Goal: Information Seeking & Learning: Compare options

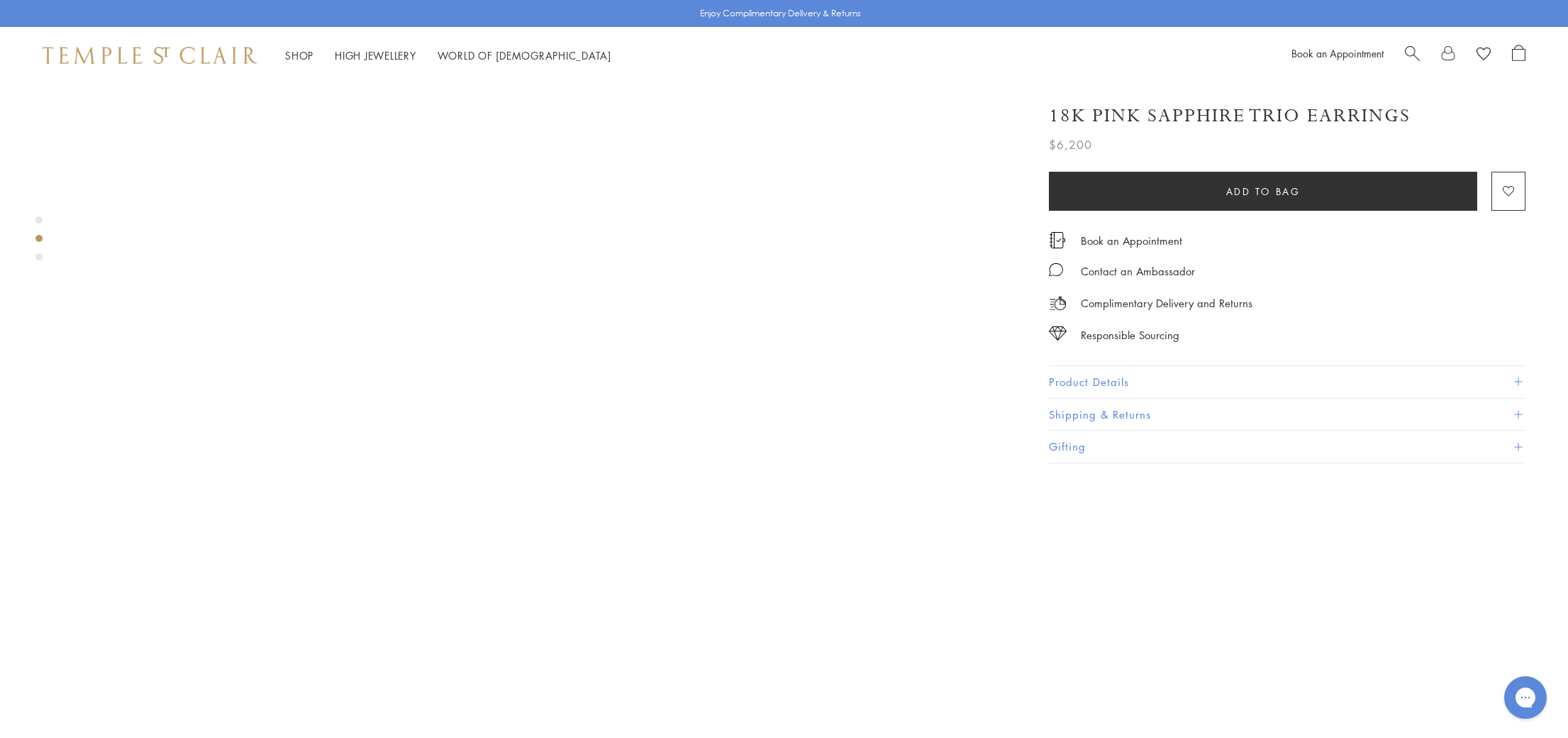
scroll to position [1063, 0]
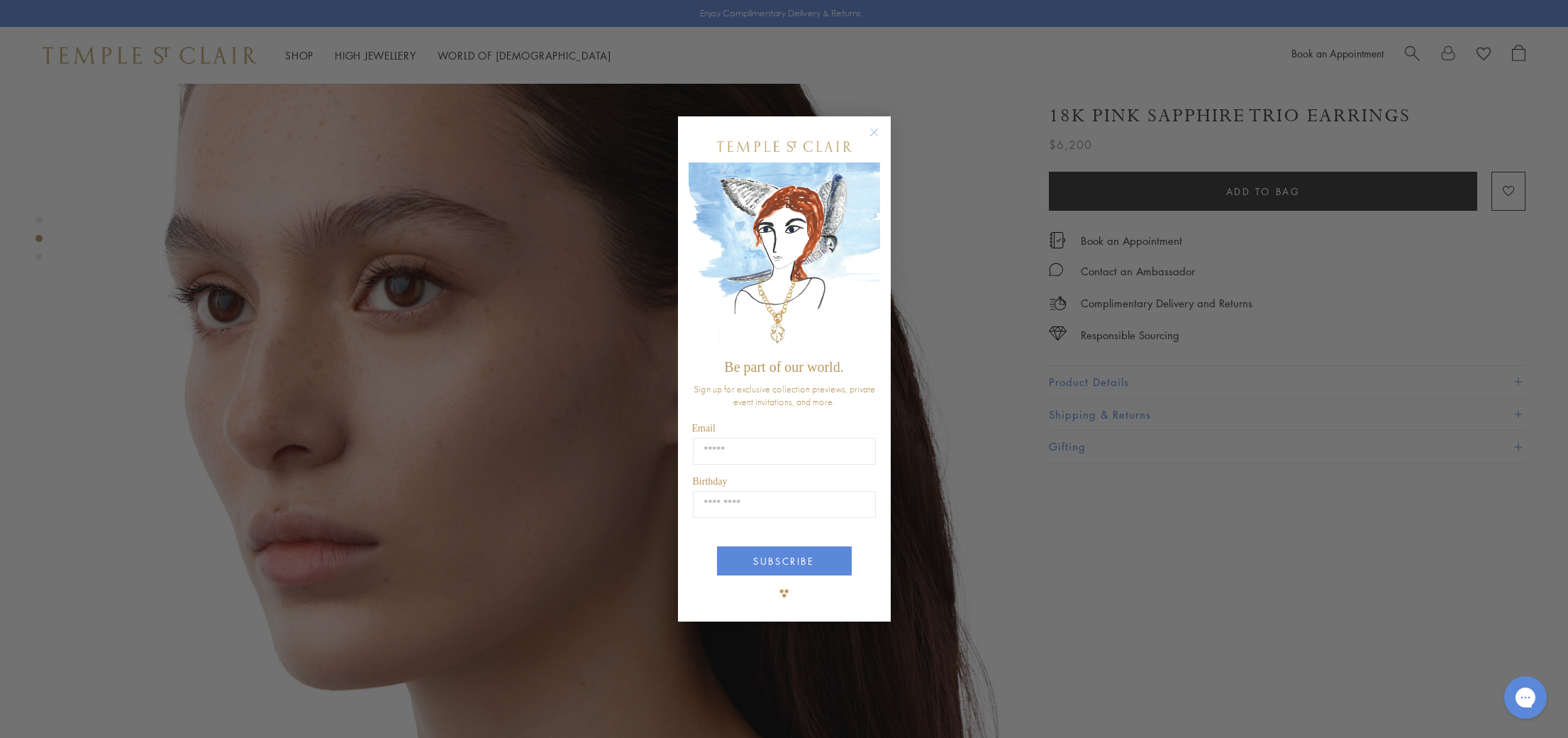
click at [877, 128] on circle "Close dialog" at bounding box center [874, 132] width 17 height 17
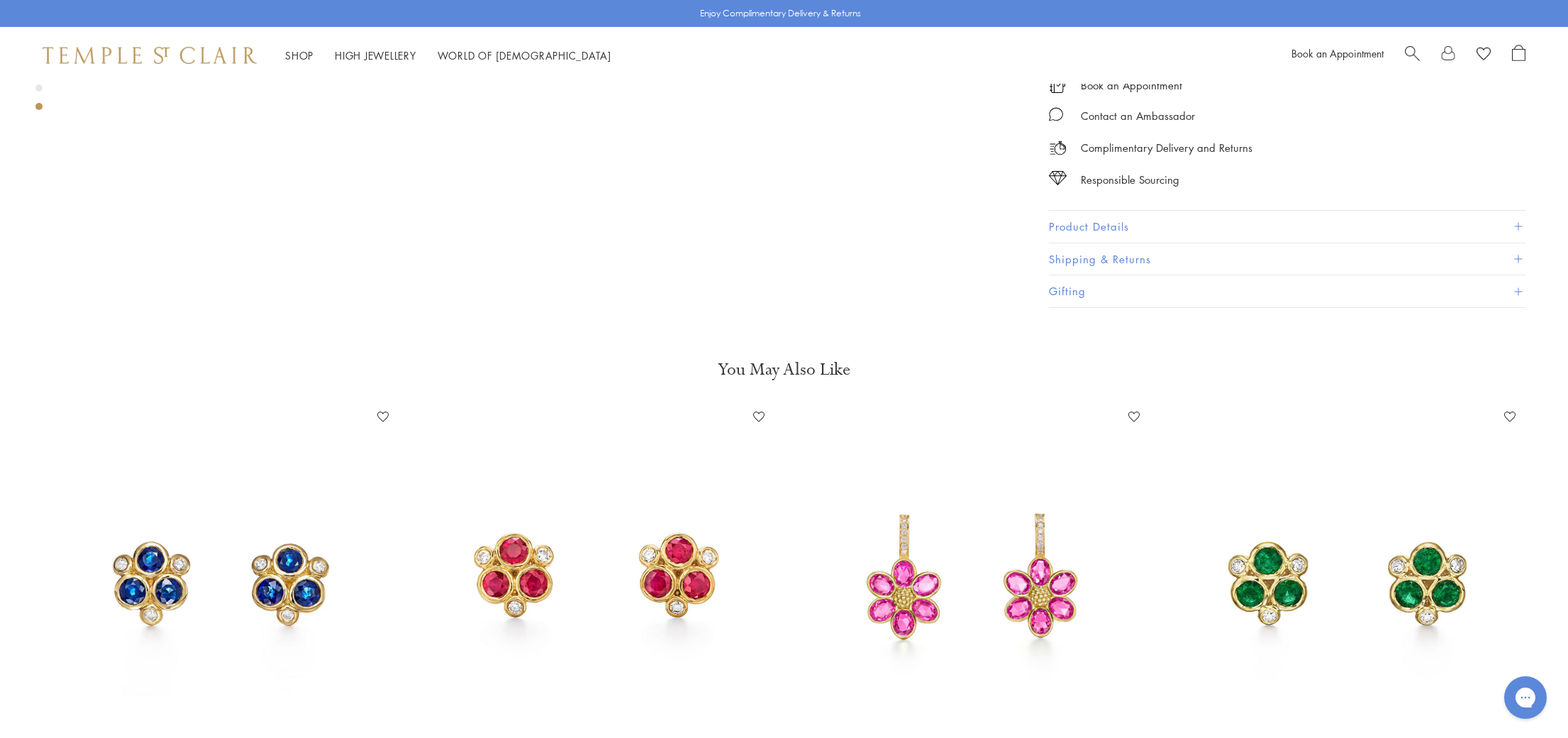
scroll to position [2871, 0]
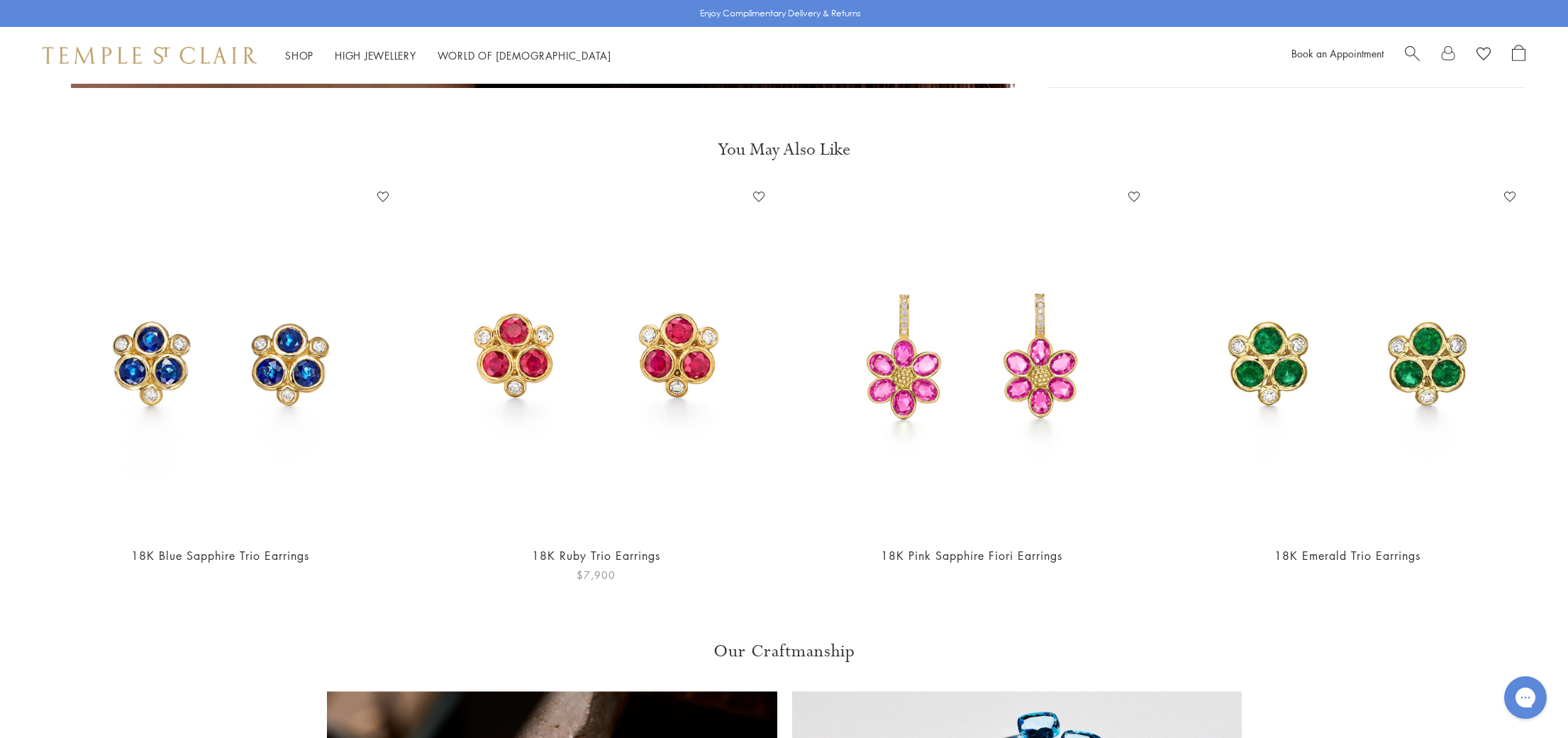
click at [684, 341] on img at bounding box center [596, 359] width 347 height 347
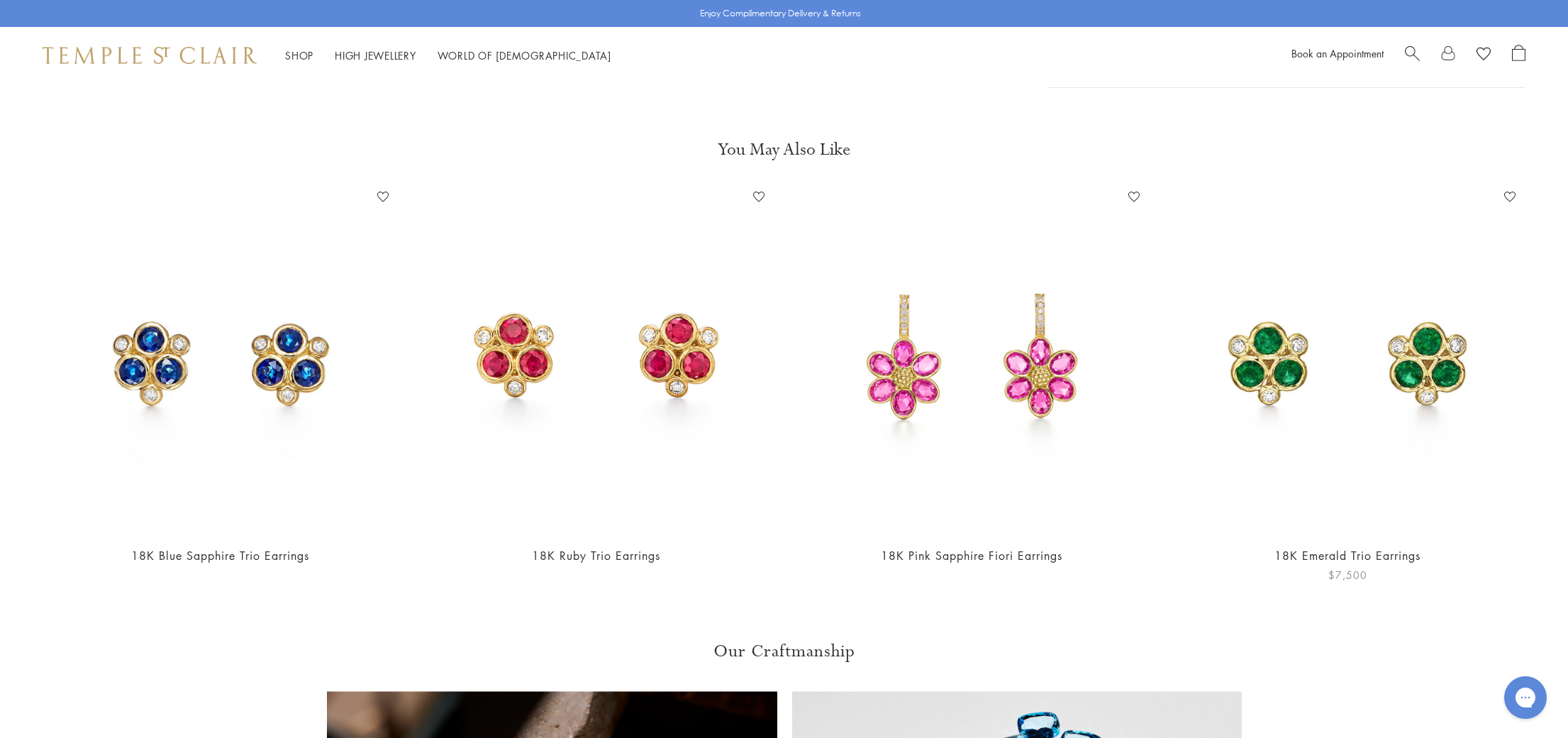
click at [1255, 318] on img at bounding box center [1347, 359] width 347 height 347
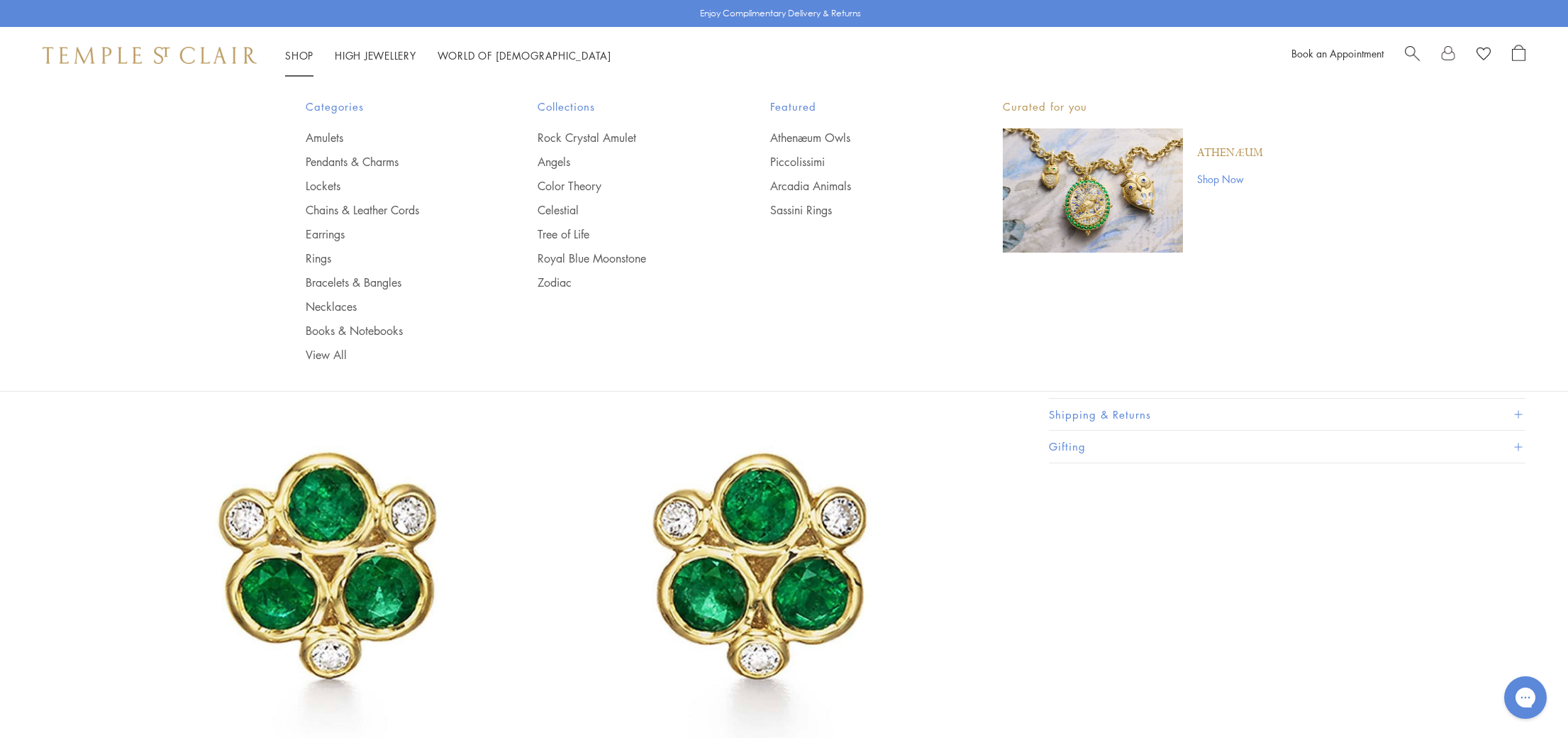
click at [1061, 221] on img "Main navigation" at bounding box center [1093, 190] width 180 height 124
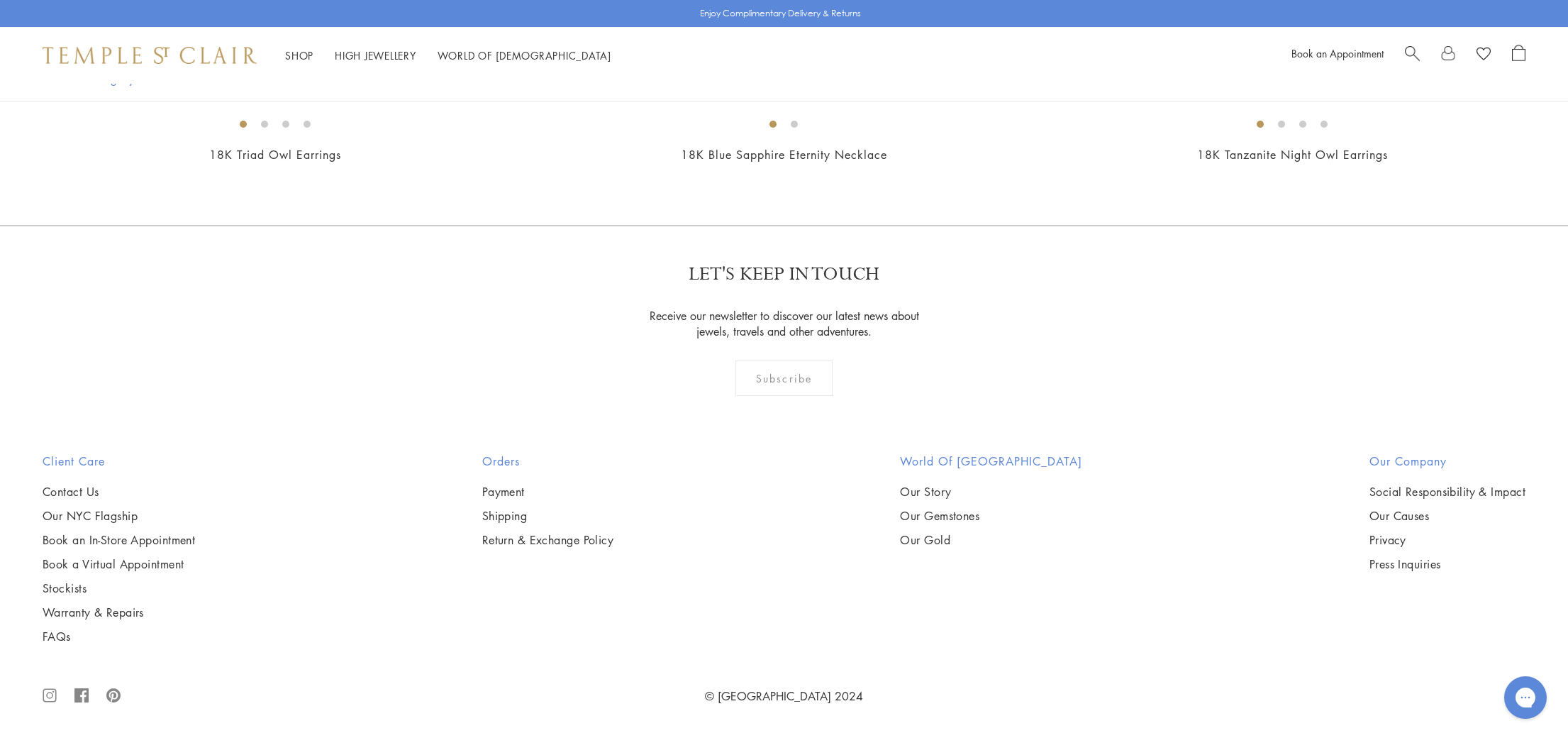
scroll to position [2299, 0]
click at [0, 0] on img at bounding box center [0, 0] width 0 height 0
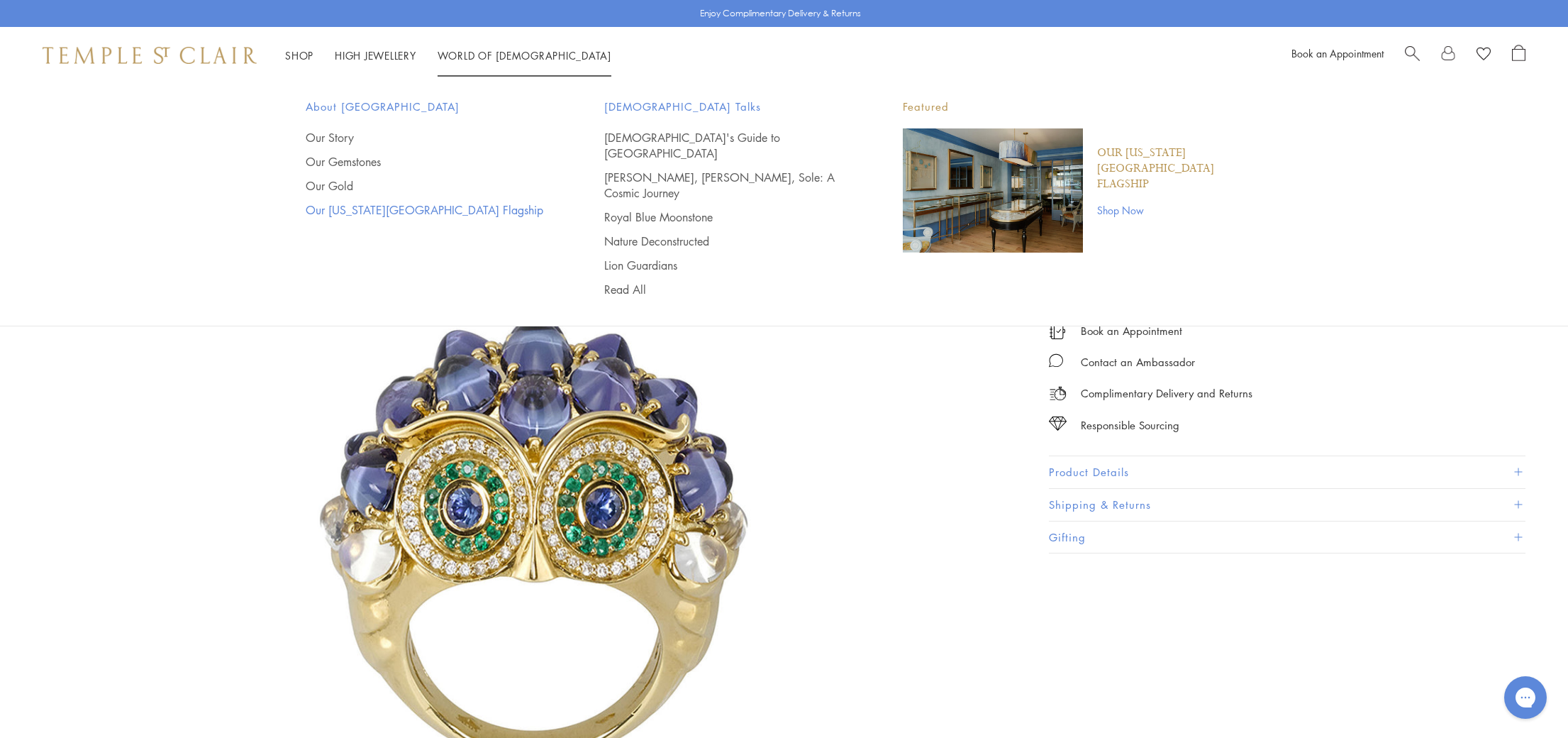
click at [378, 213] on link "Our [US_STATE][GEOGRAPHIC_DATA] Flagship" at bounding box center [426, 210] width 242 height 15
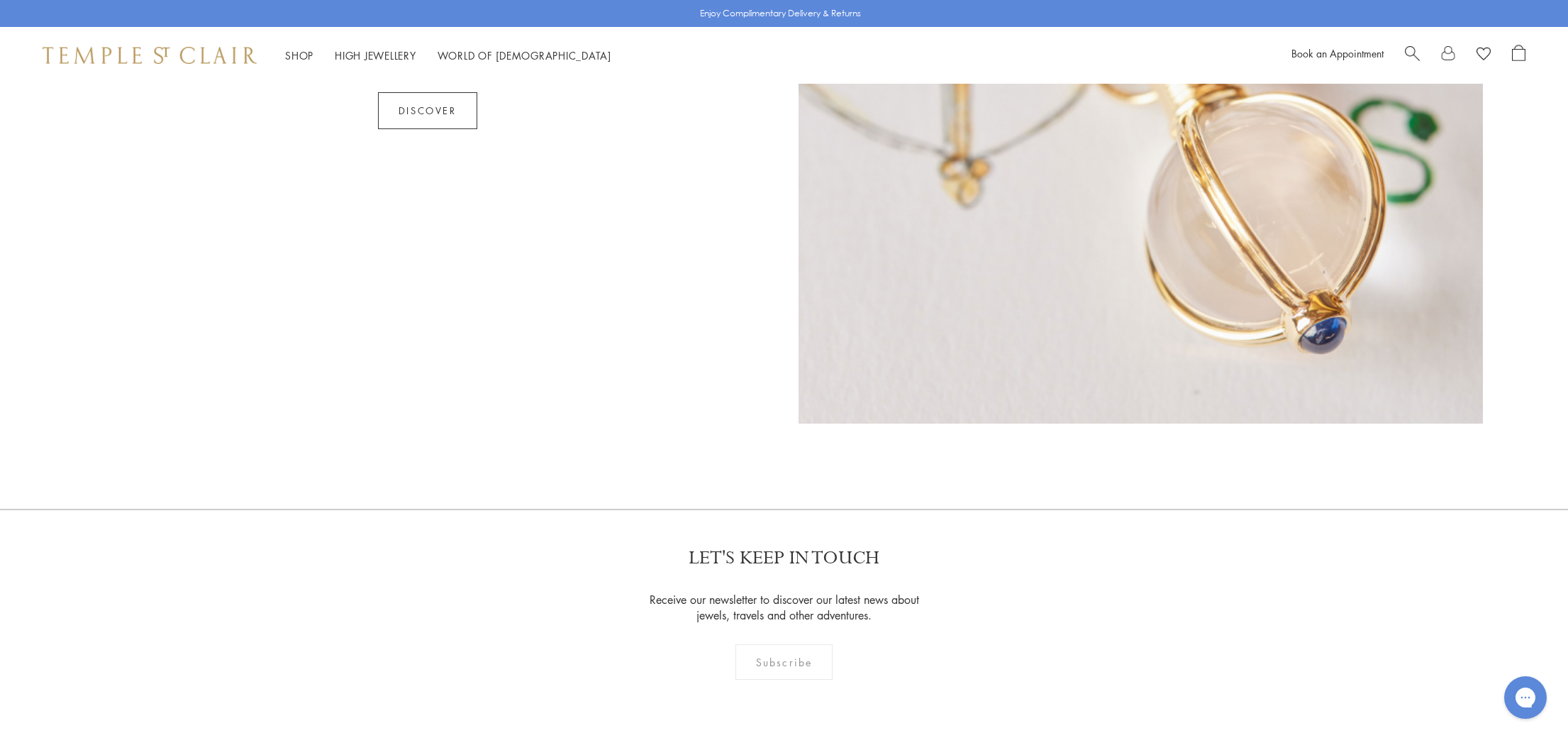
scroll to position [1146, 0]
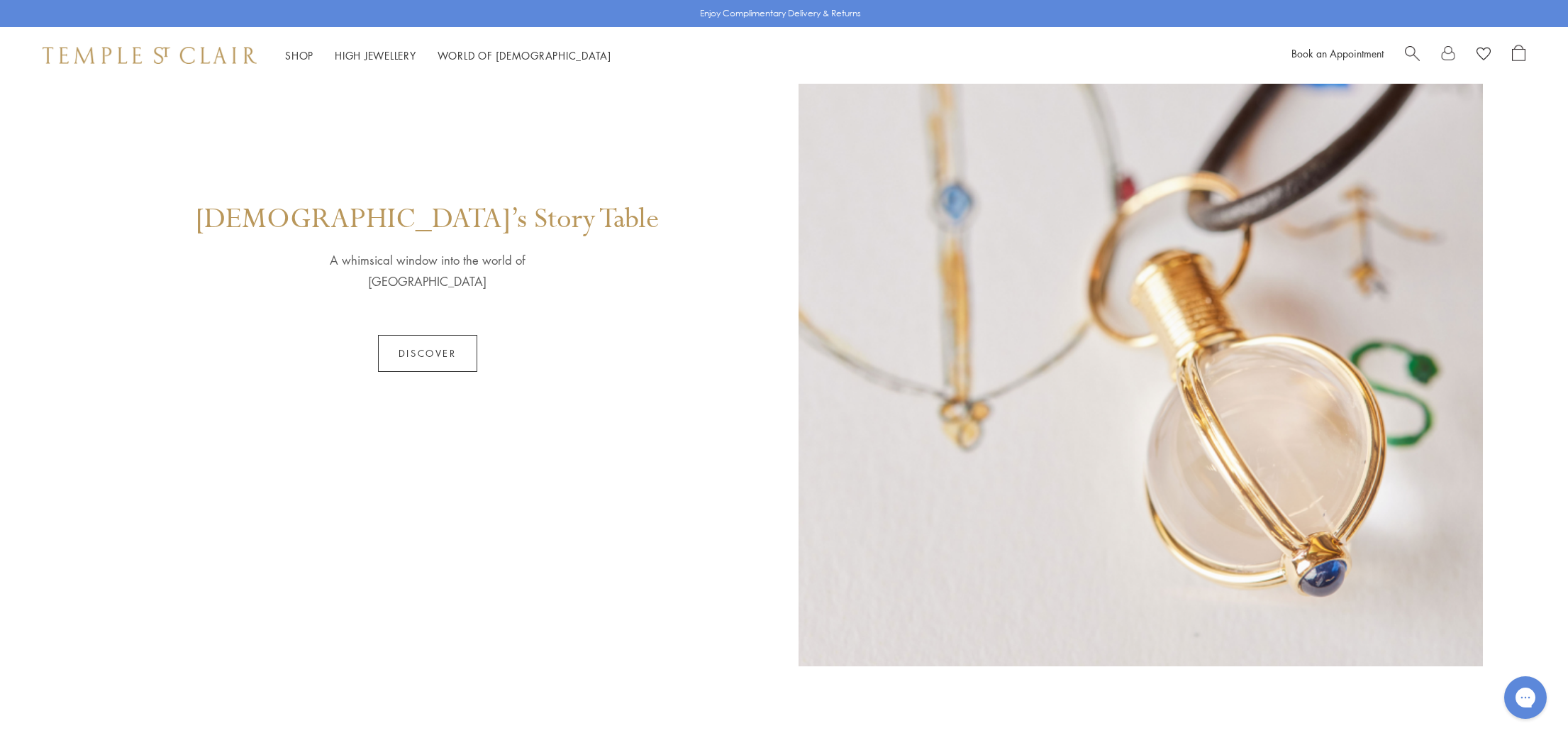
click at [464, 353] on link "Discover" at bounding box center [427, 352] width 99 height 37
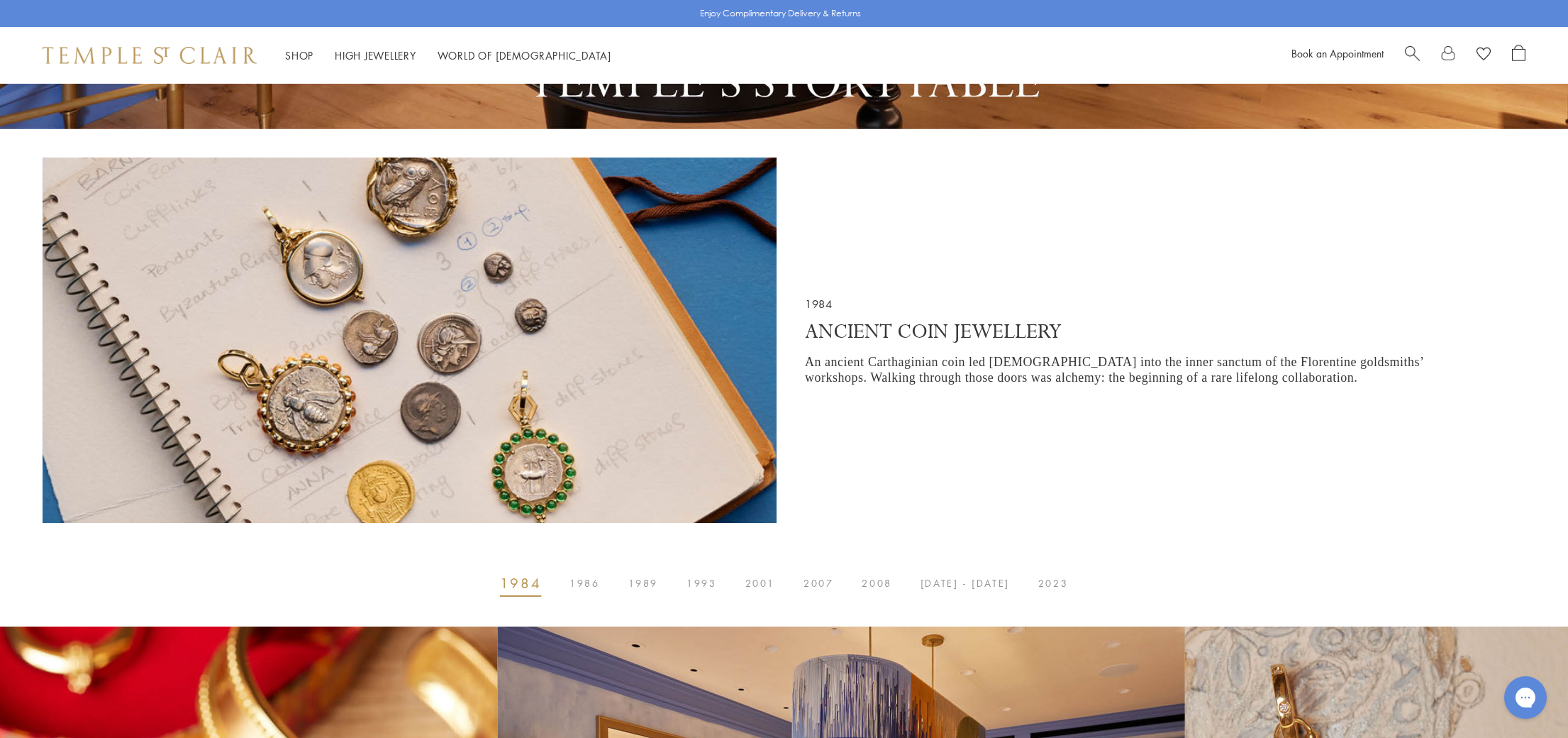
scroll to position [471, 0]
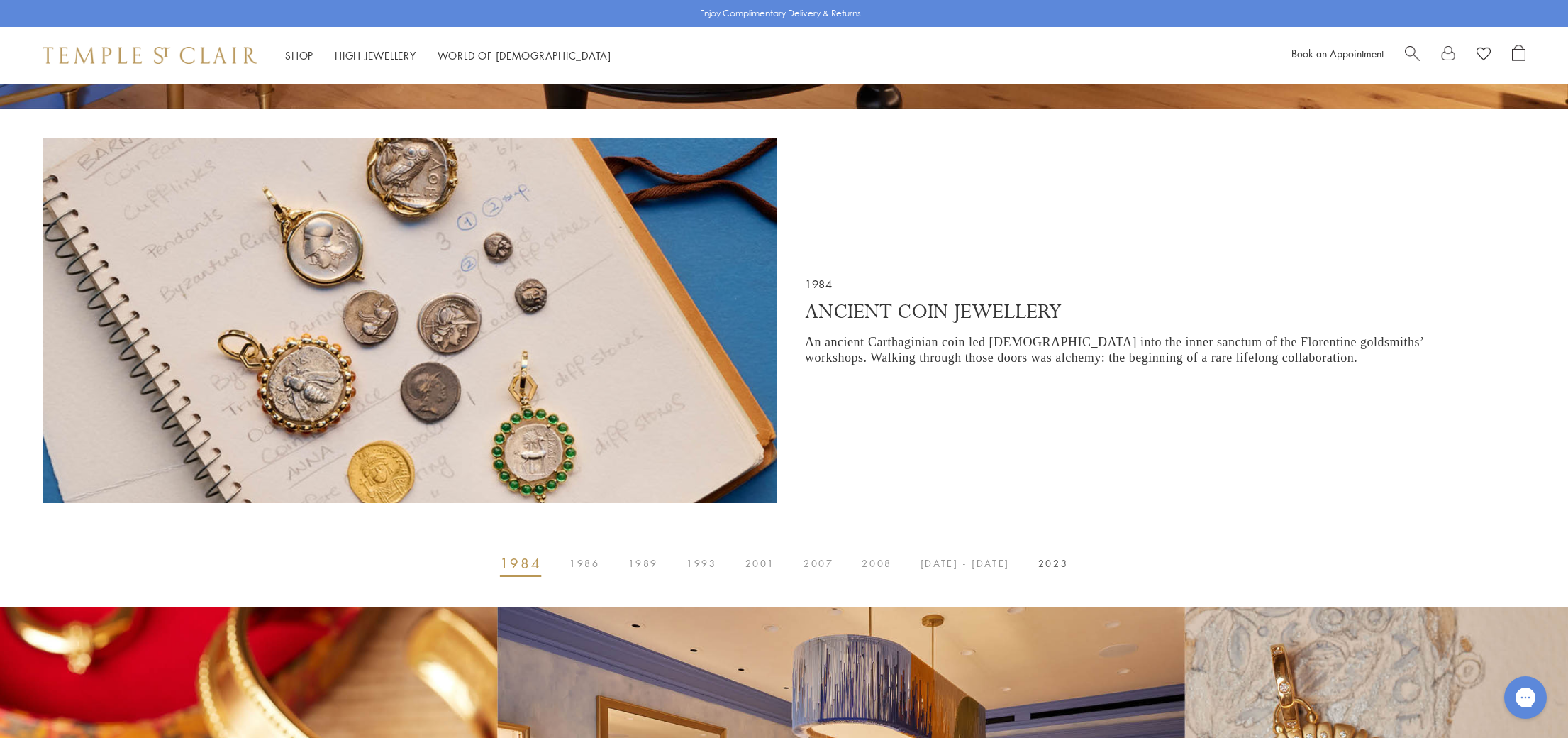
click at [1048, 563] on span "2023" at bounding box center [1053, 563] width 30 height 0
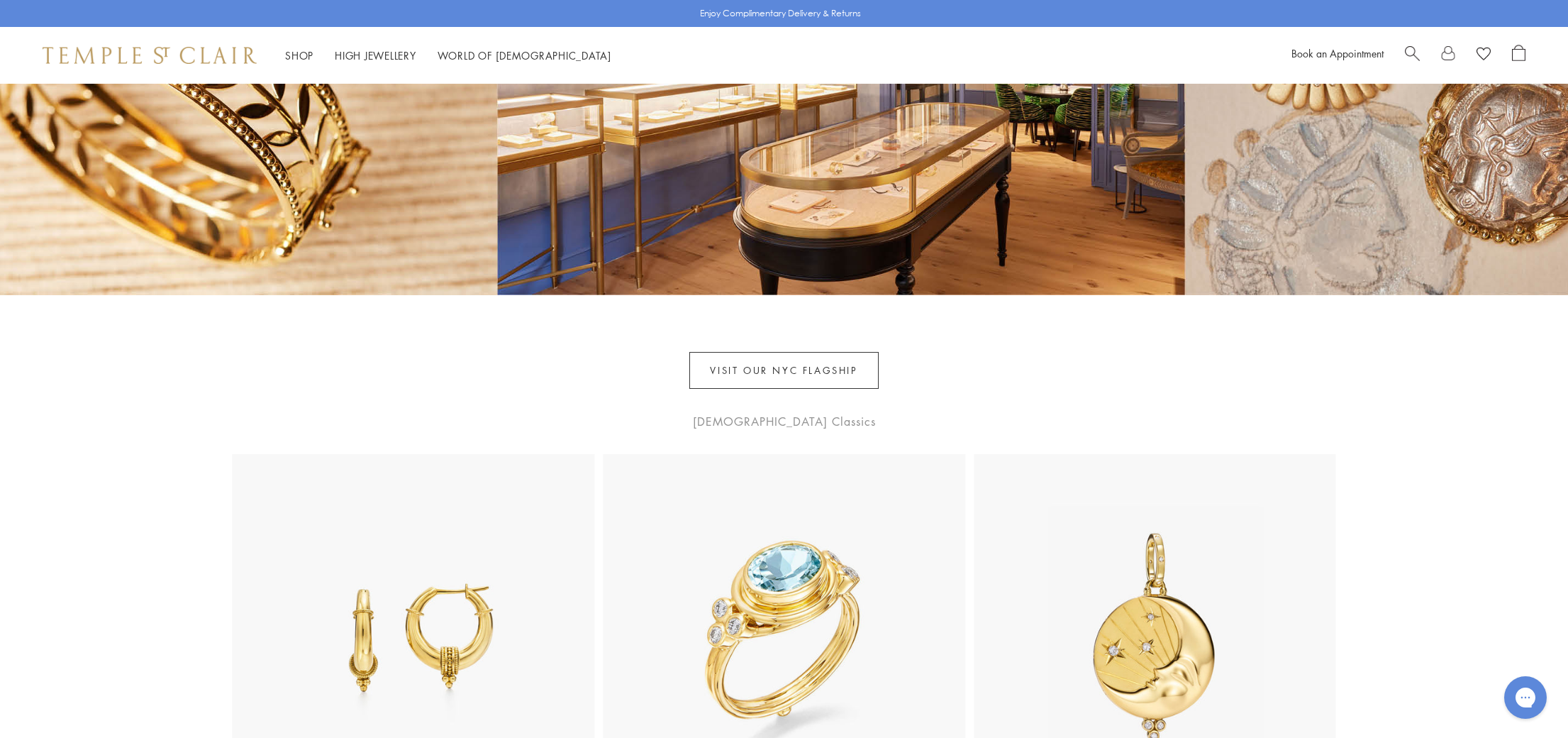
scroll to position [1287, 0]
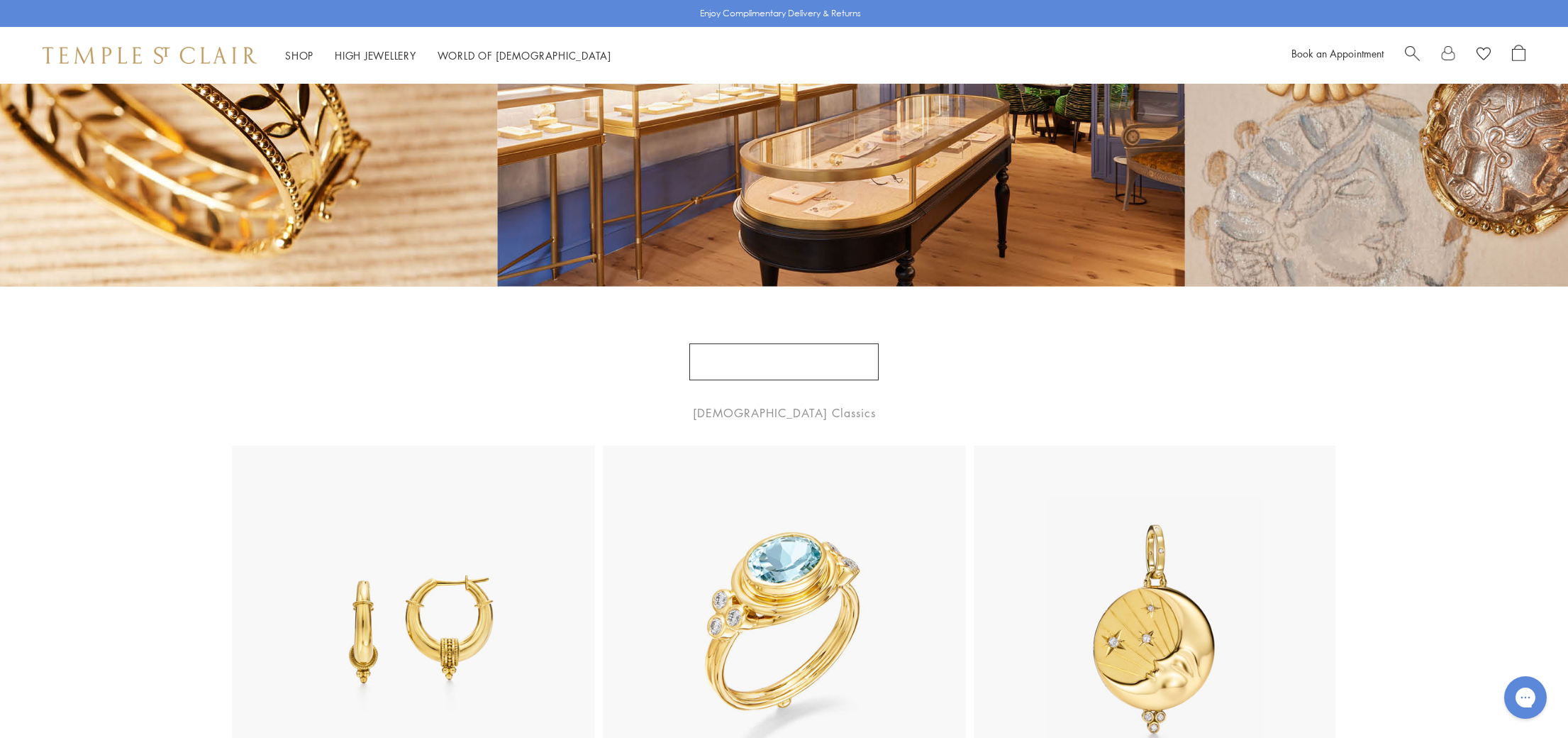
click at [724, 352] on link "VISIT OUR NYC FLAGSHIP" at bounding box center [784, 361] width 188 height 37
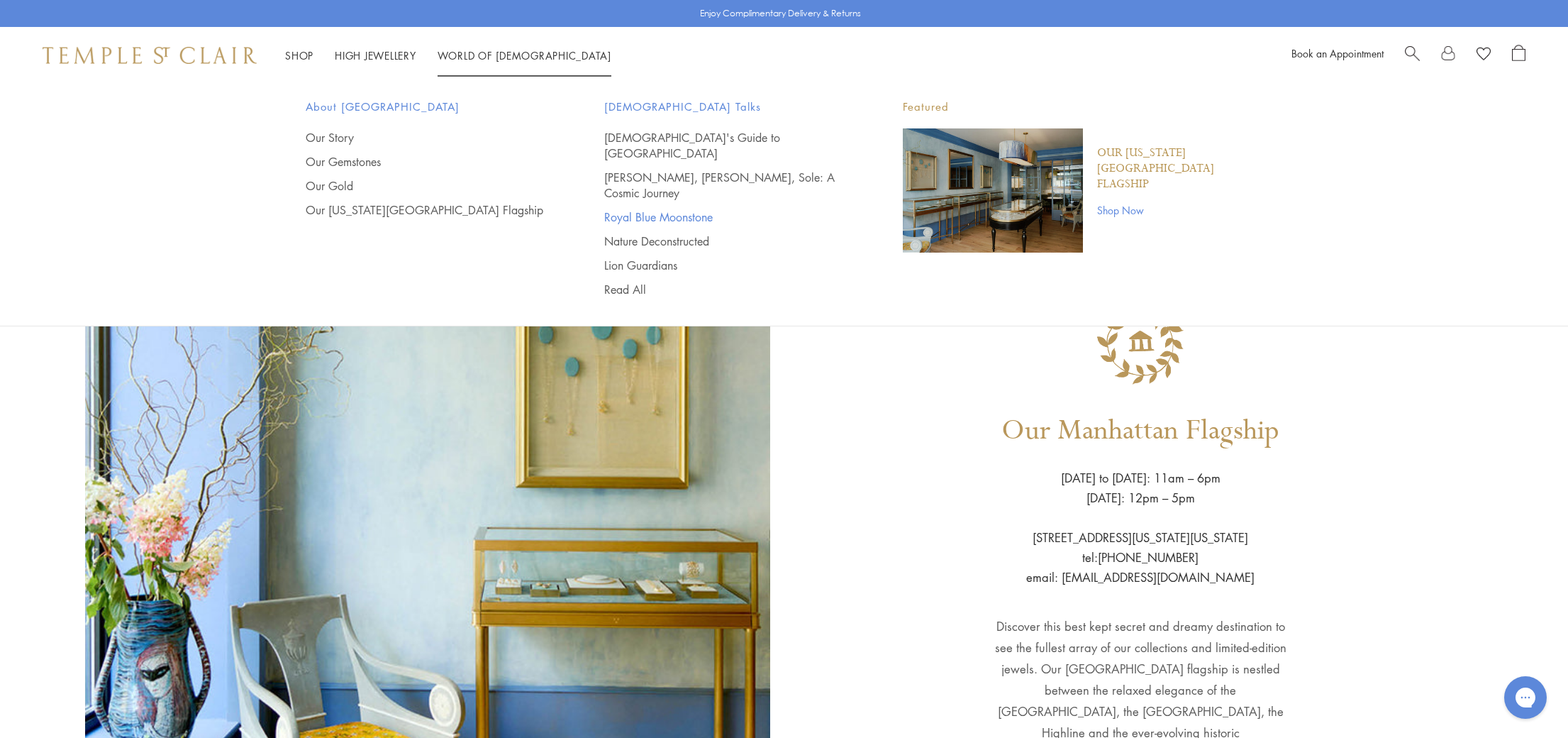
click at [624, 209] on link "Royal Blue Moonstone" at bounding box center [725, 217] width 242 height 15
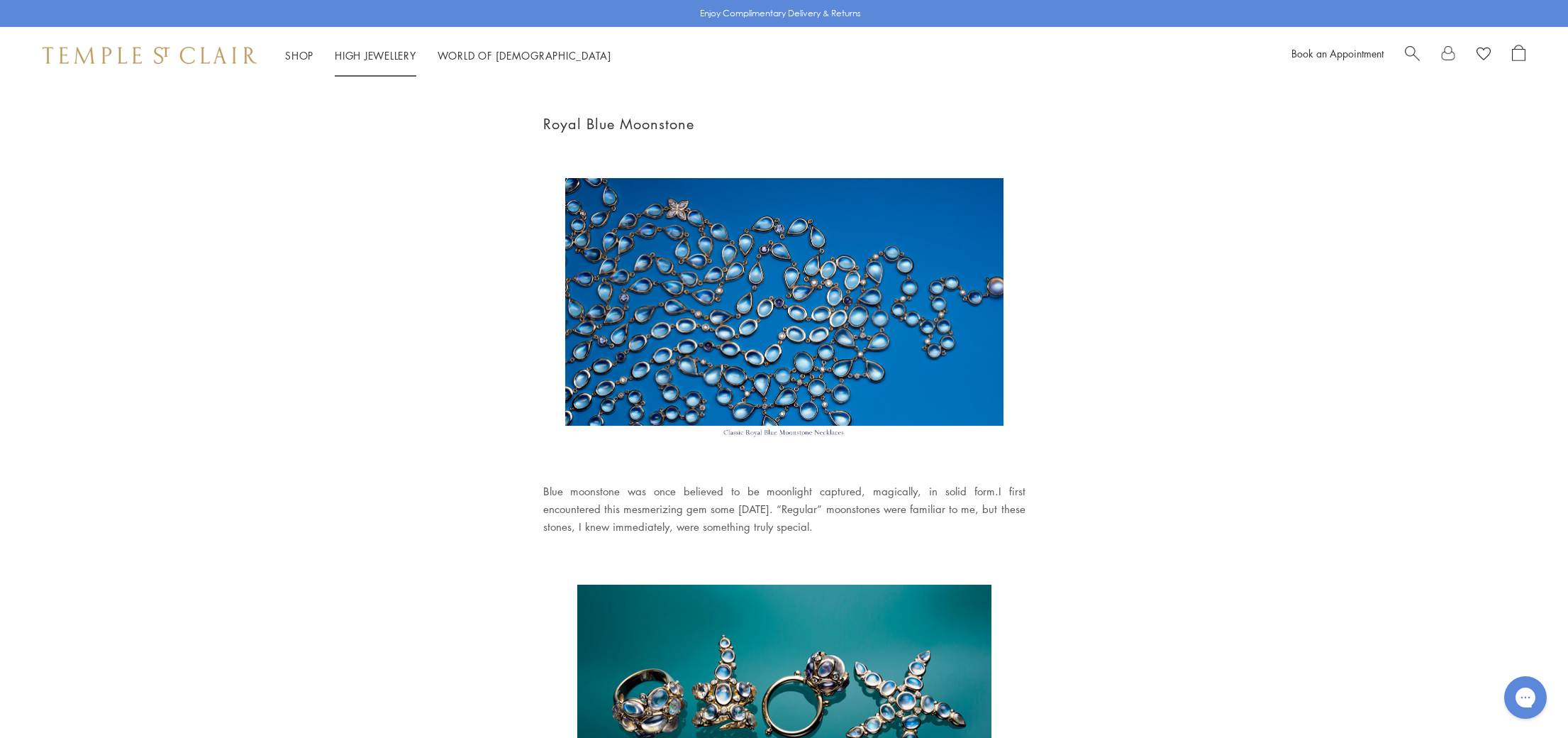
click at [364, 51] on link "High Jewellery High Jewellery" at bounding box center [375, 55] width 81 height 14
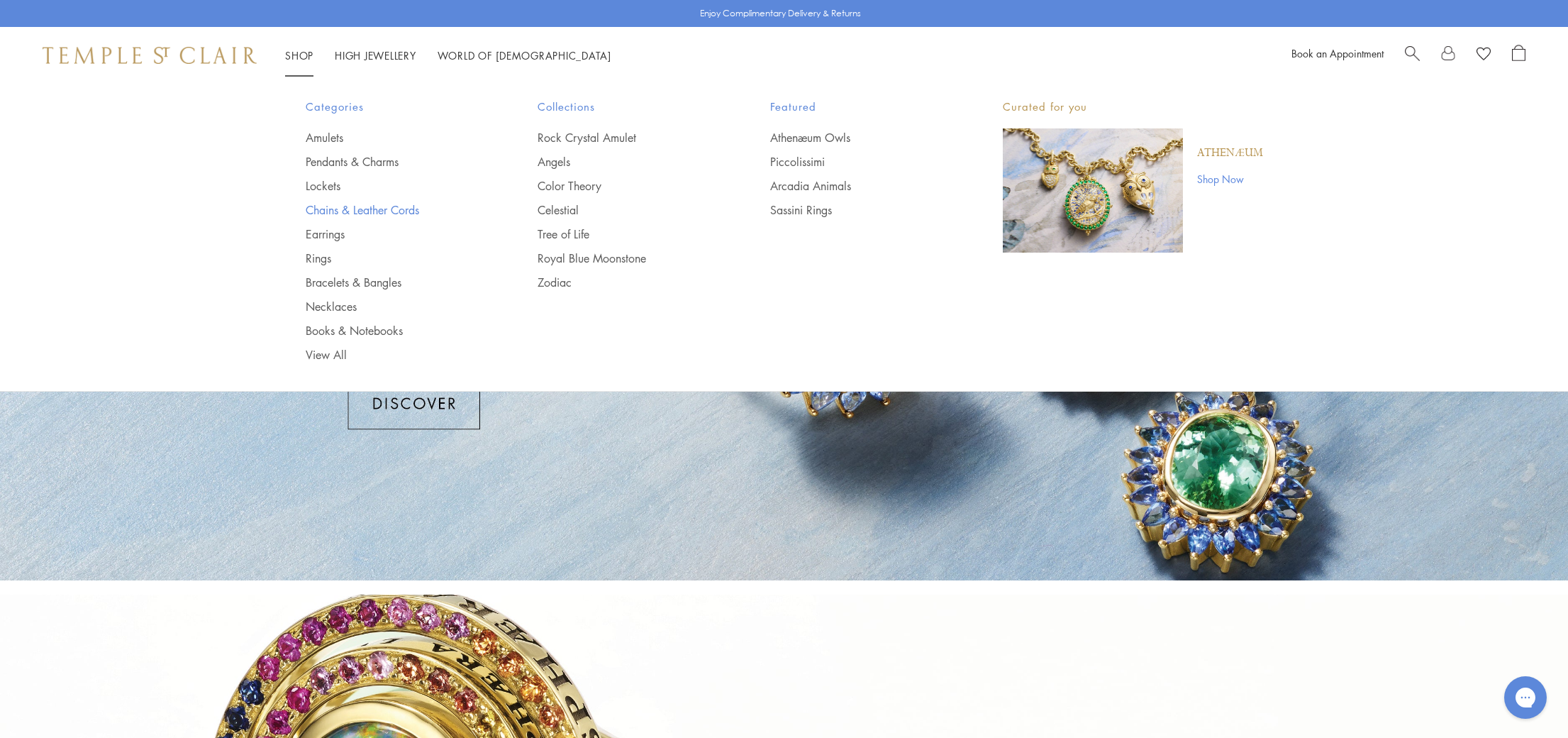
click at [343, 204] on link "Chains & Leather Cords" at bounding box center [393, 210] width 176 height 15
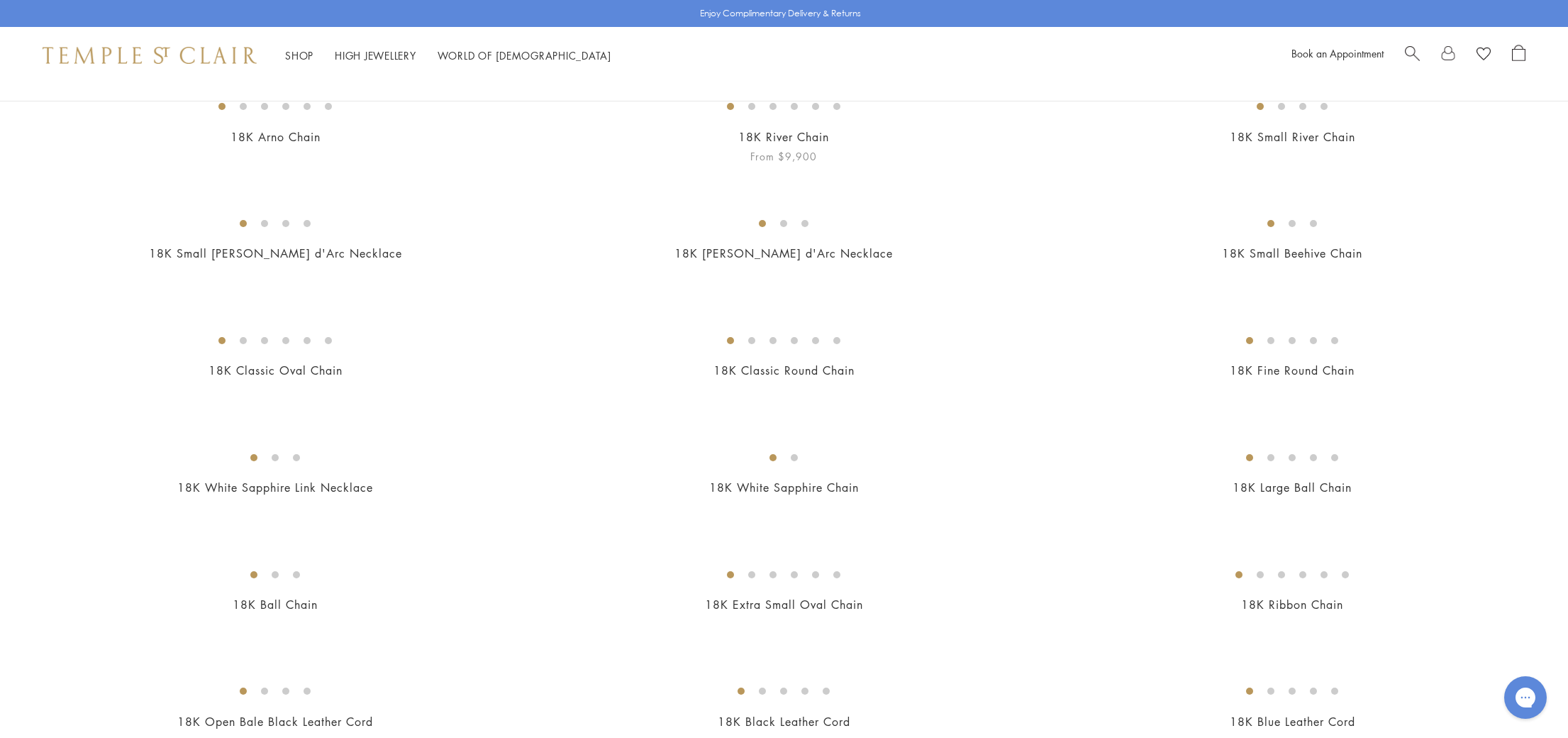
scroll to position [184, 0]
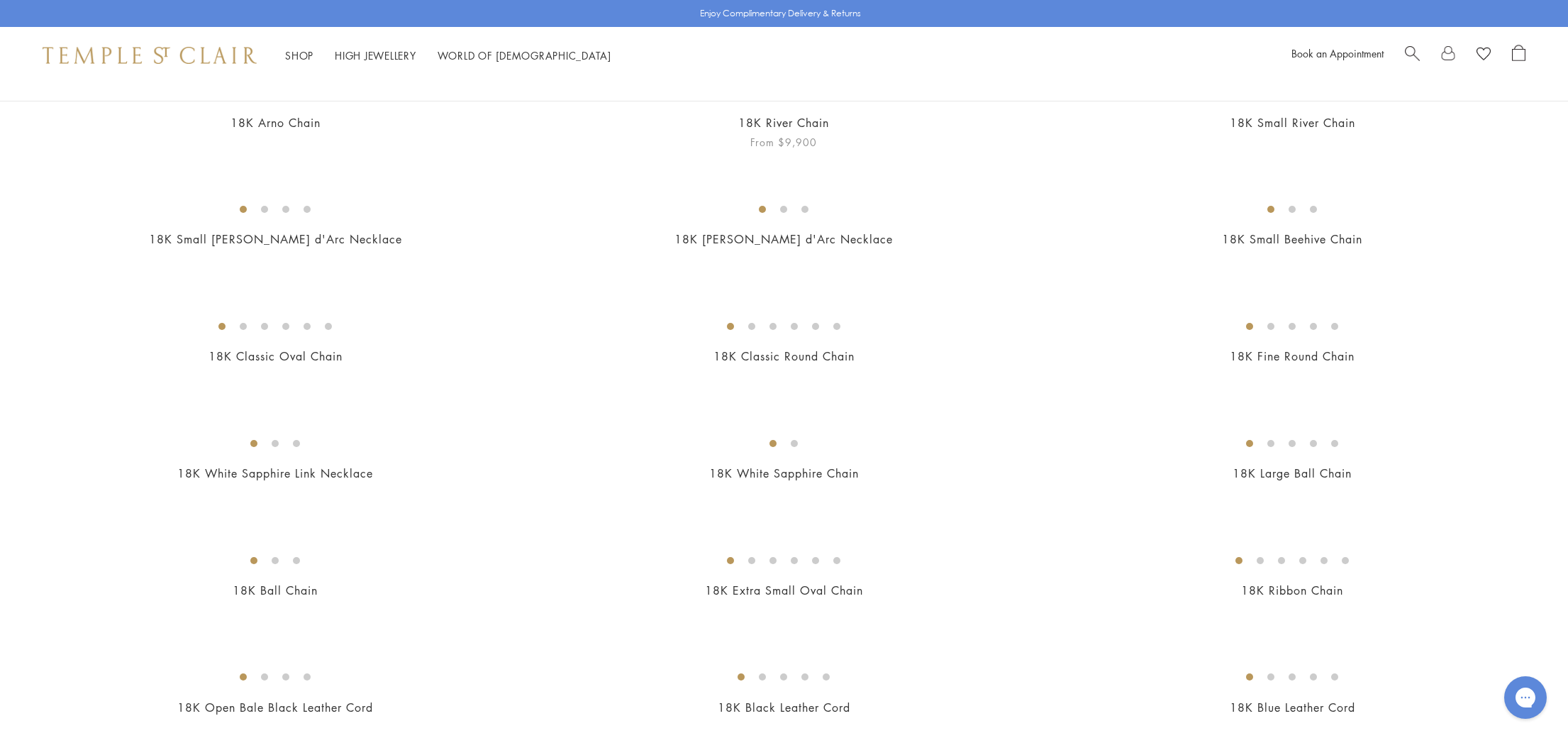
click at [0, 0] on img at bounding box center [0, 0] width 0 height 0
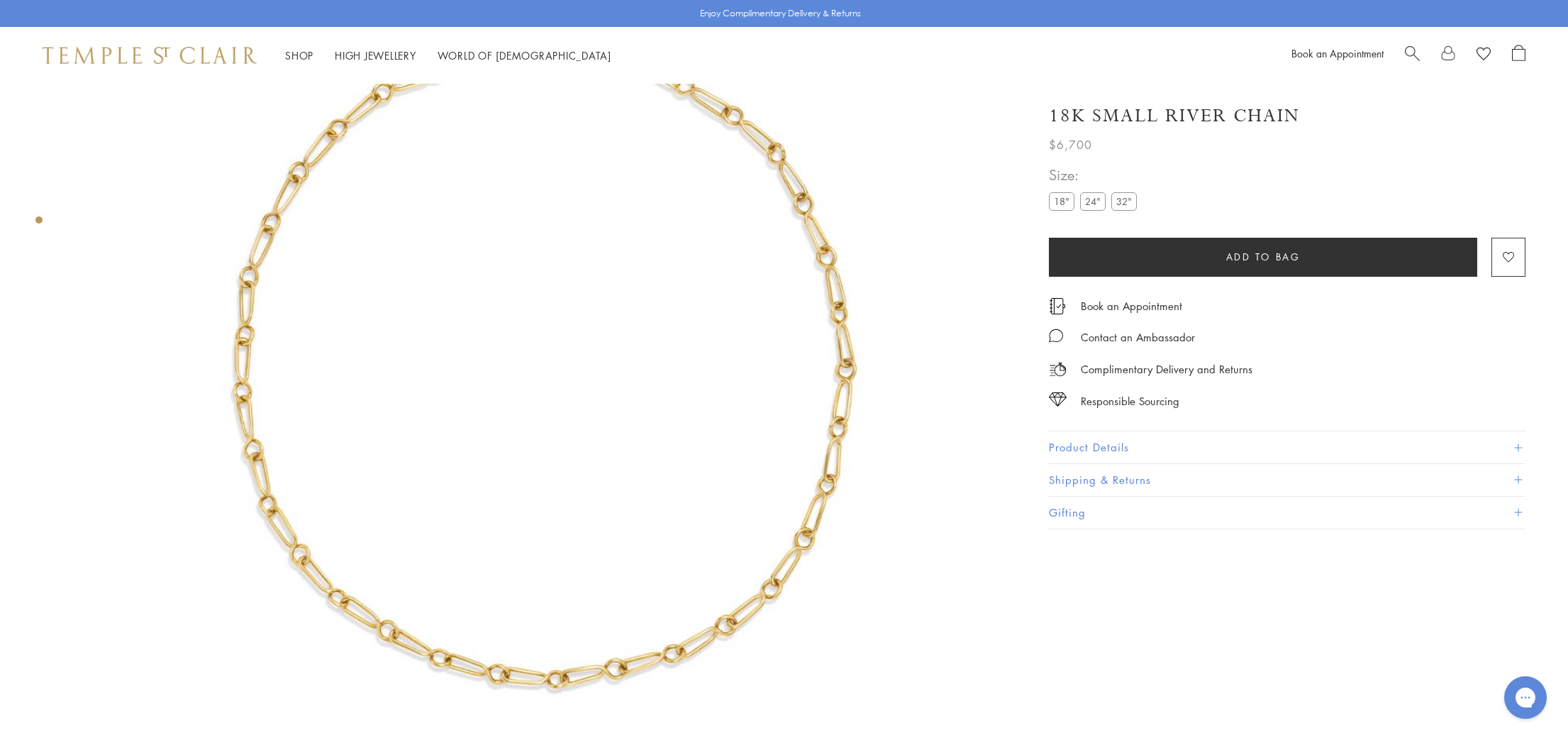
scroll to position [171, 0]
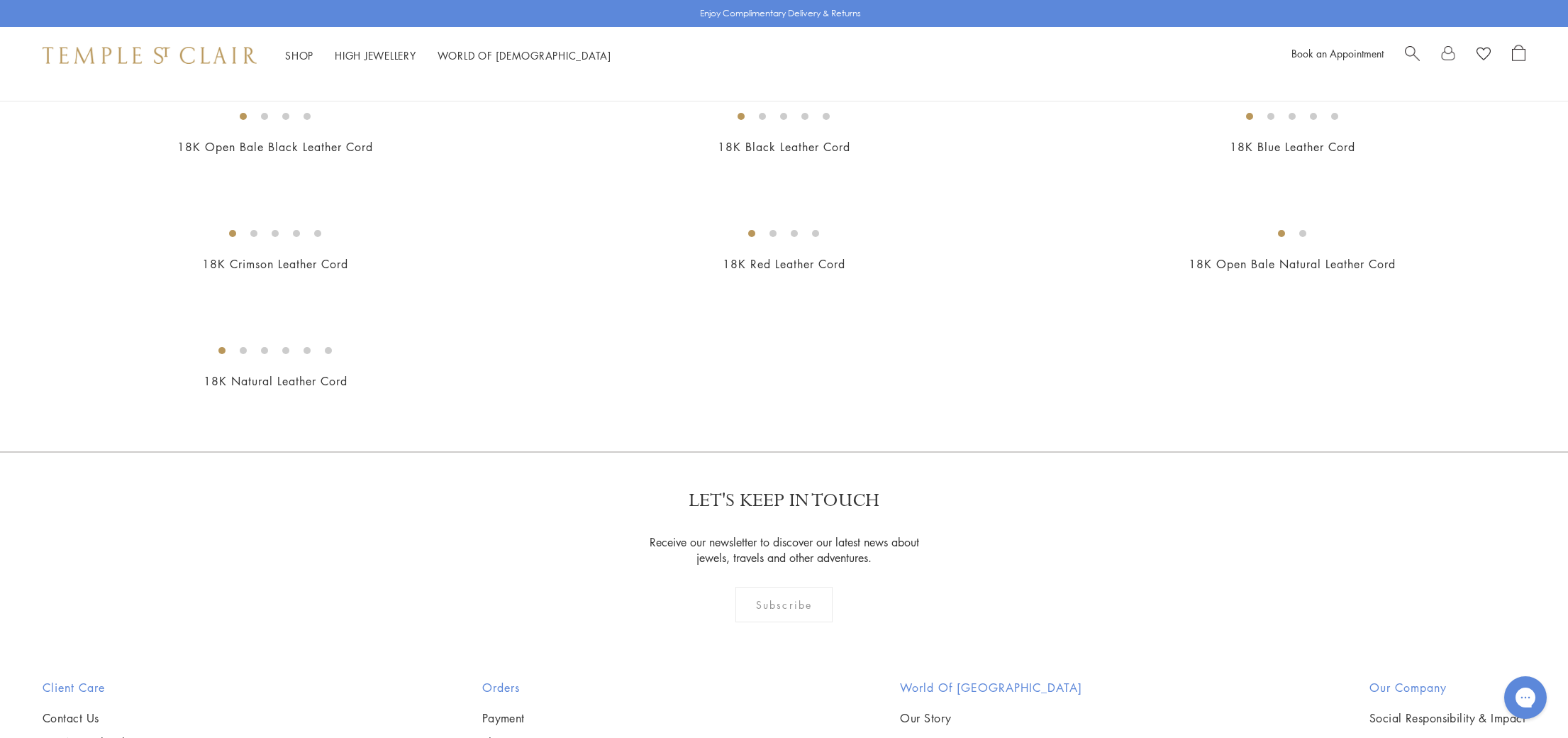
scroll to position [759, 0]
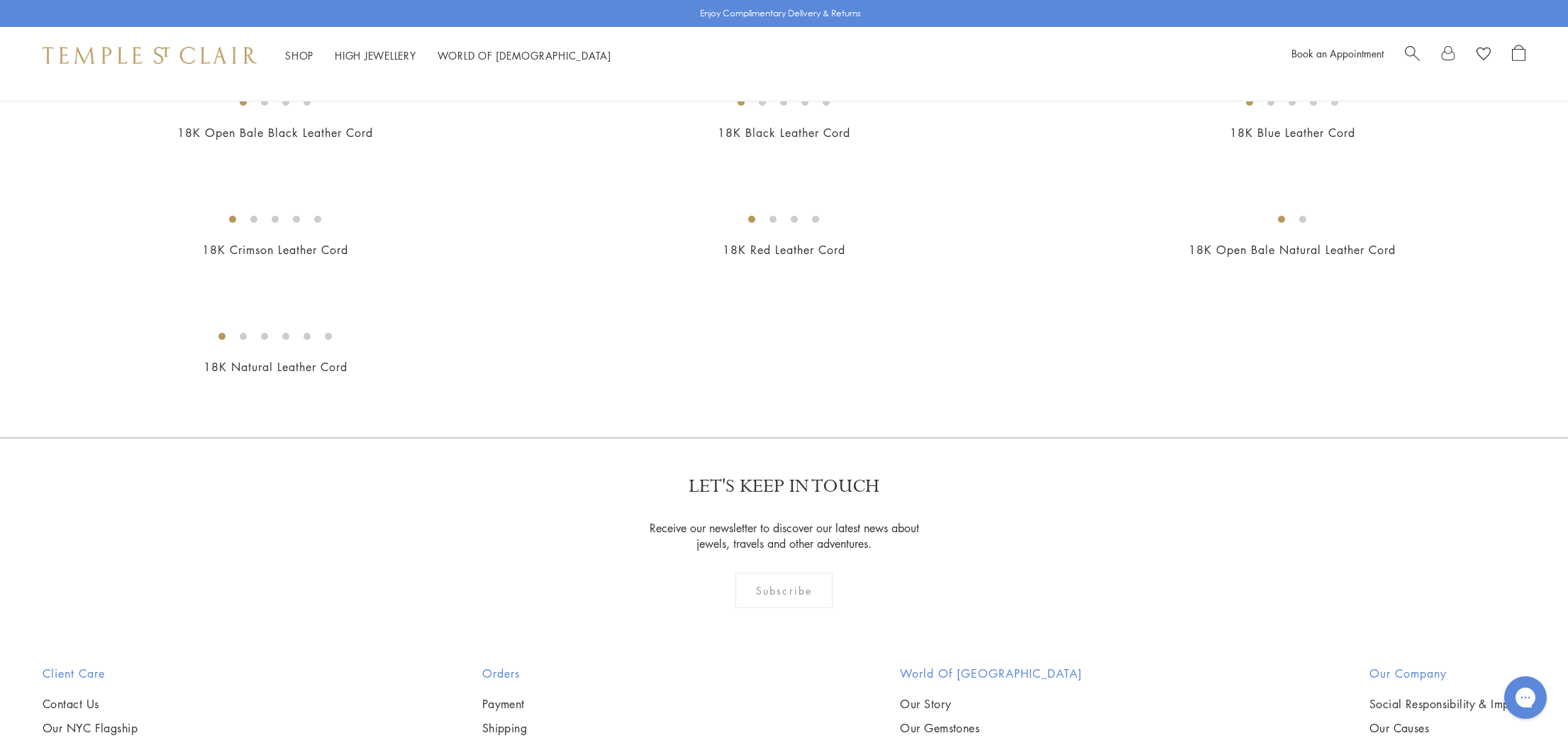
click at [0, 0] on img at bounding box center [0, 0] width 0 height 0
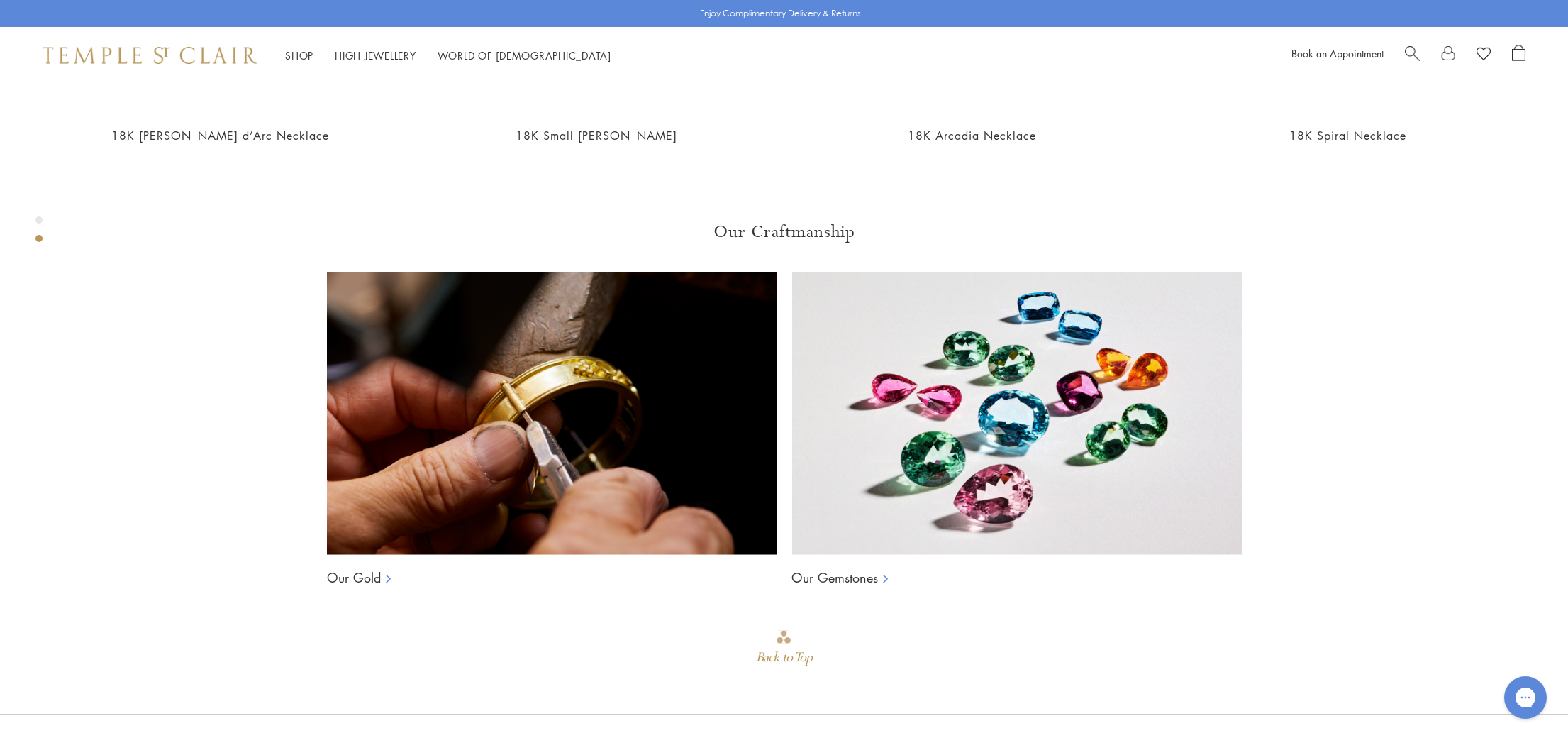
scroll to position [1351, 0]
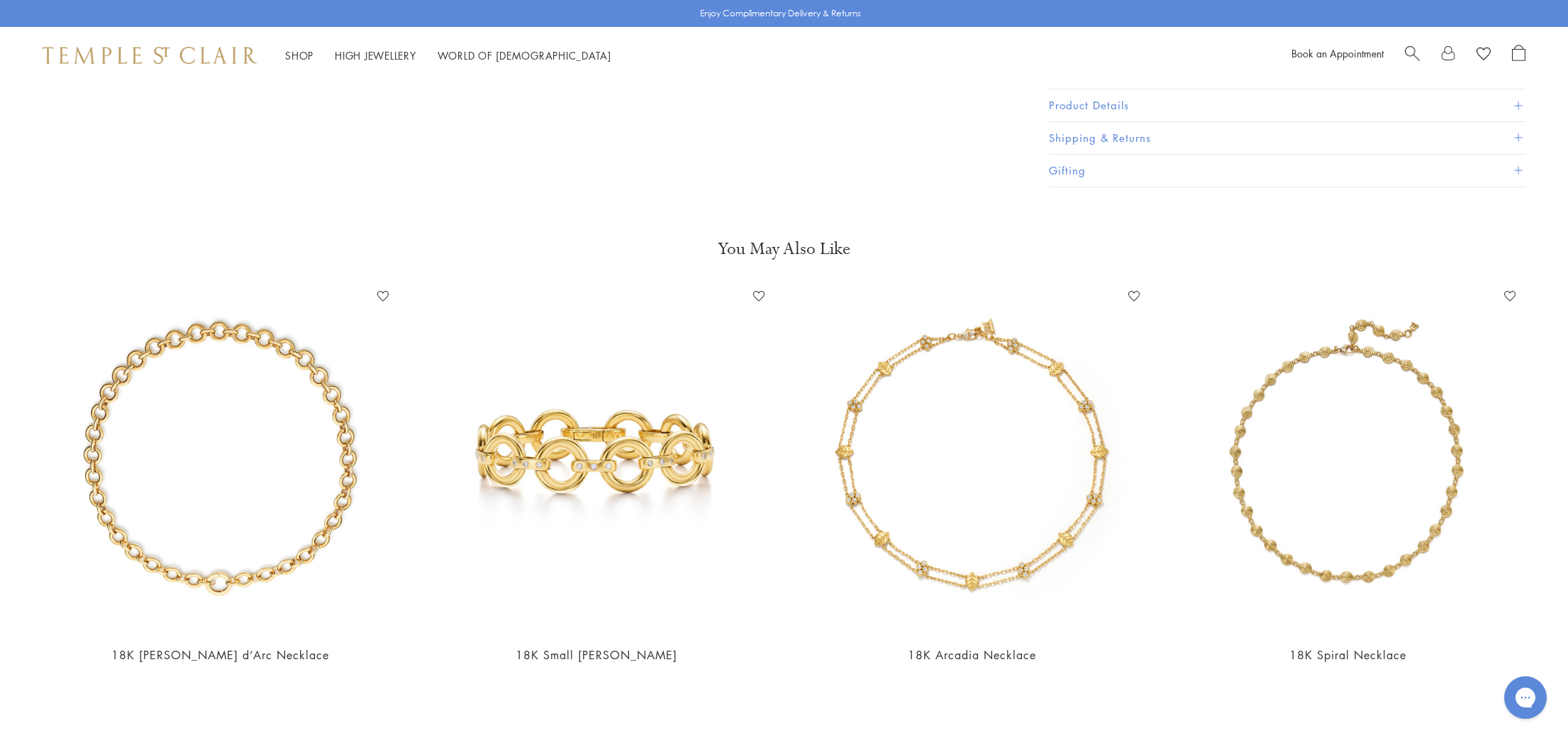
scroll to position [980, 0]
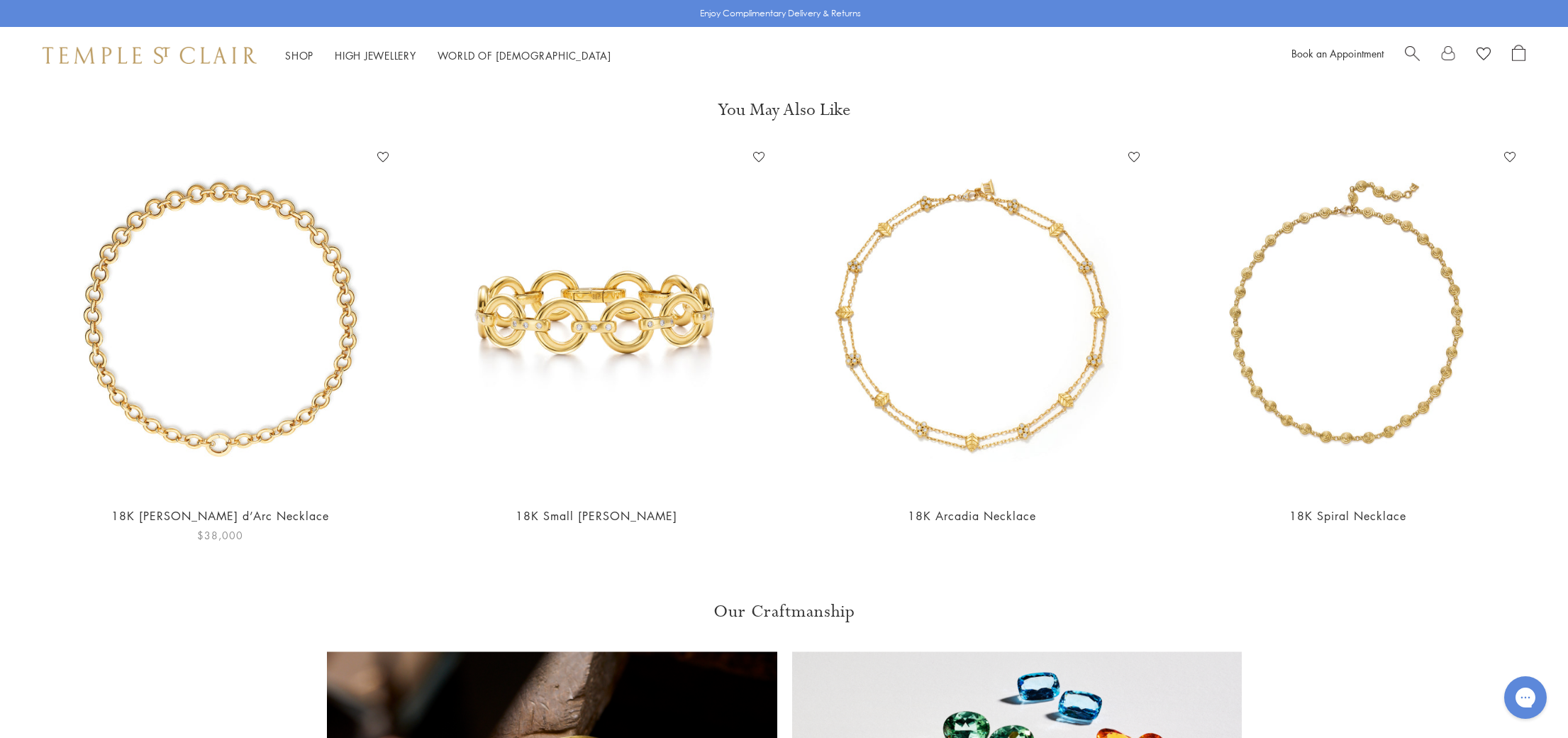
click at [238, 436] on img at bounding box center [220, 319] width 347 height 347
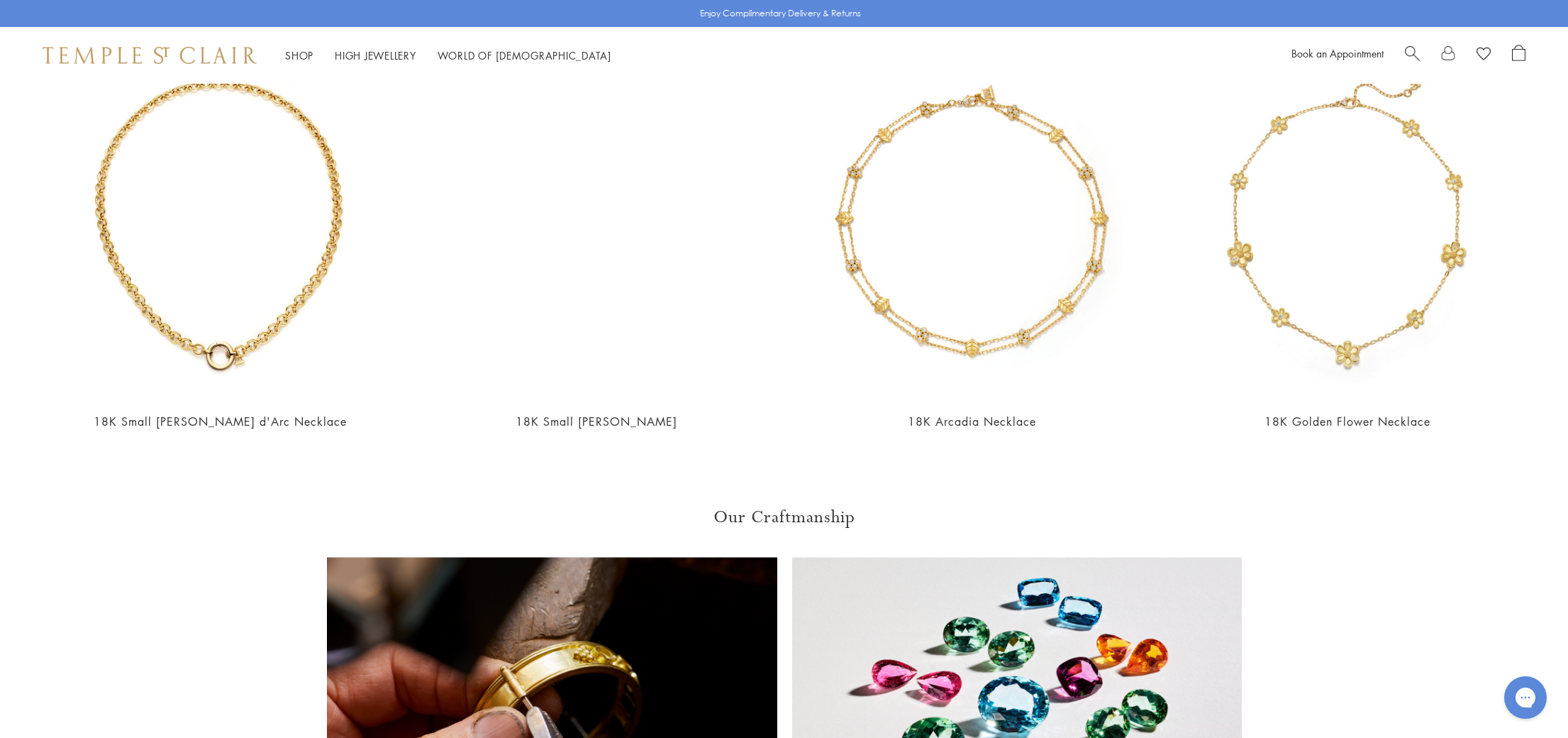
scroll to position [1994, 0]
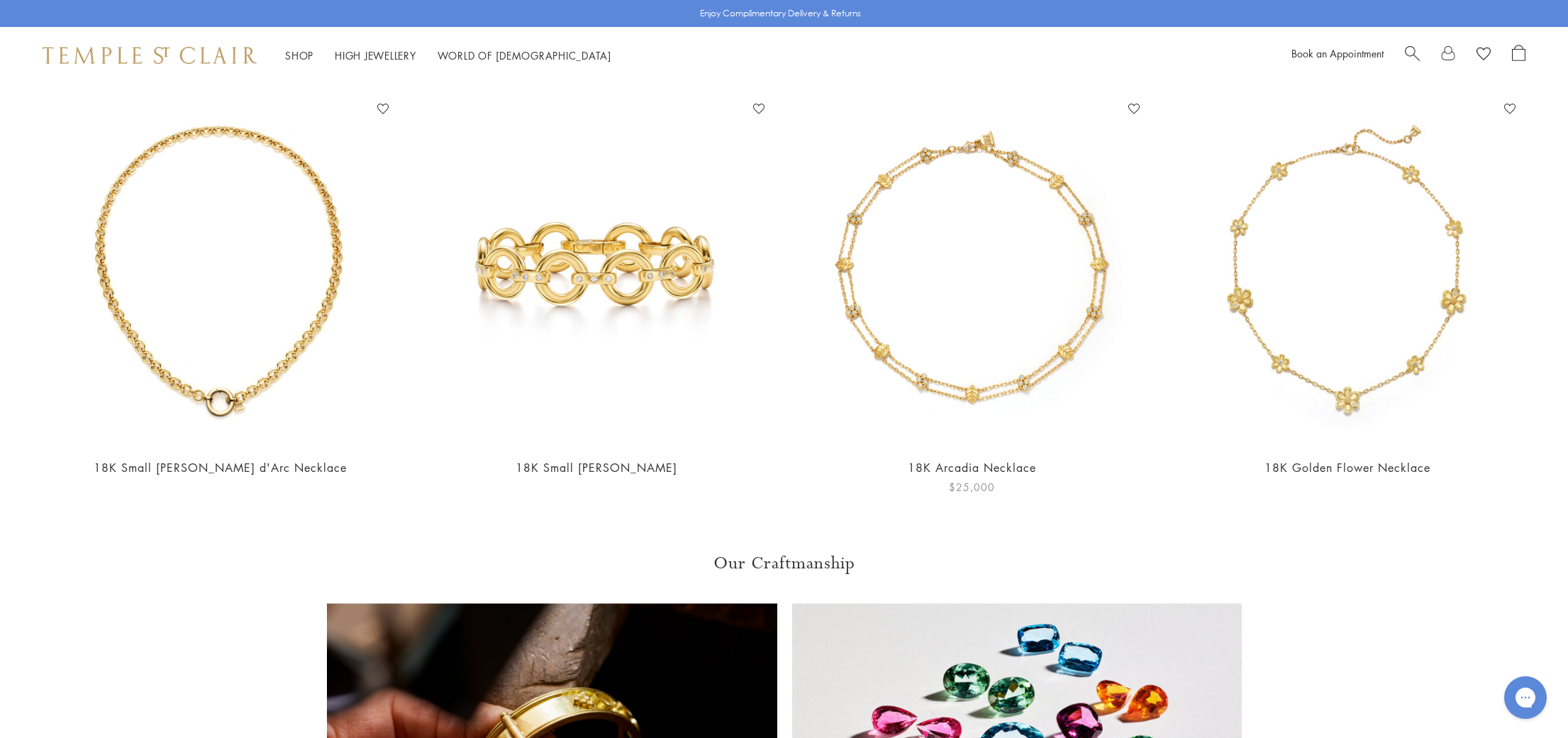
click at [998, 215] on img at bounding box center [972, 271] width 347 height 347
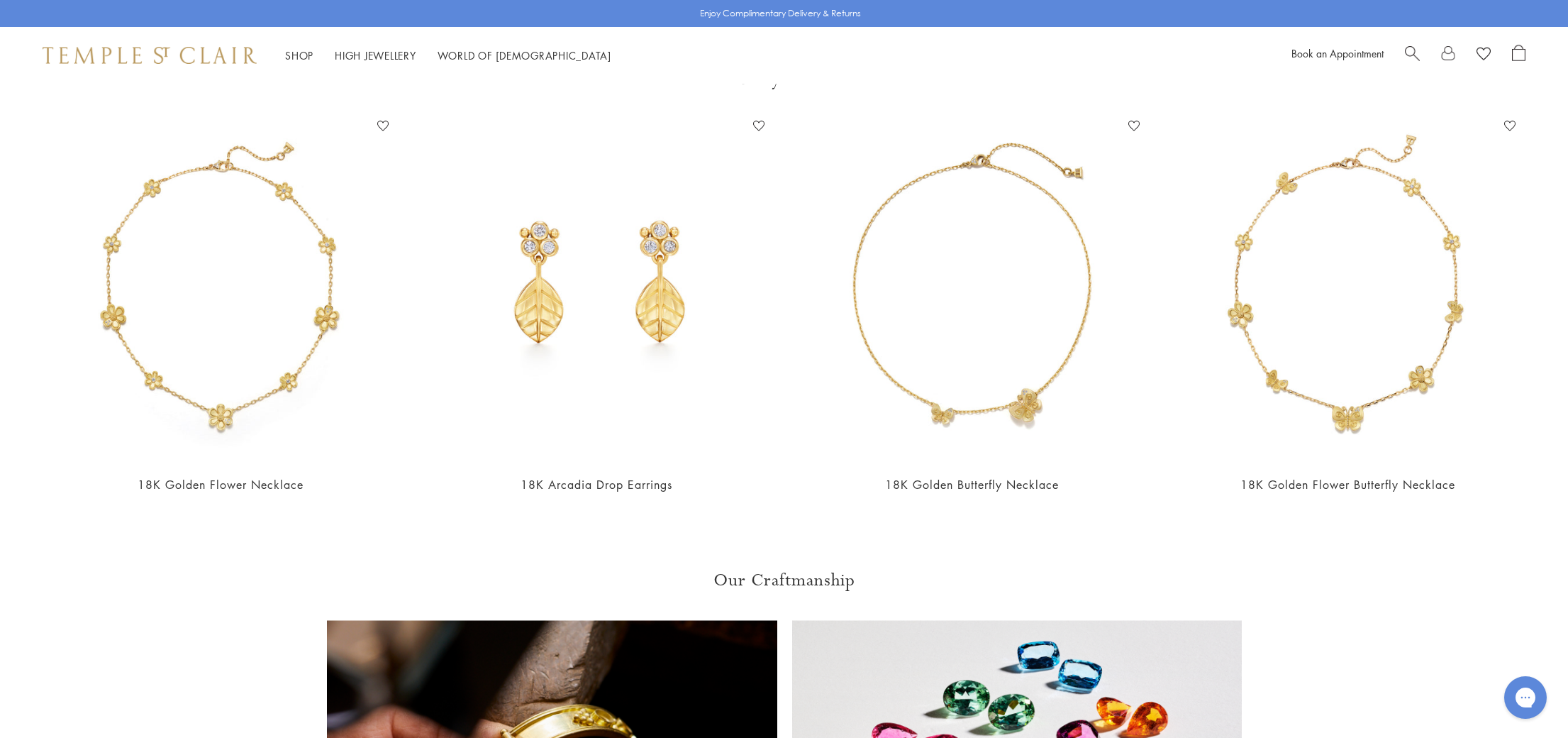
scroll to position [2000, 0]
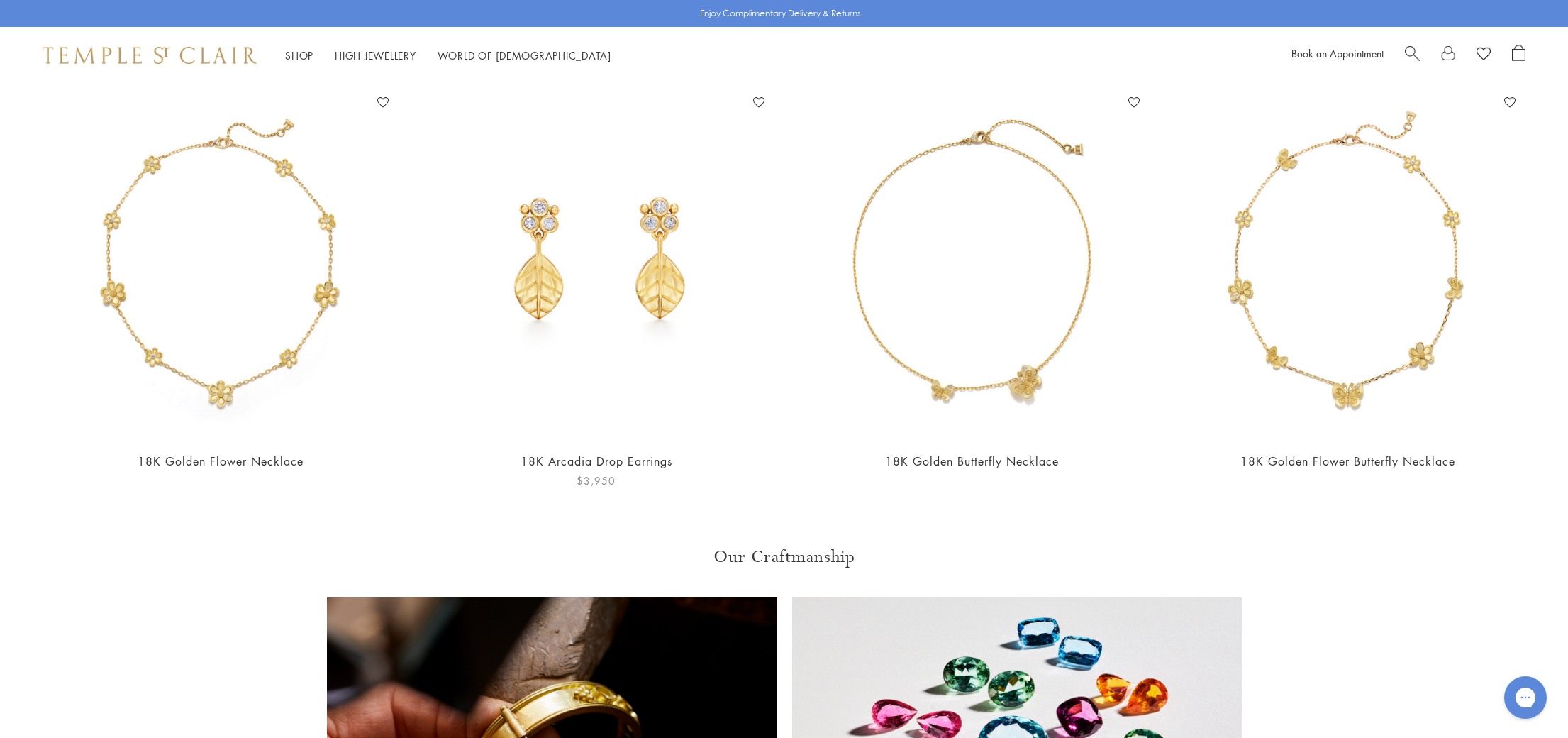
click at [686, 235] on img at bounding box center [596, 265] width 347 height 347
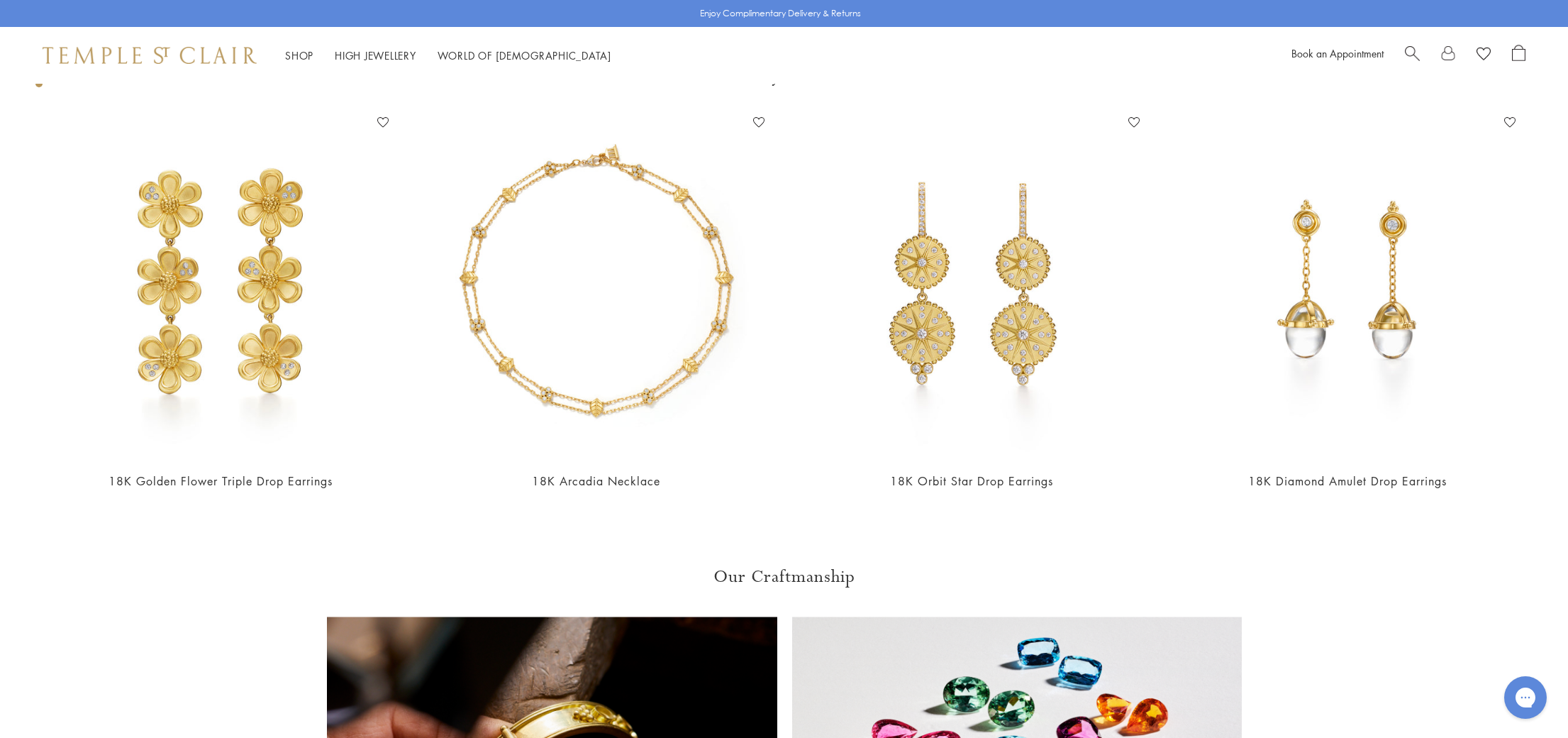
scroll to position [2994, 0]
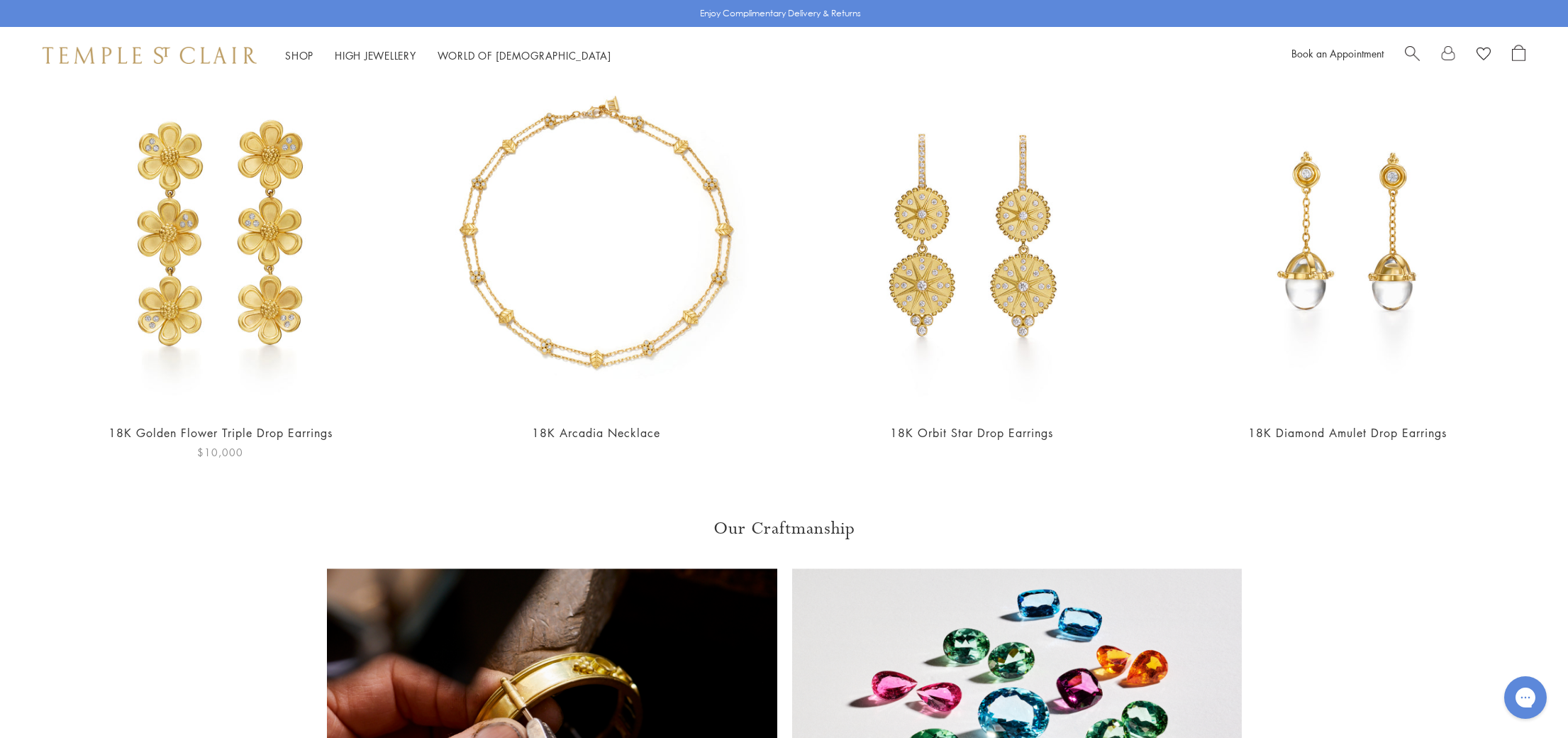
click at [278, 197] on img at bounding box center [220, 236] width 347 height 347
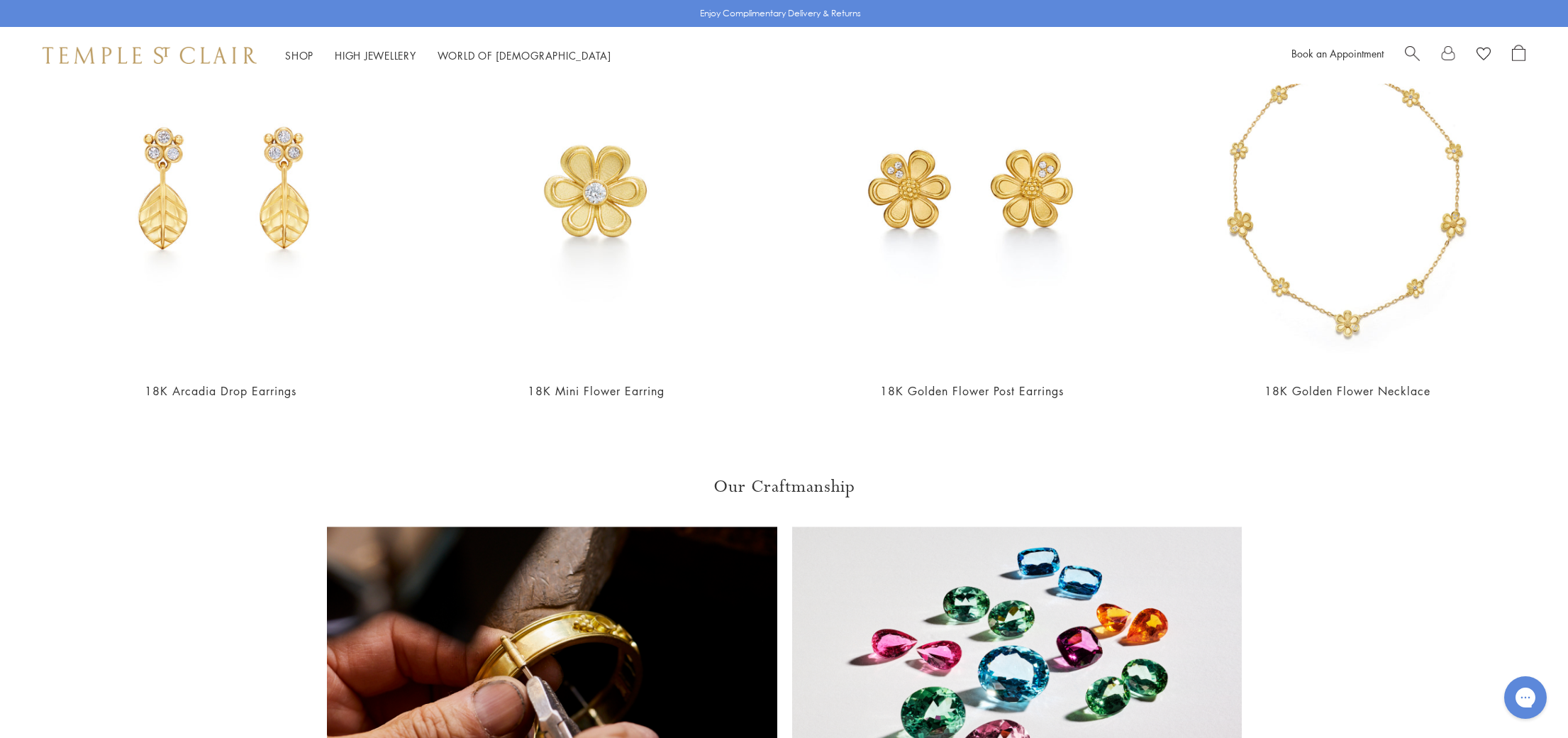
scroll to position [1151, 0]
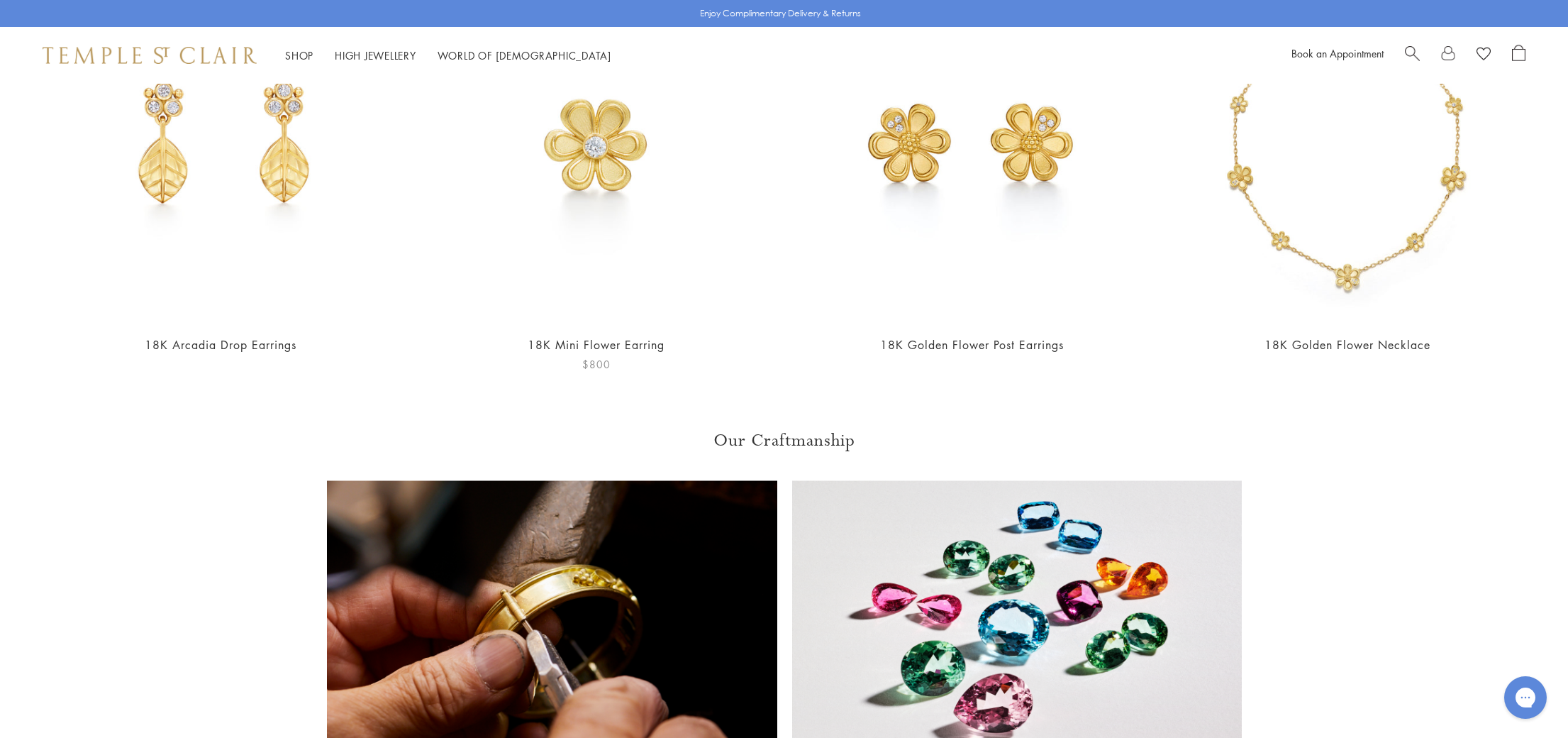
click at [627, 167] on img at bounding box center [596, 149] width 347 height 347
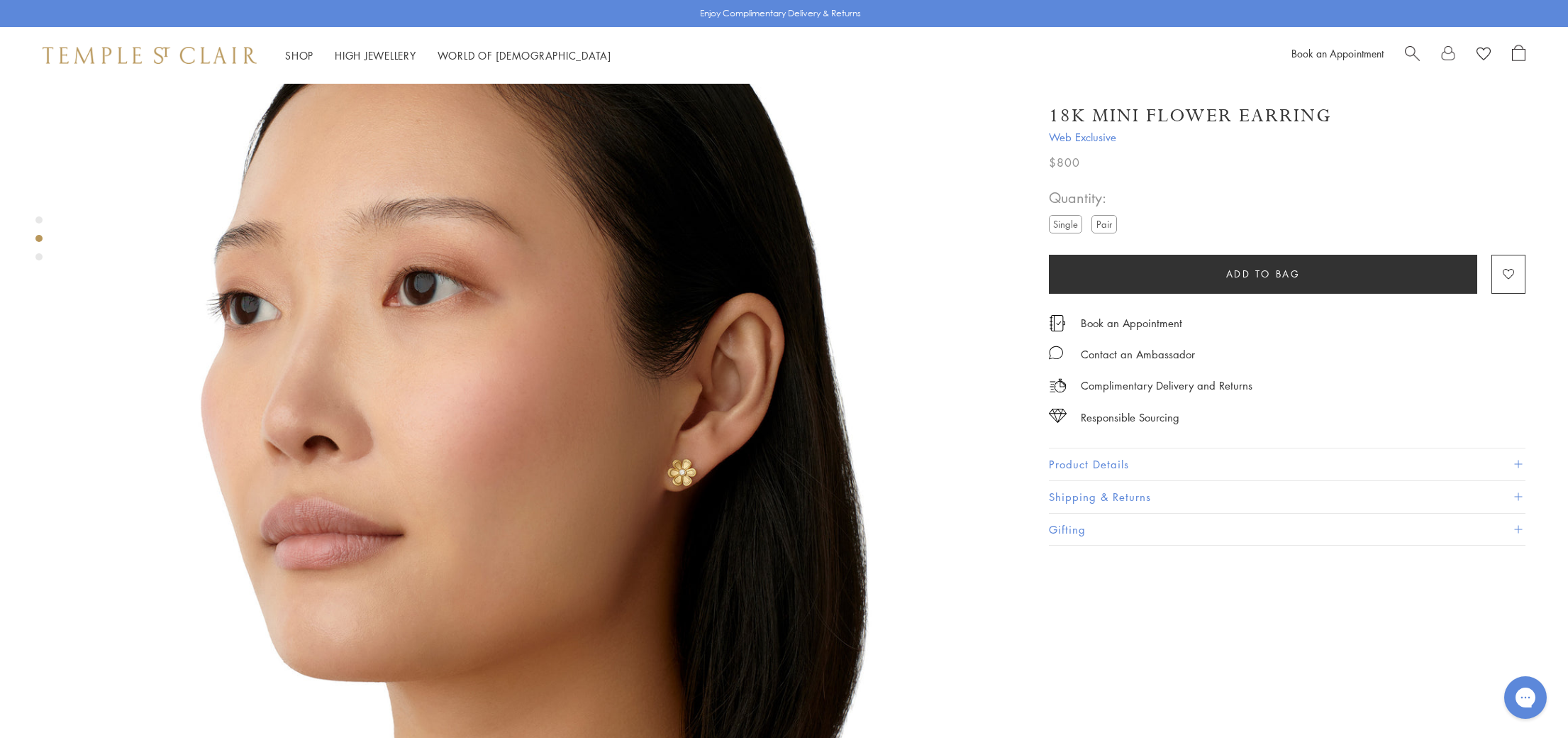
scroll to position [1051, 0]
click at [1113, 227] on label "Pair" at bounding box center [1104, 223] width 25 height 18
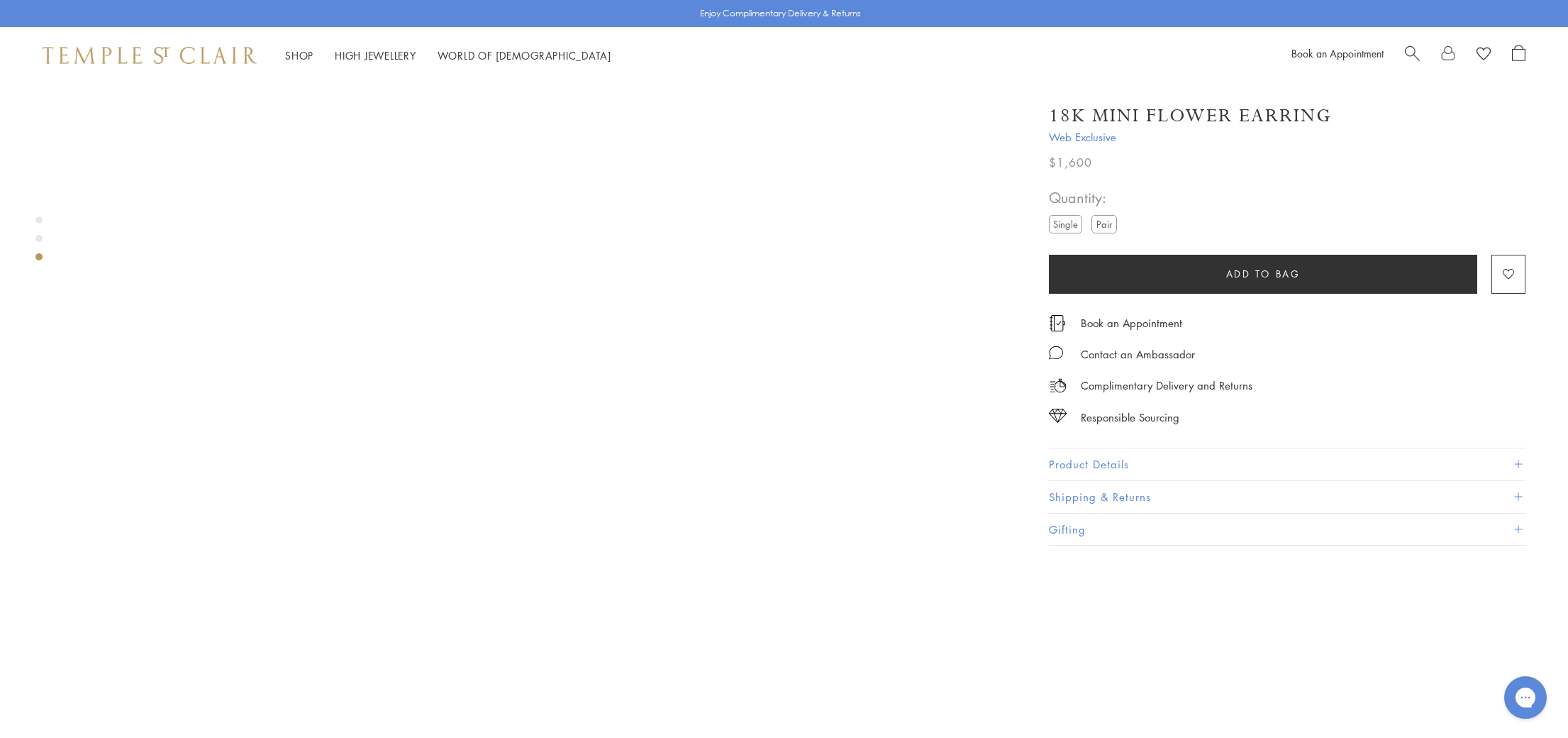
scroll to position [2099, 0]
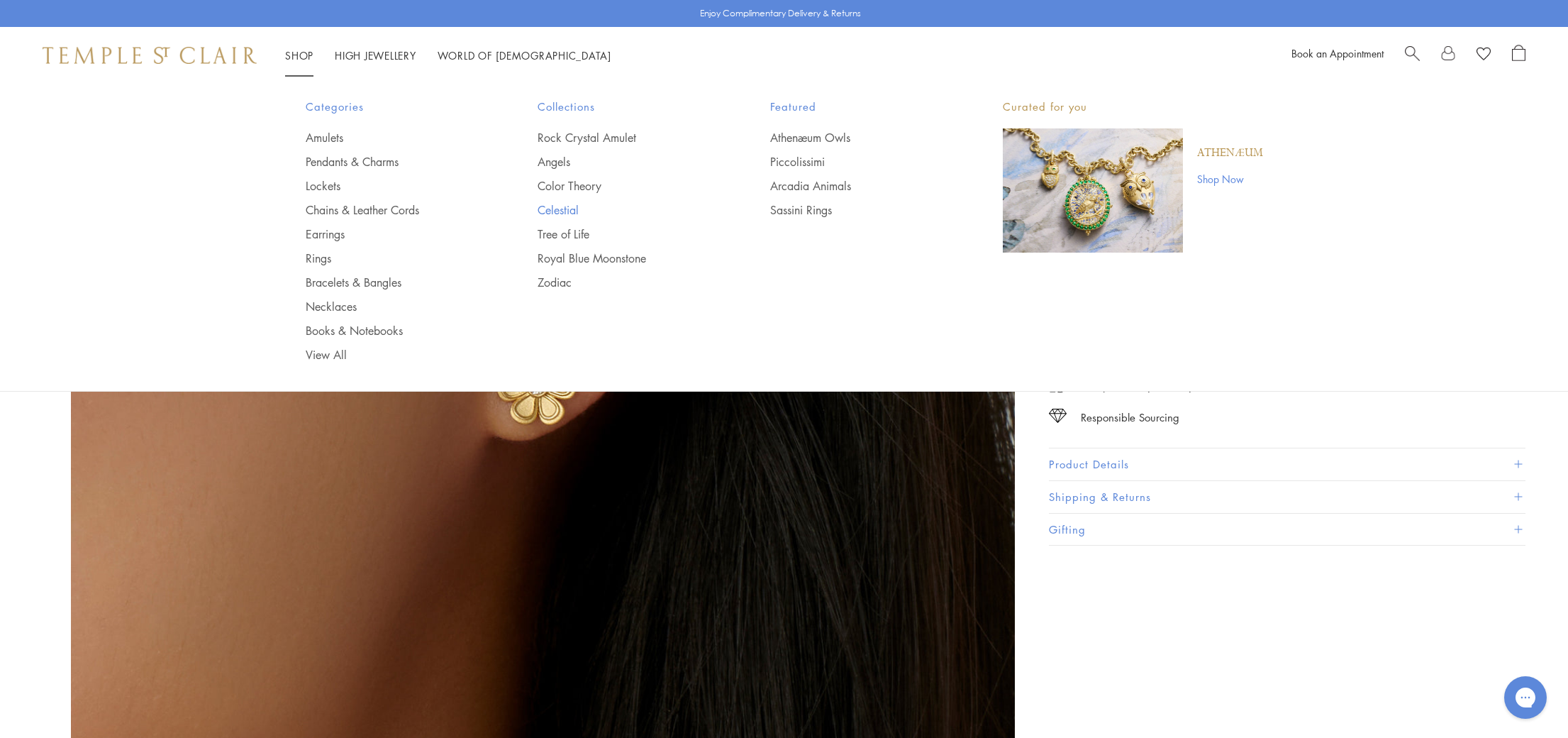
click at [573, 213] on link "Celestial" at bounding box center [625, 210] width 176 height 15
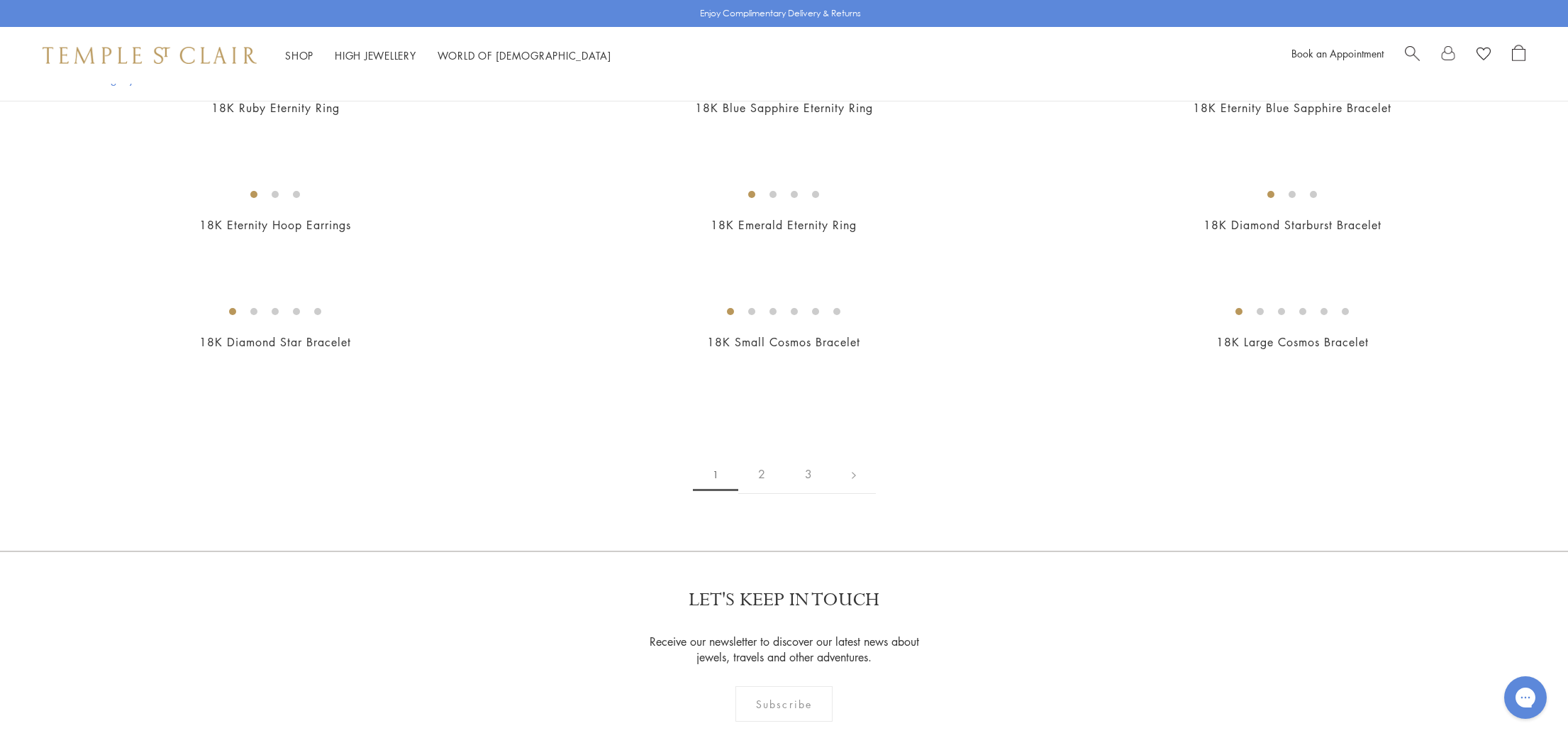
scroll to position [2087, 0]
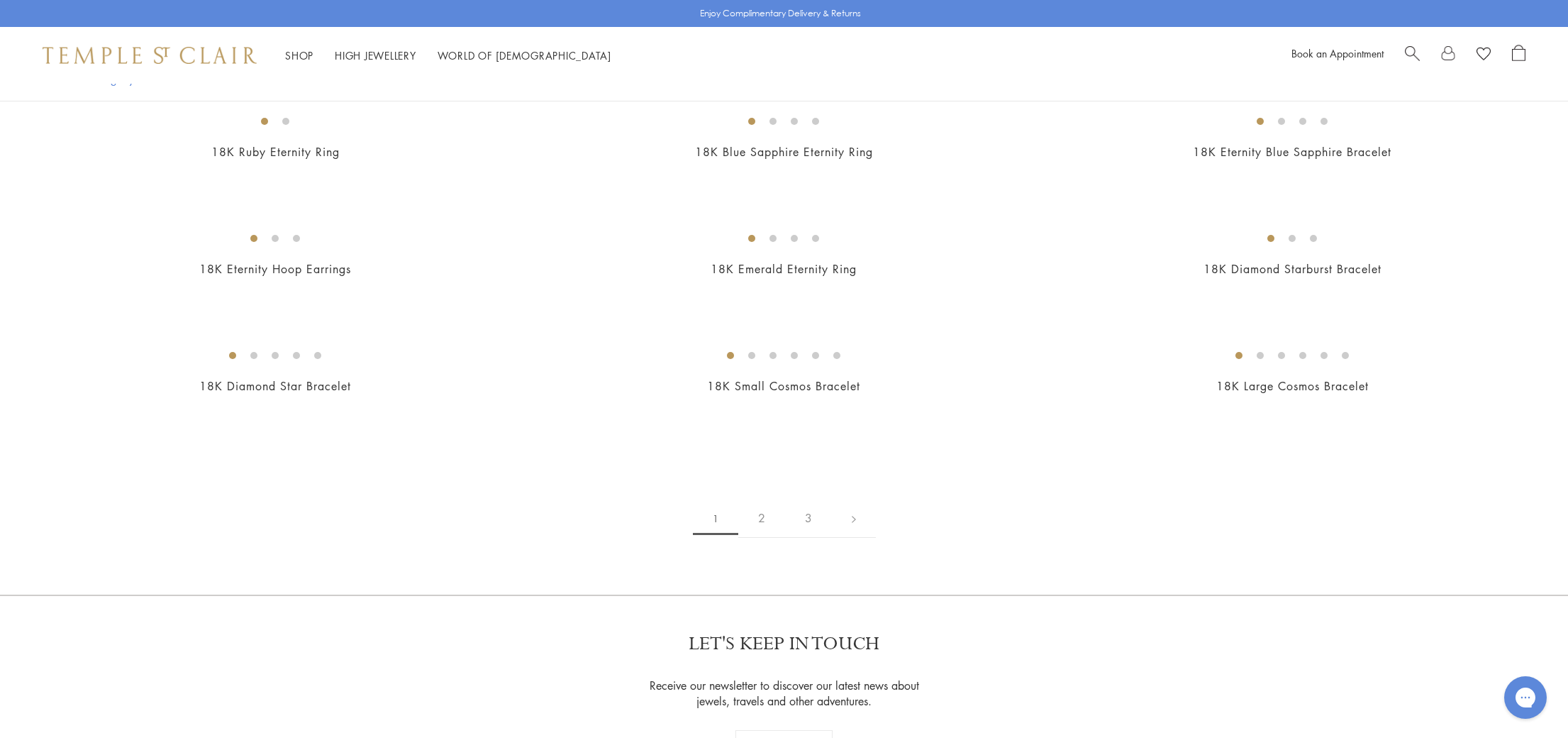
click at [0, 0] on img at bounding box center [0, 0] width 0 height 0
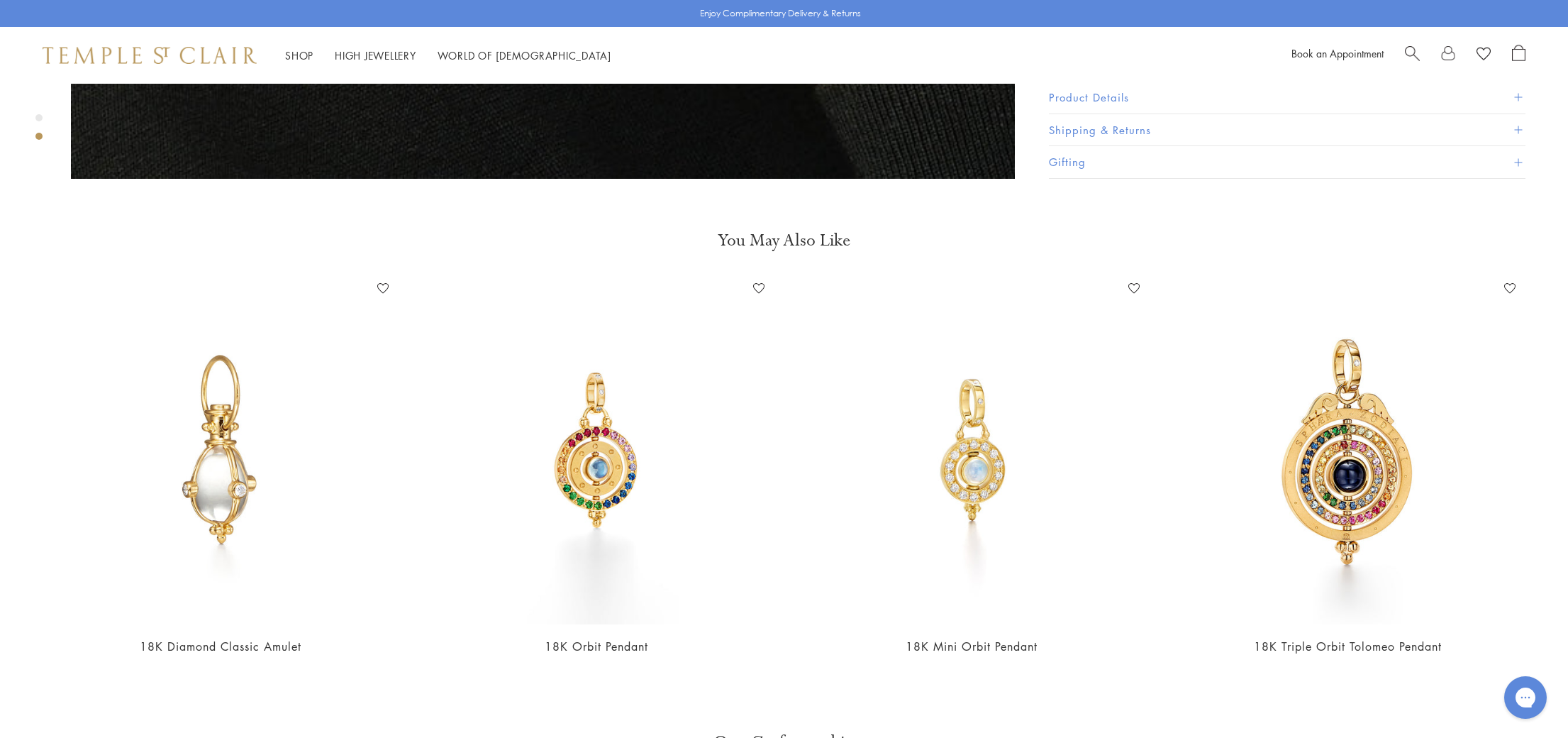
scroll to position [1834, 0]
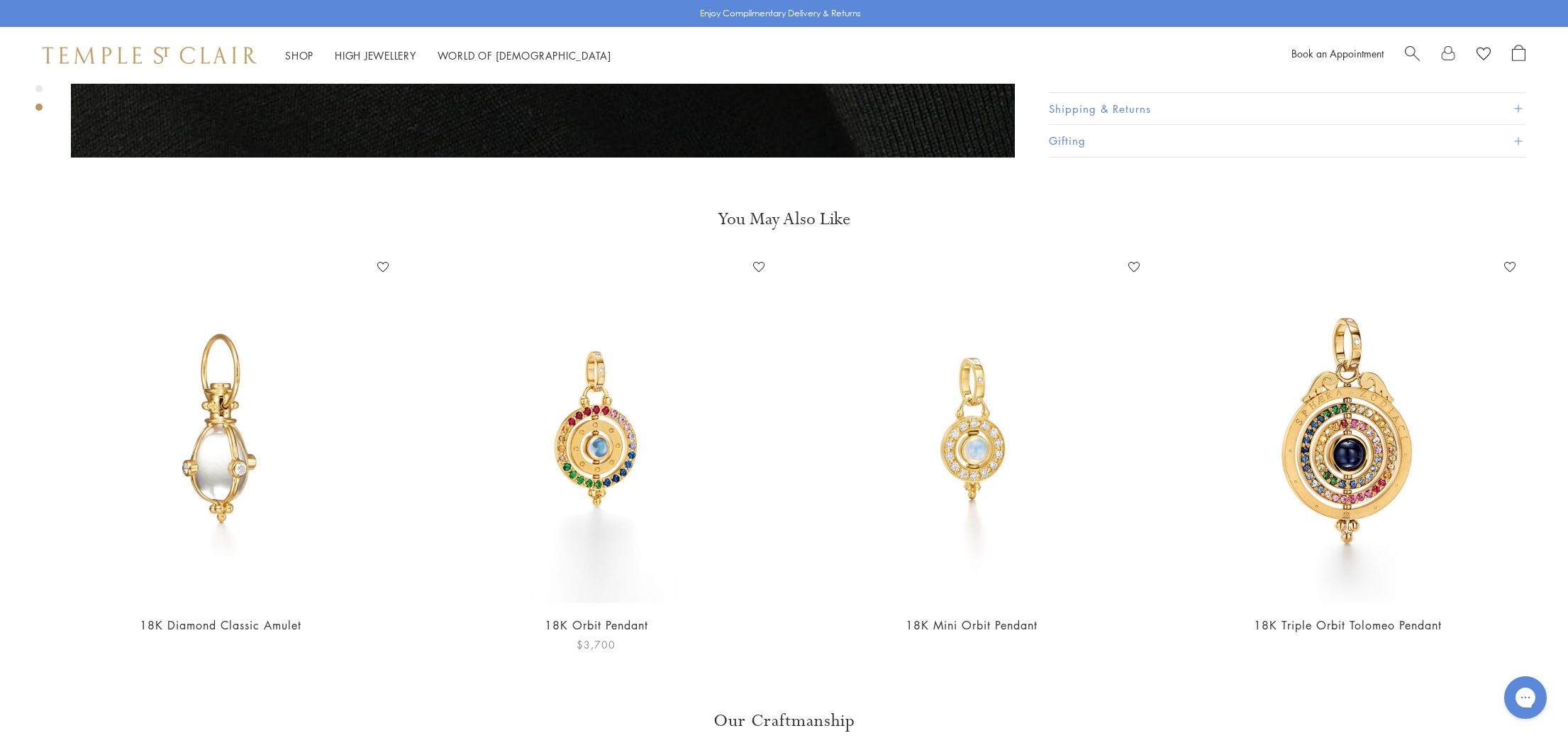
click at [621, 432] on img at bounding box center [596, 429] width 347 height 347
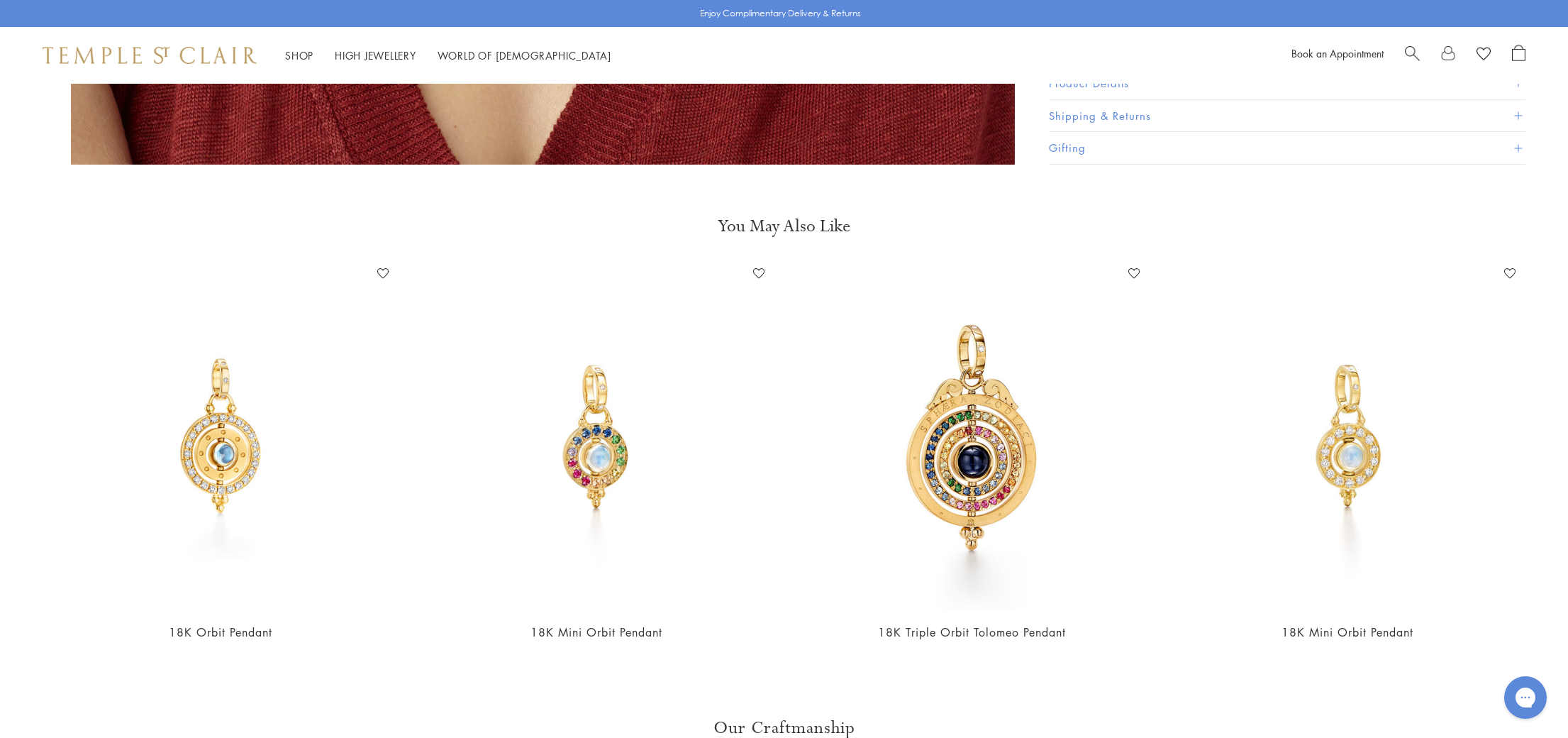
scroll to position [1911, 0]
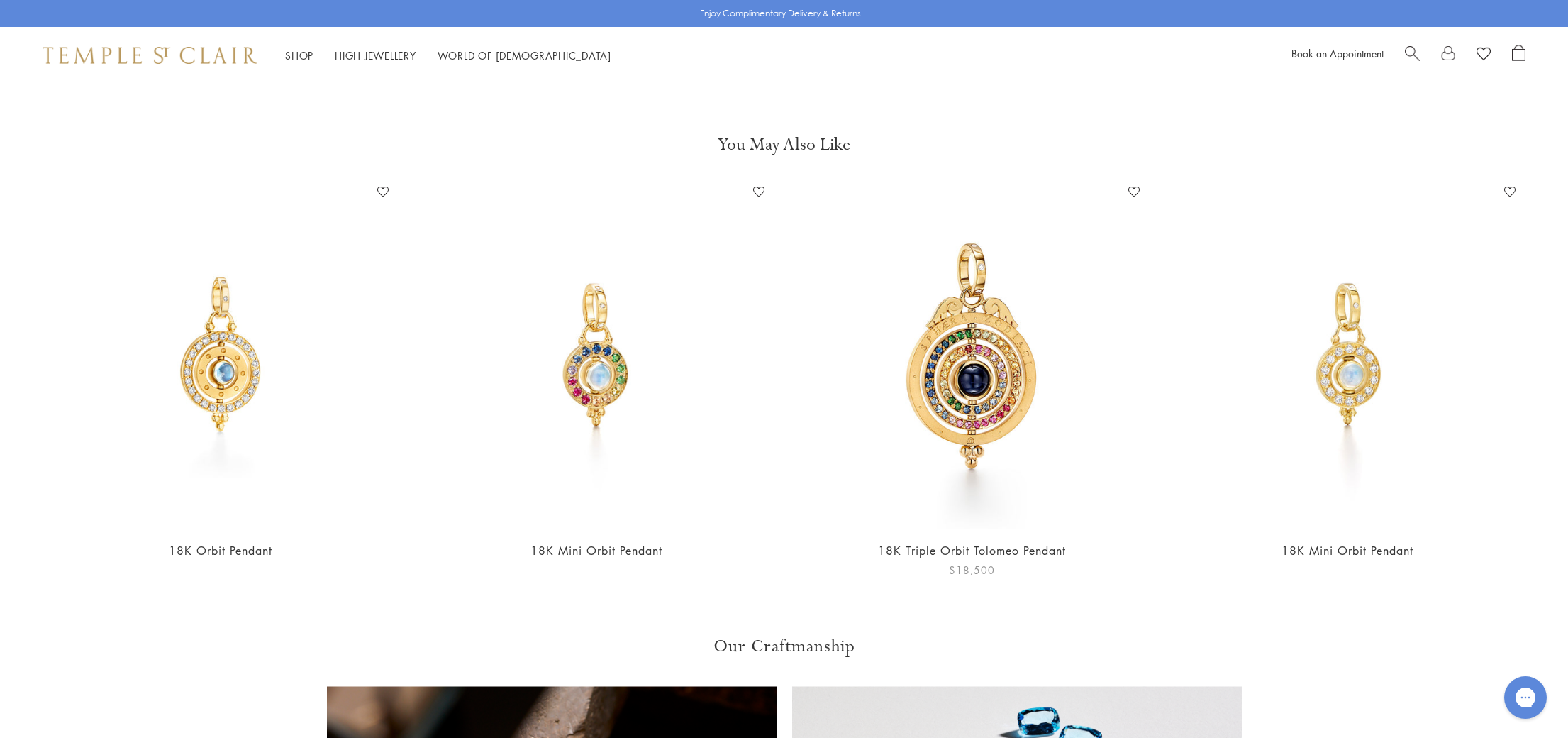
click at [977, 323] on img at bounding box center [972, 354] width 347 height 347
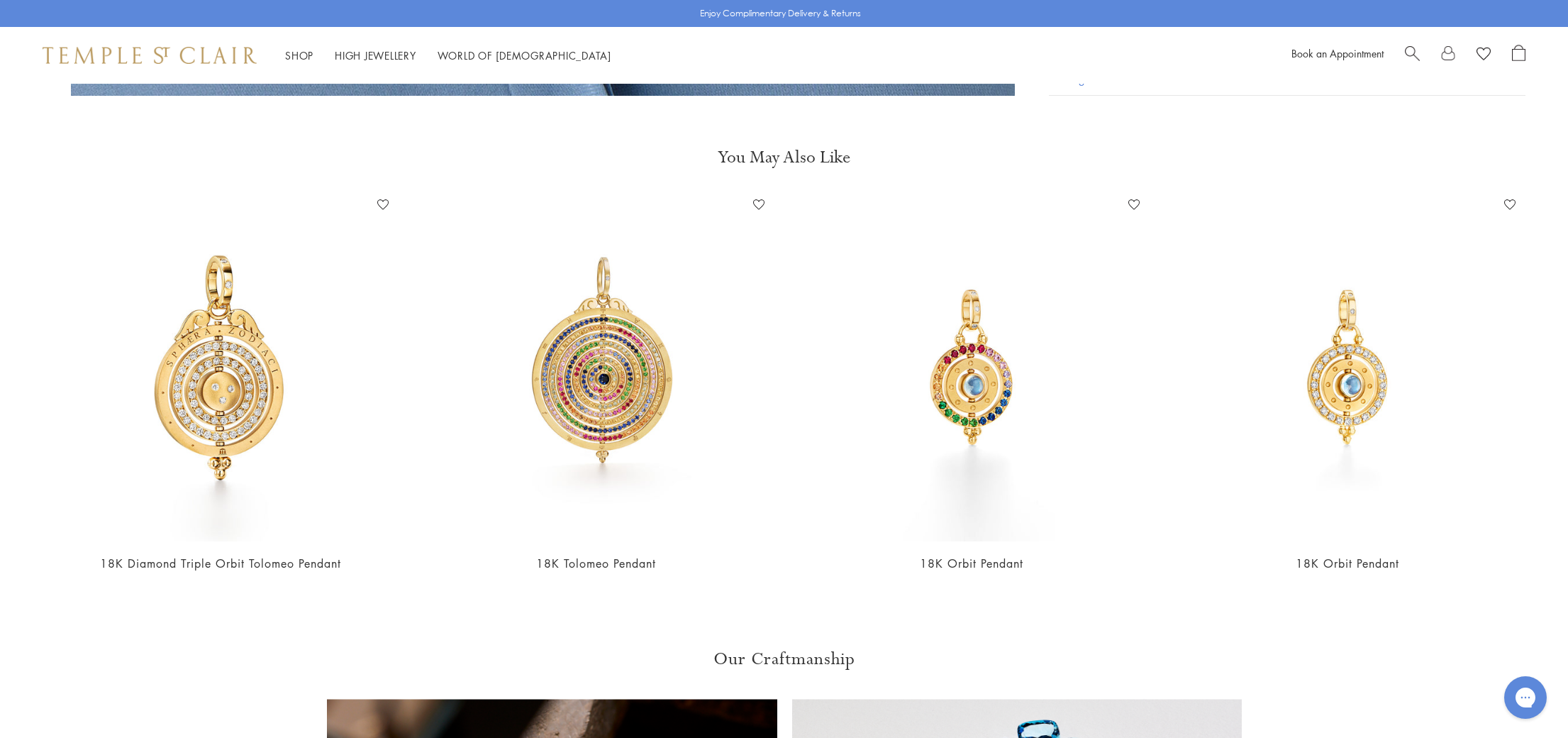
scroll to position [1913, 0]
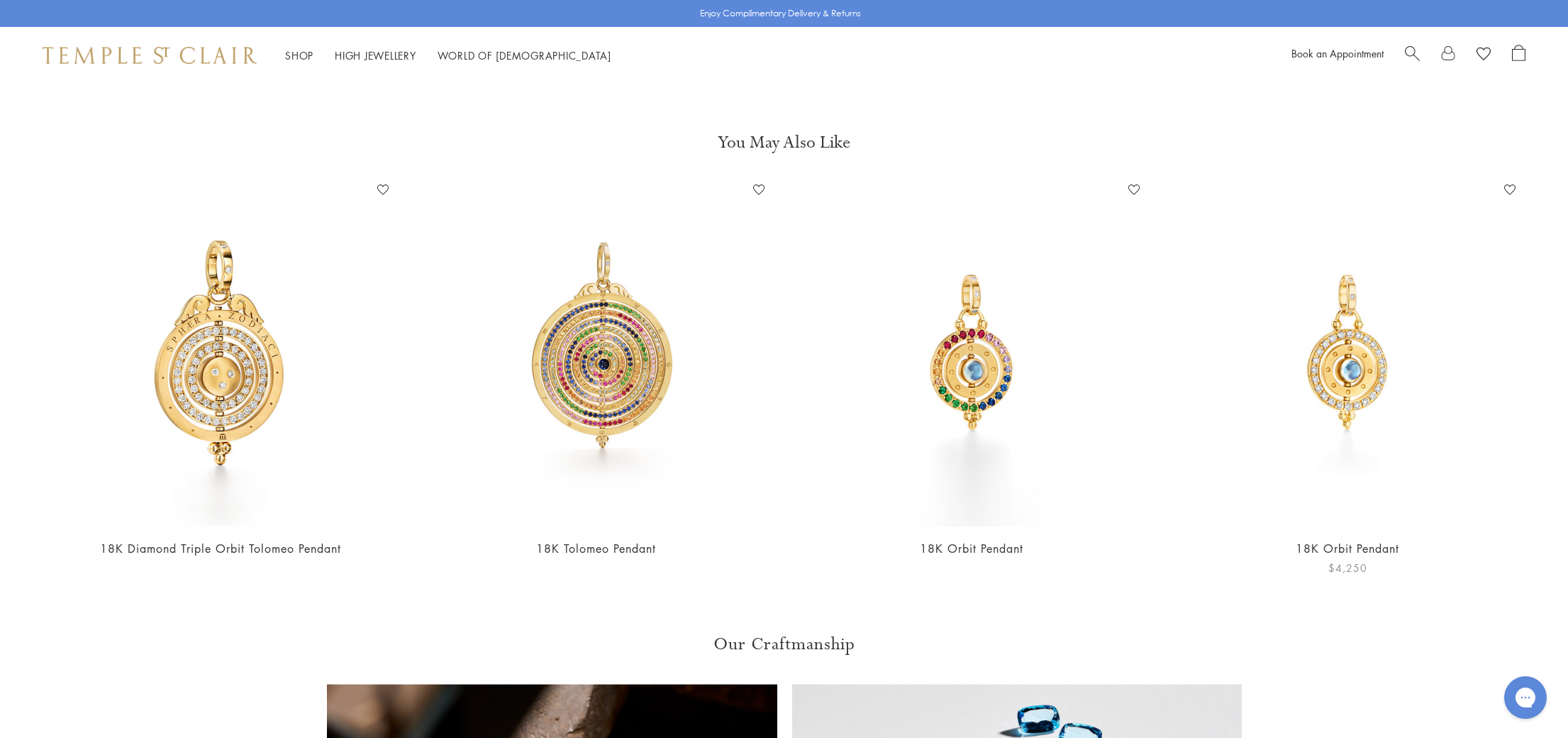
click at [1364, 339] on img at bounding box center [1347, 352] width 347 height 347
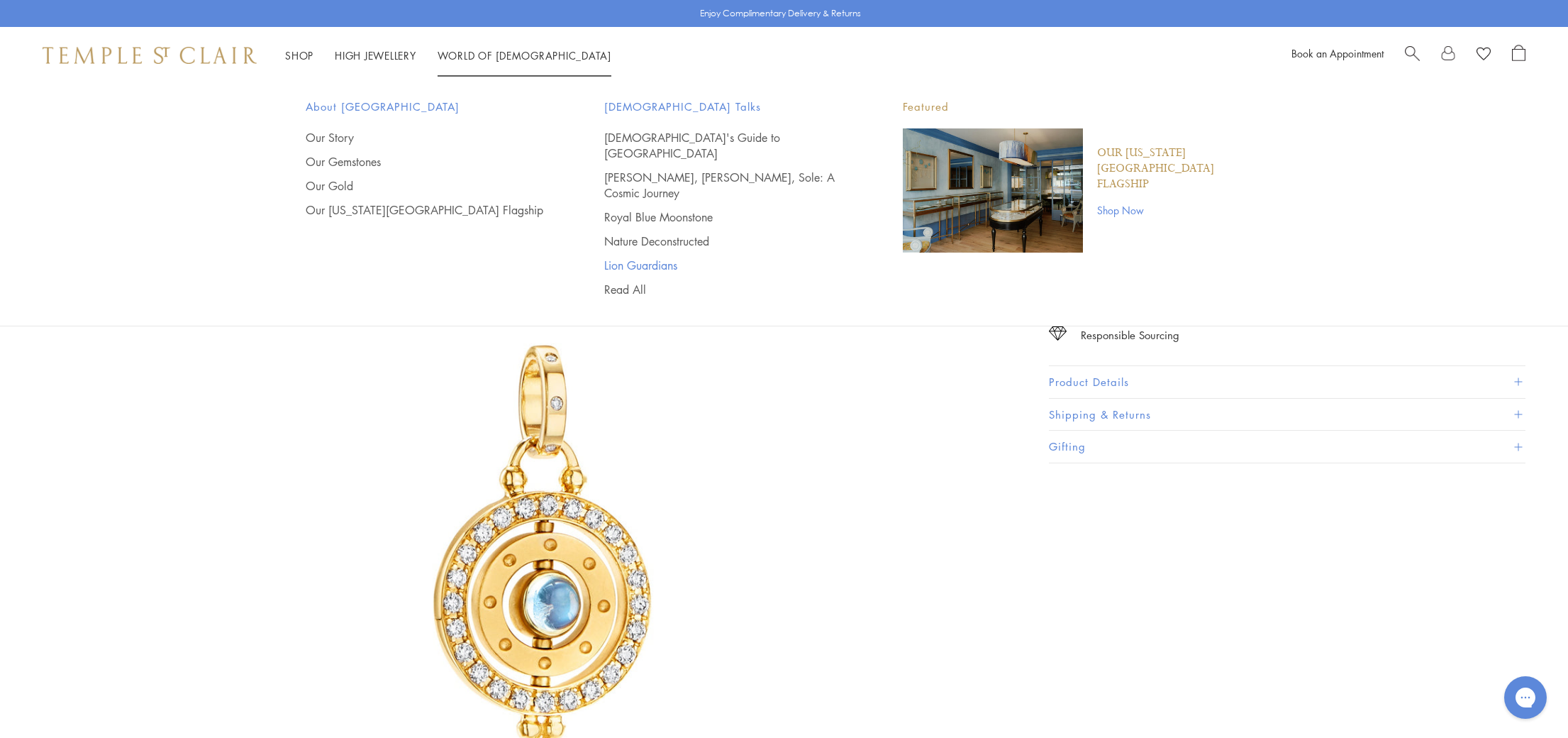
click at [664, 257] on link "Lion Guardians" at bounding box center [725, 265] width 242 height 15
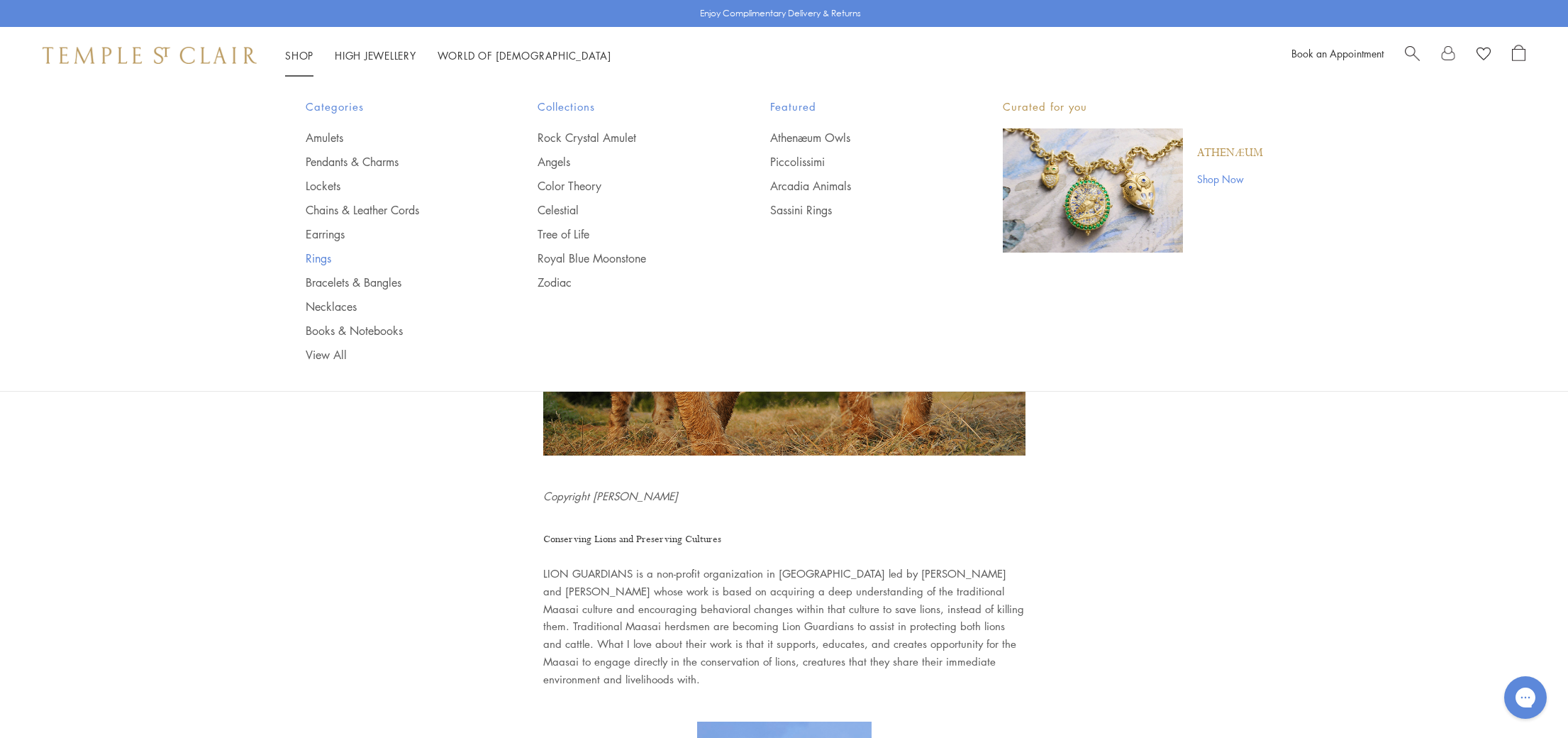
click at [334, 258] on link "Rings" at bounding box center [393, 258] width 176 height 15
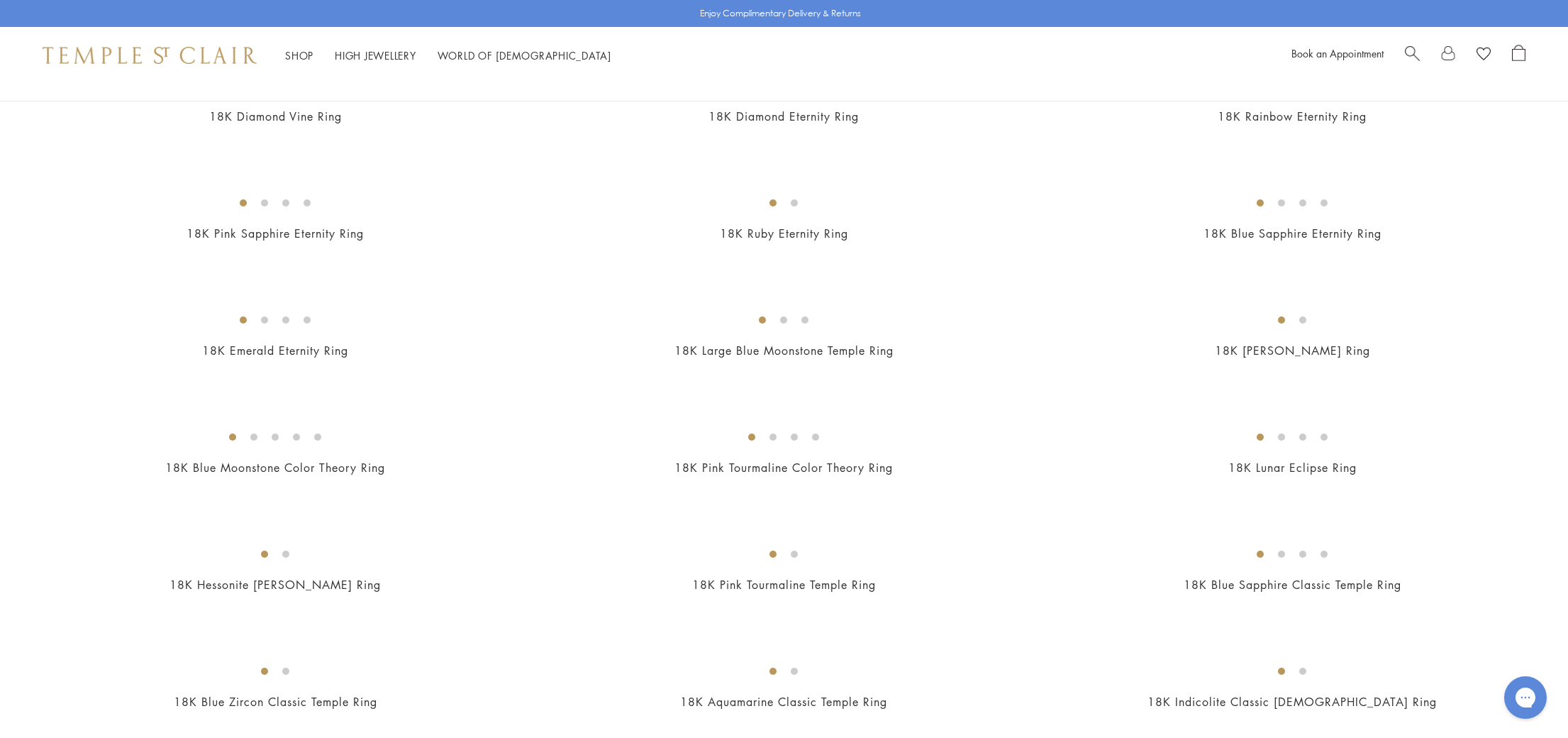
scroll to position [1356, 0]
click at [0, 0] on img at bounding box center [0, 0] width 0 height 0
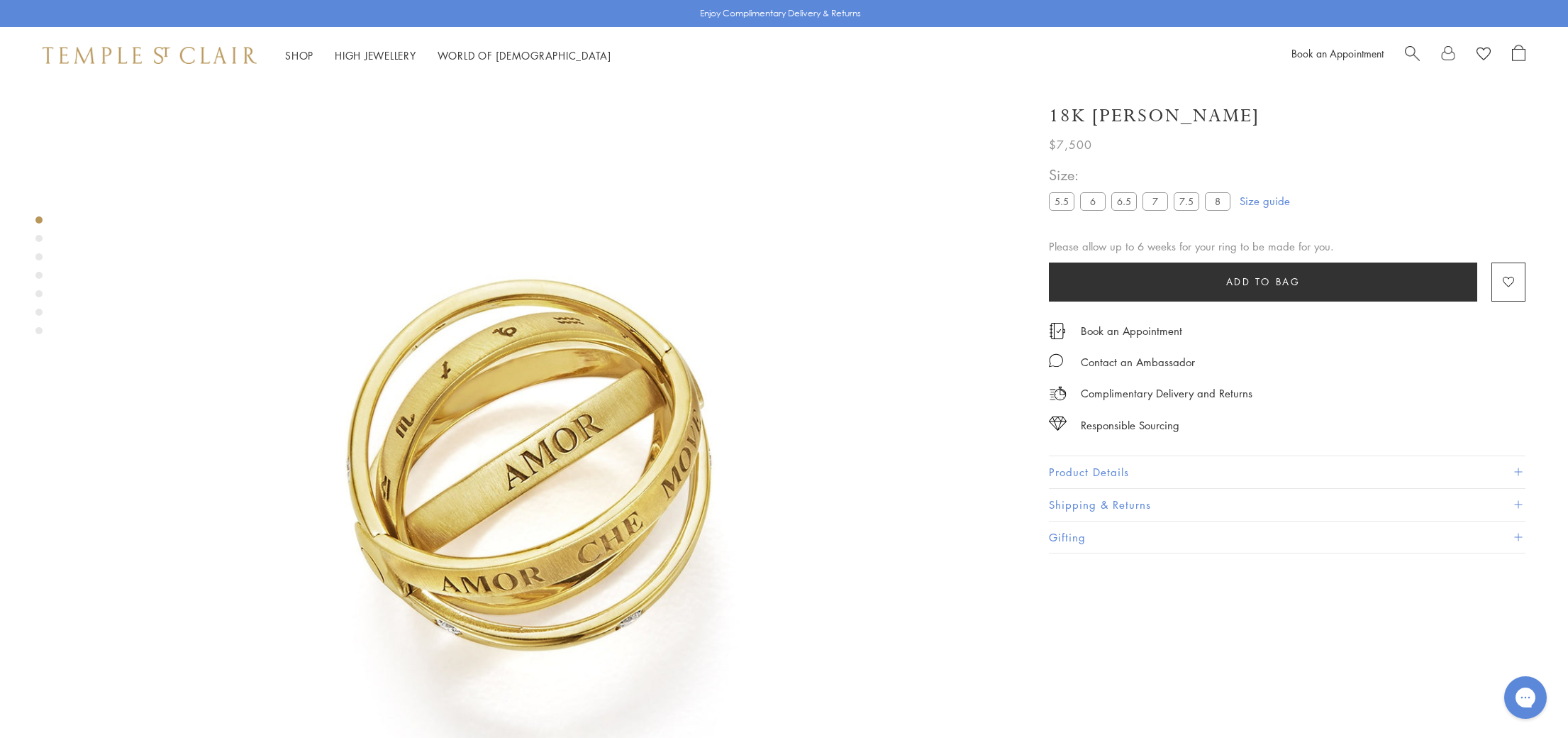
scroll to position [84, 0]
click at [1055, 206] on label "5.5" at bounding box center [1062, 200] width 25 height 18
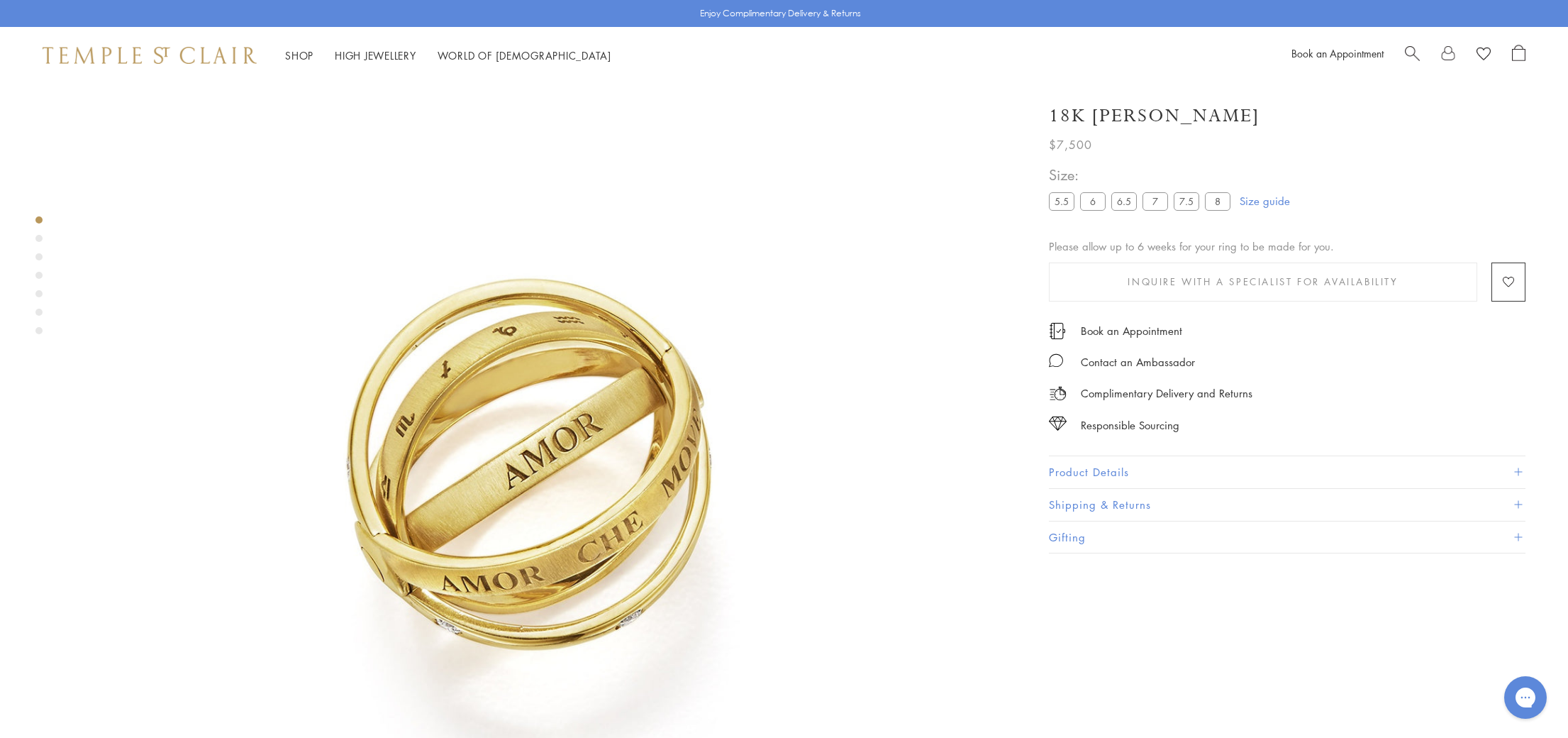
click at [1104, 202] on label "6" at bounding box center [1093, 200] width 25 height 18
click at [1126, 203] on label "6.5" at bounding box center [1124, 200] width 25 height 18
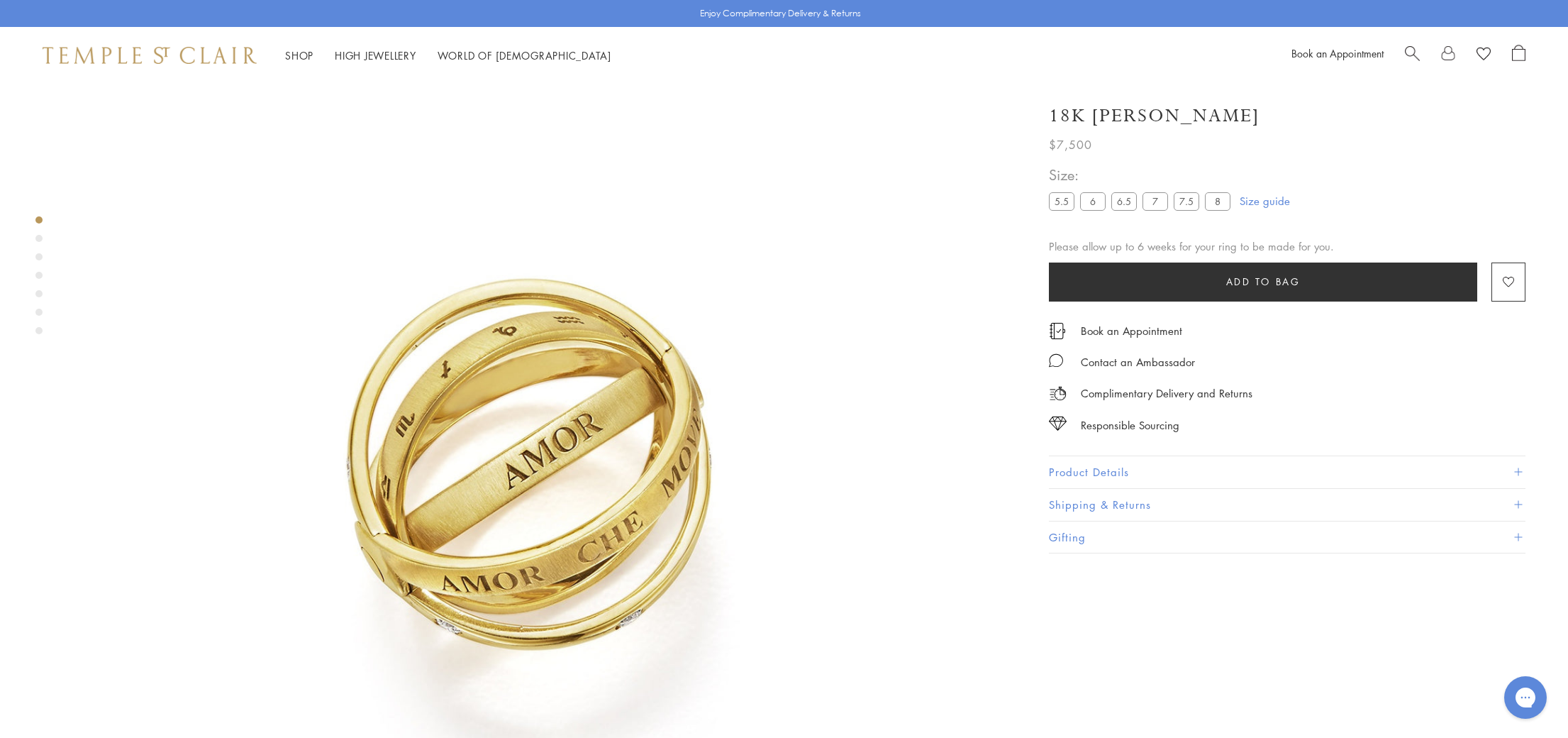
click at [1160, 204] on label "7" at bounding box center [1155, 200] width 25 height 18
click at [1094, 197] on label "6" at bounding box center [1093, 200] width 25 height 18
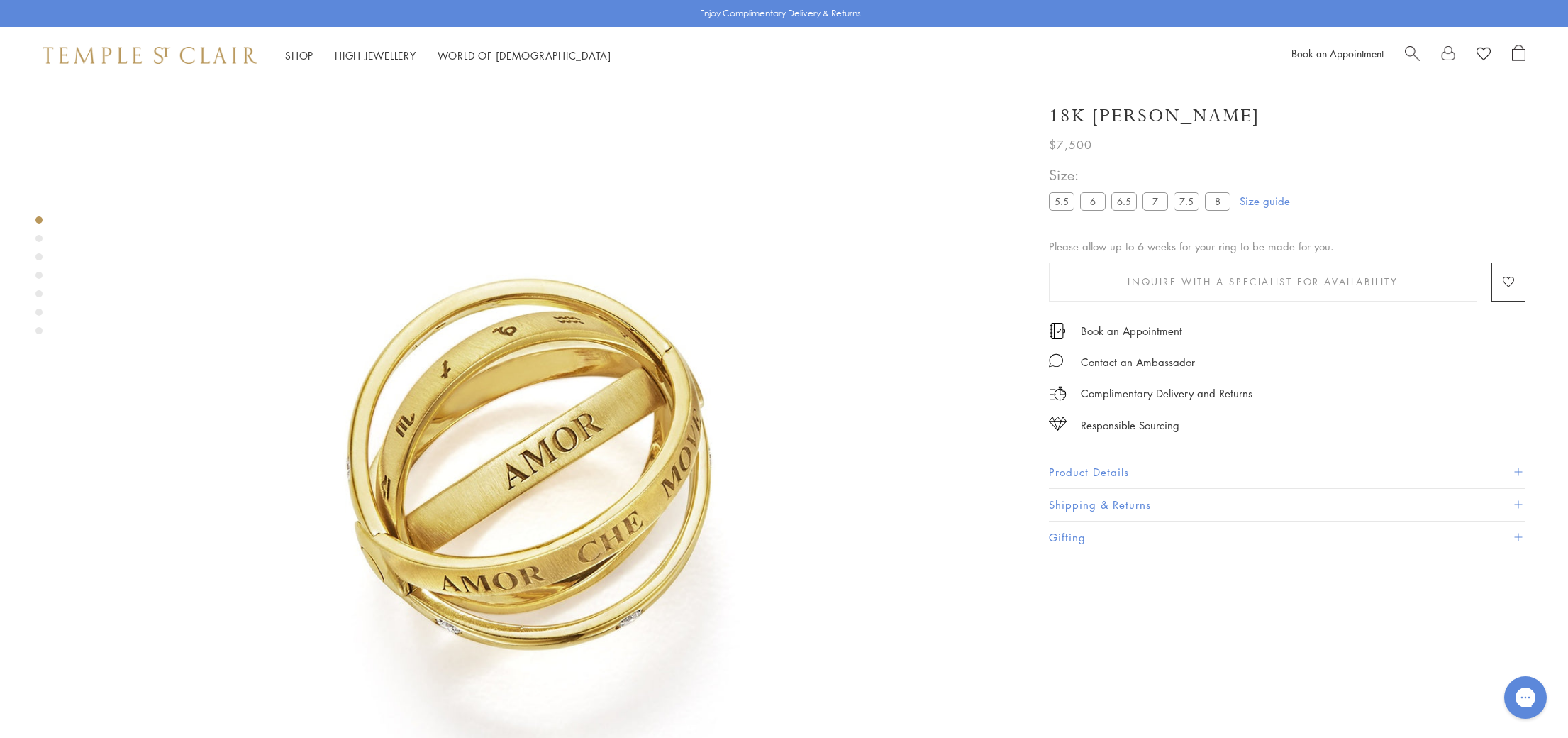
click at [1062, 194] on label "5.5" at bounding box center [1062, 200] width 25 height 18
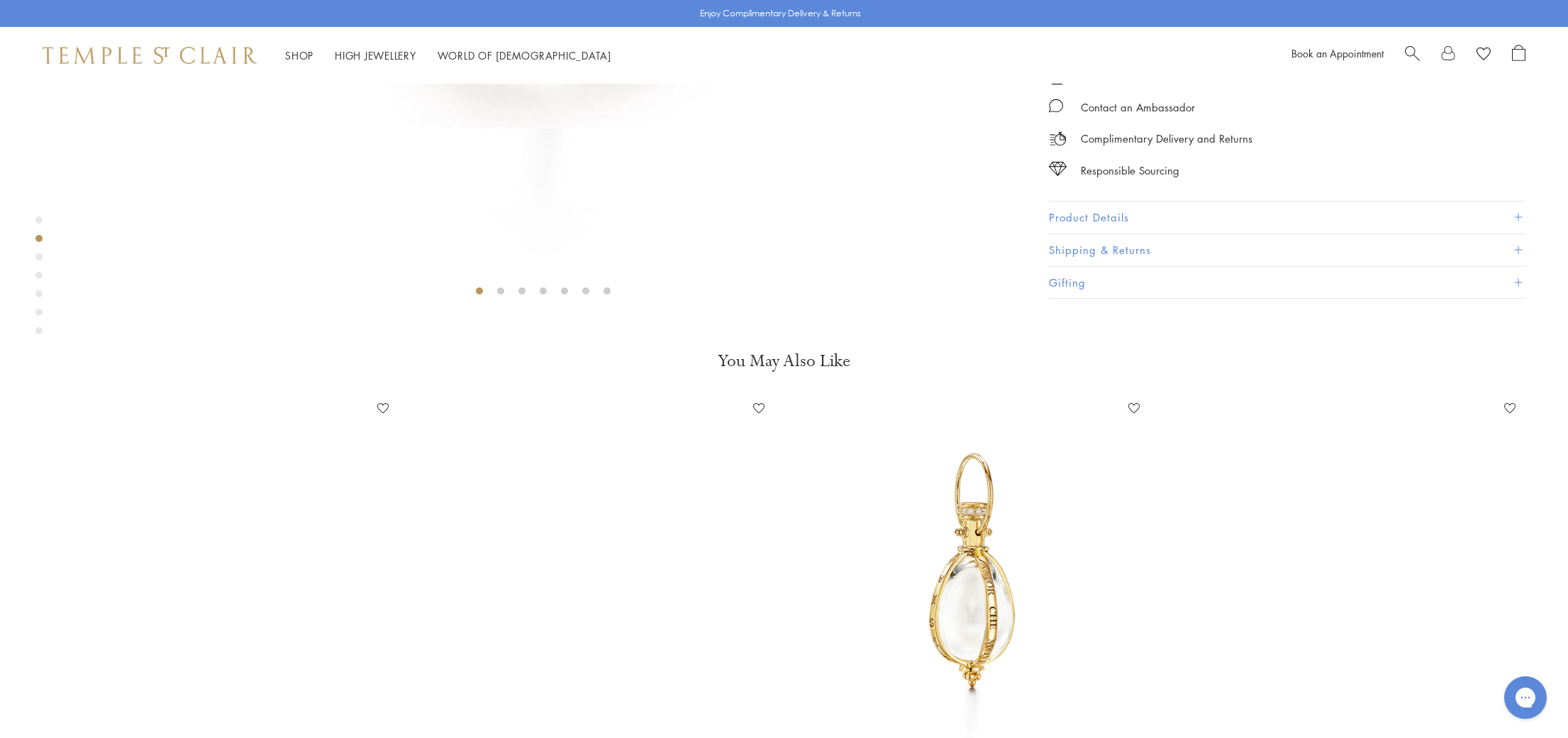
scroll to position [720, 0]
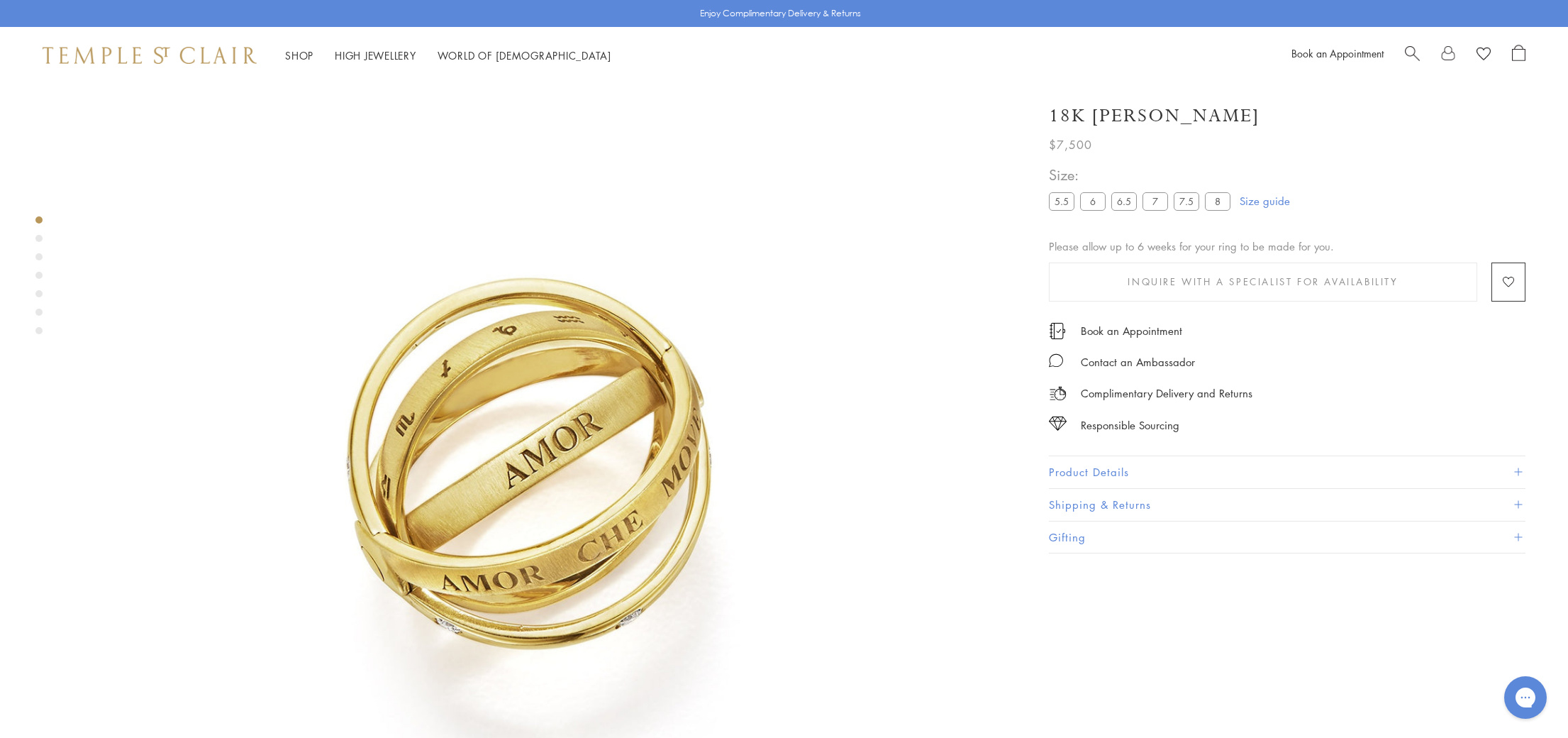
scroll to position [84, 0]
click at [1192, 203] on label "7.5" at bounding box center [1187, 200] width 25 height 18
click at [1155, 202] on label "7" at bounding box center [1155, 200] width 25 height 18
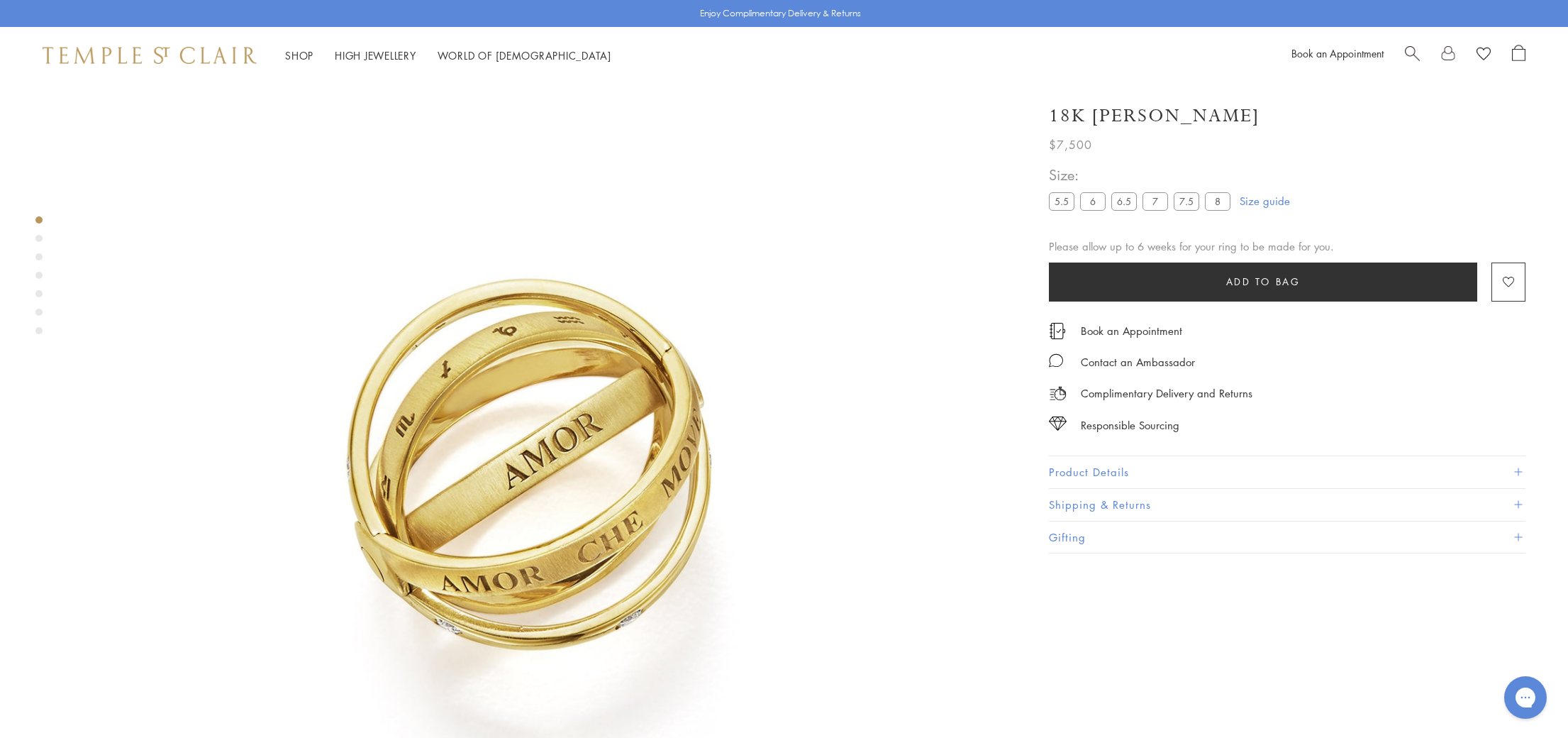
click at [1199, 204] on label "7.5" at bounding box center [1187, 200] width 25 height 18
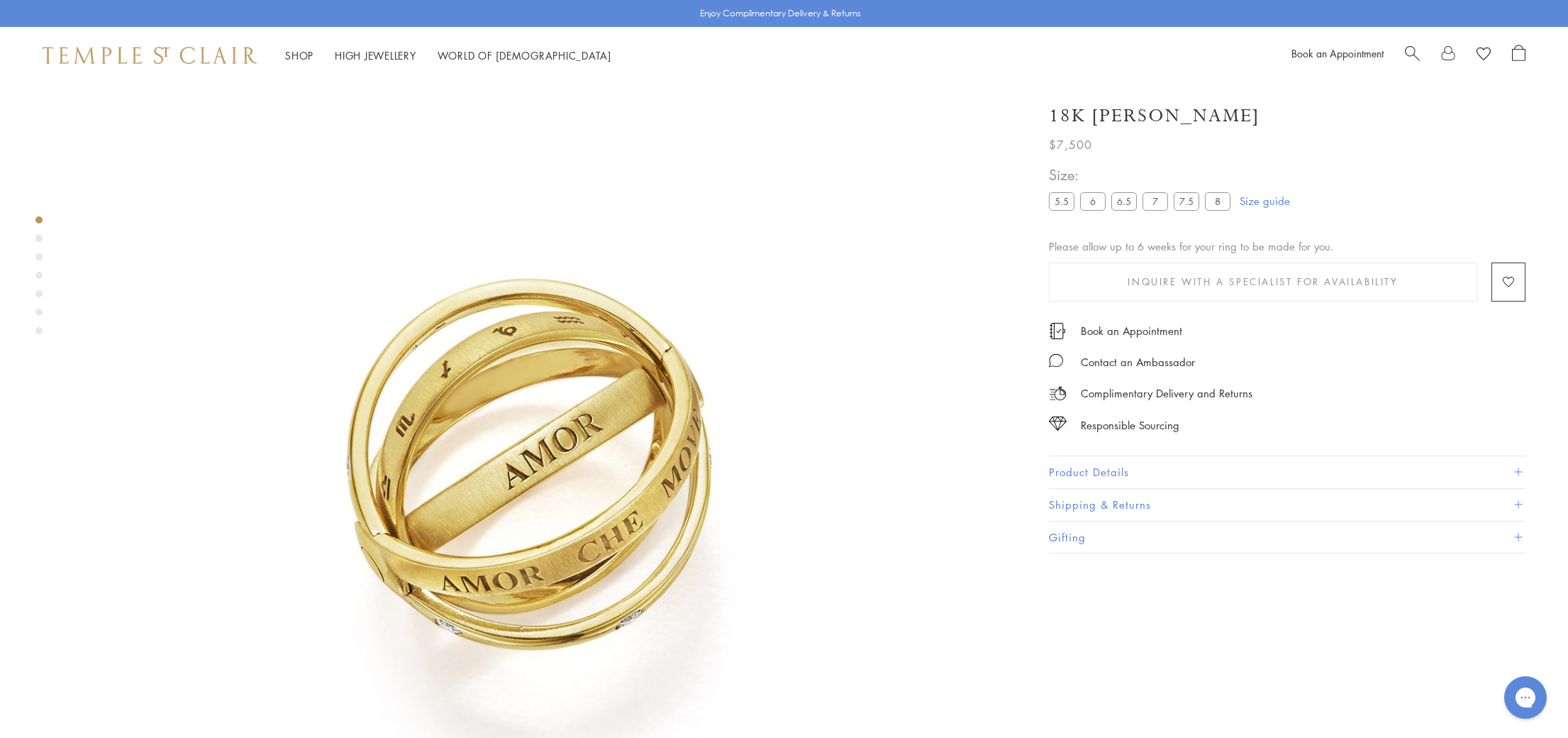
click at [1228, 205] on label "8" at bounding box center [1217, 200] width 25 height 18
click at [1163, 201] on label "7" at bounding box center [1155, 200] width 25 height 18
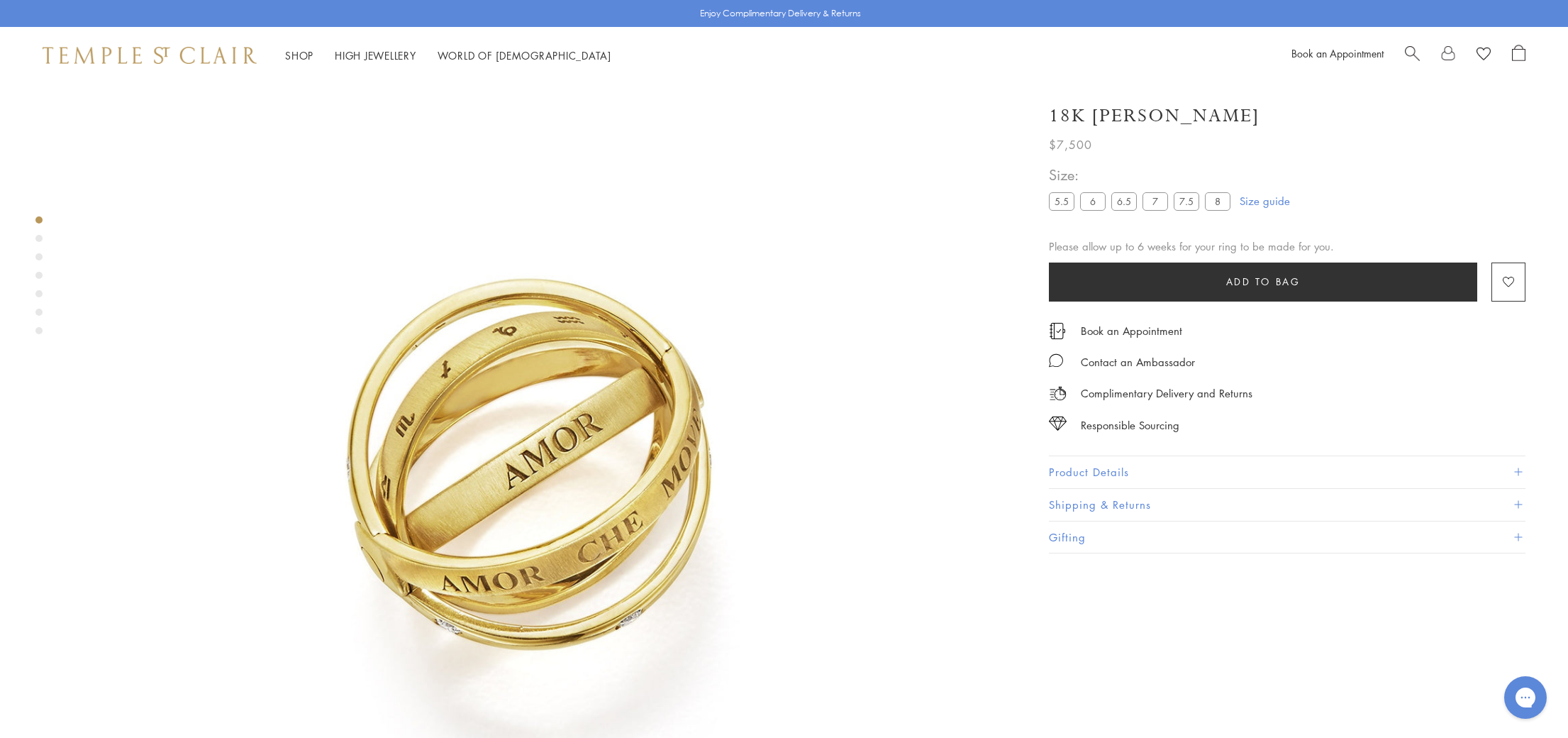
click at [1120, 203] on label "6.5" at bounding box center [1124, 200] width 25 height 18
click at [1093, 203] on label "6" at bounding box center [1093, 200] width 25 height 18
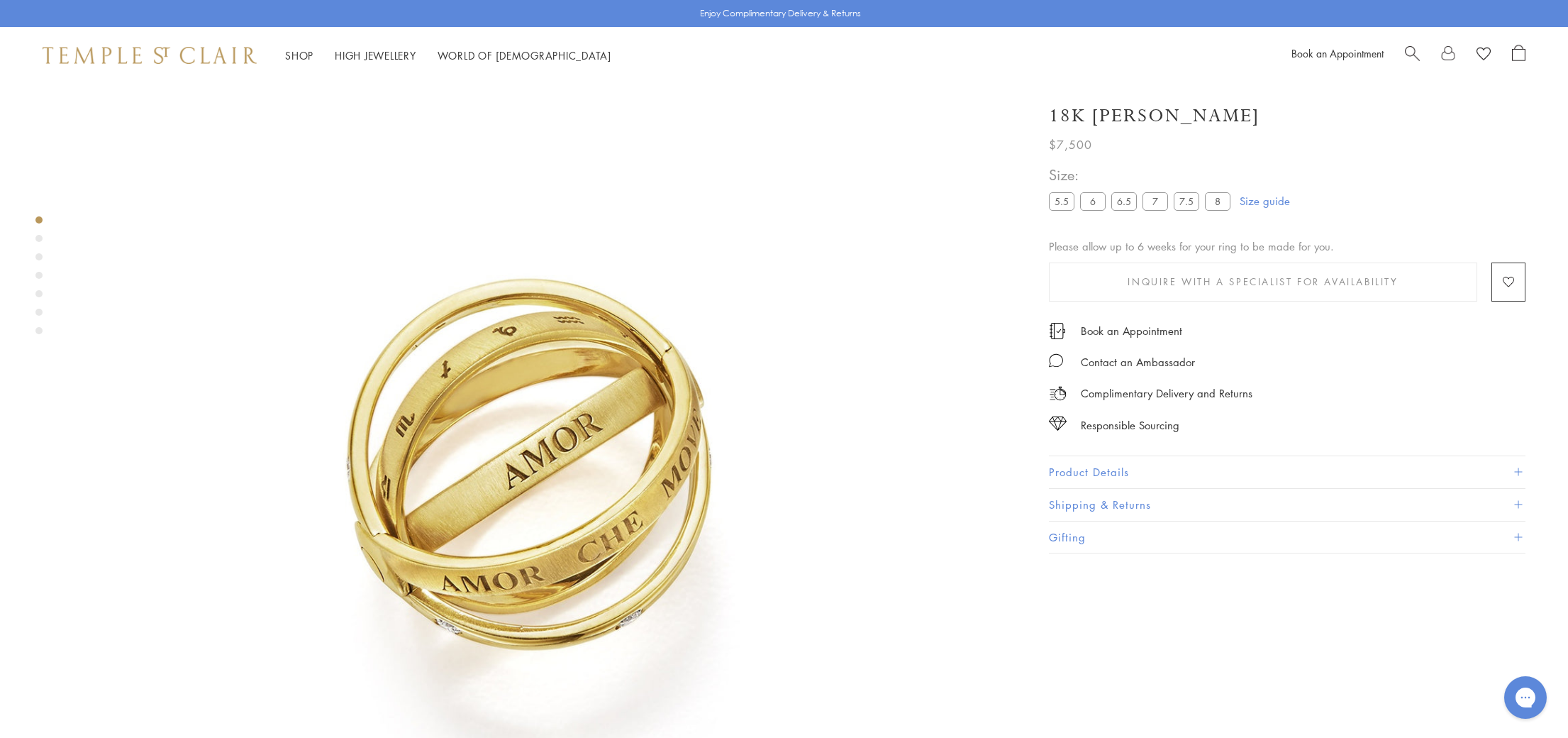
click at [1062, 200] on label "5.5" at bounding box center [1062, 200] width 25 height 18
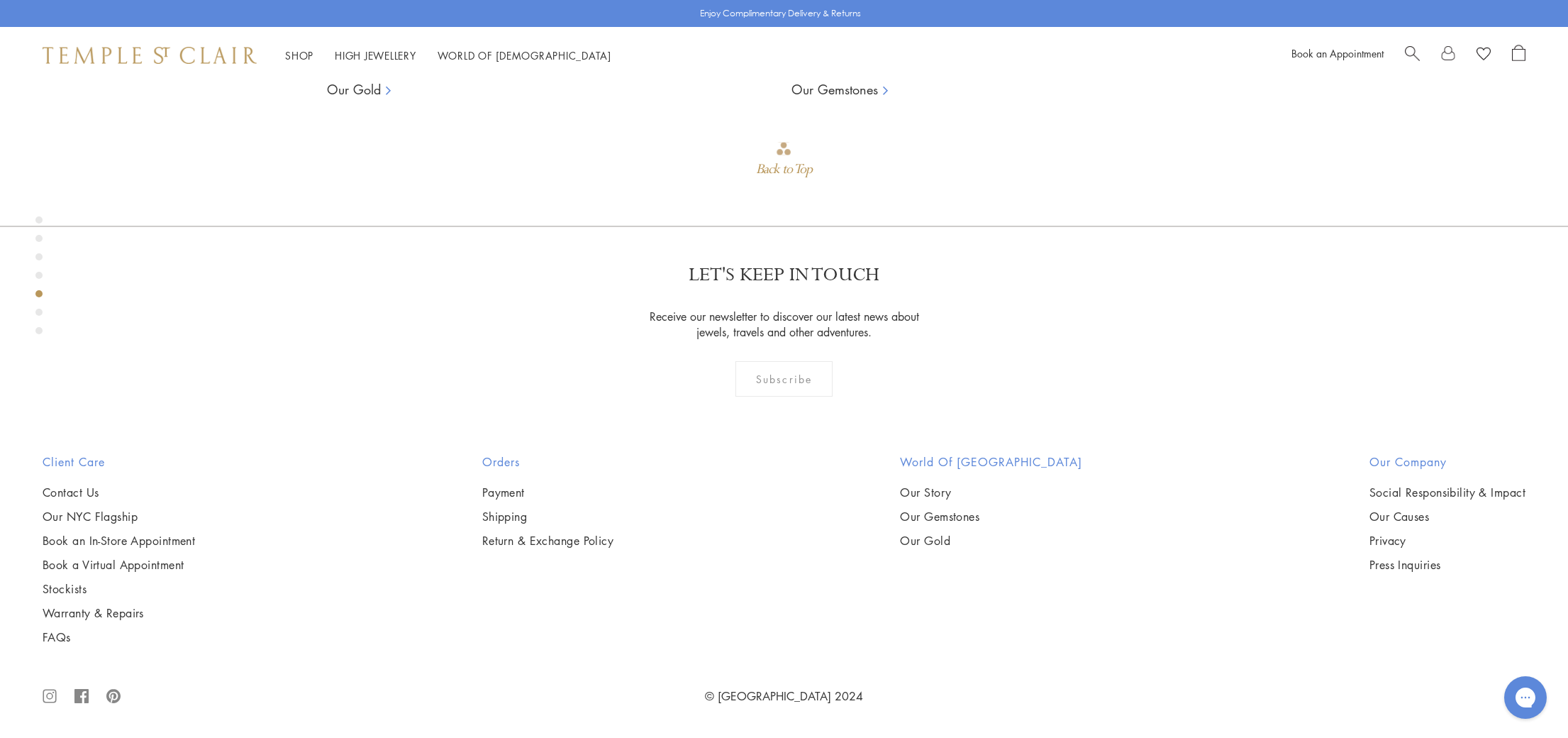
scroll to position [3801, 0]
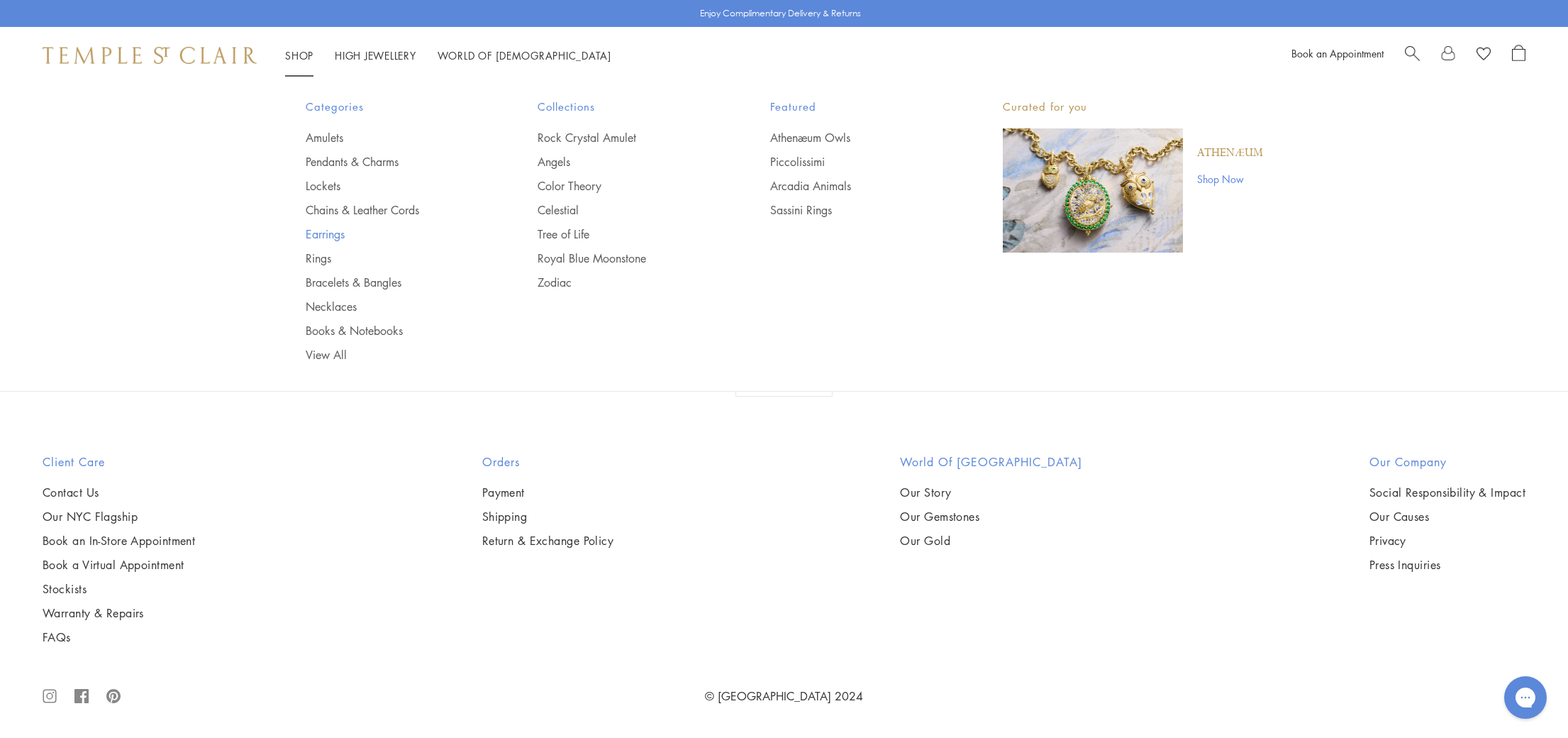
click at [319, 235] on link "Earrings" at bounding box center [393, 234] width 176 height 15
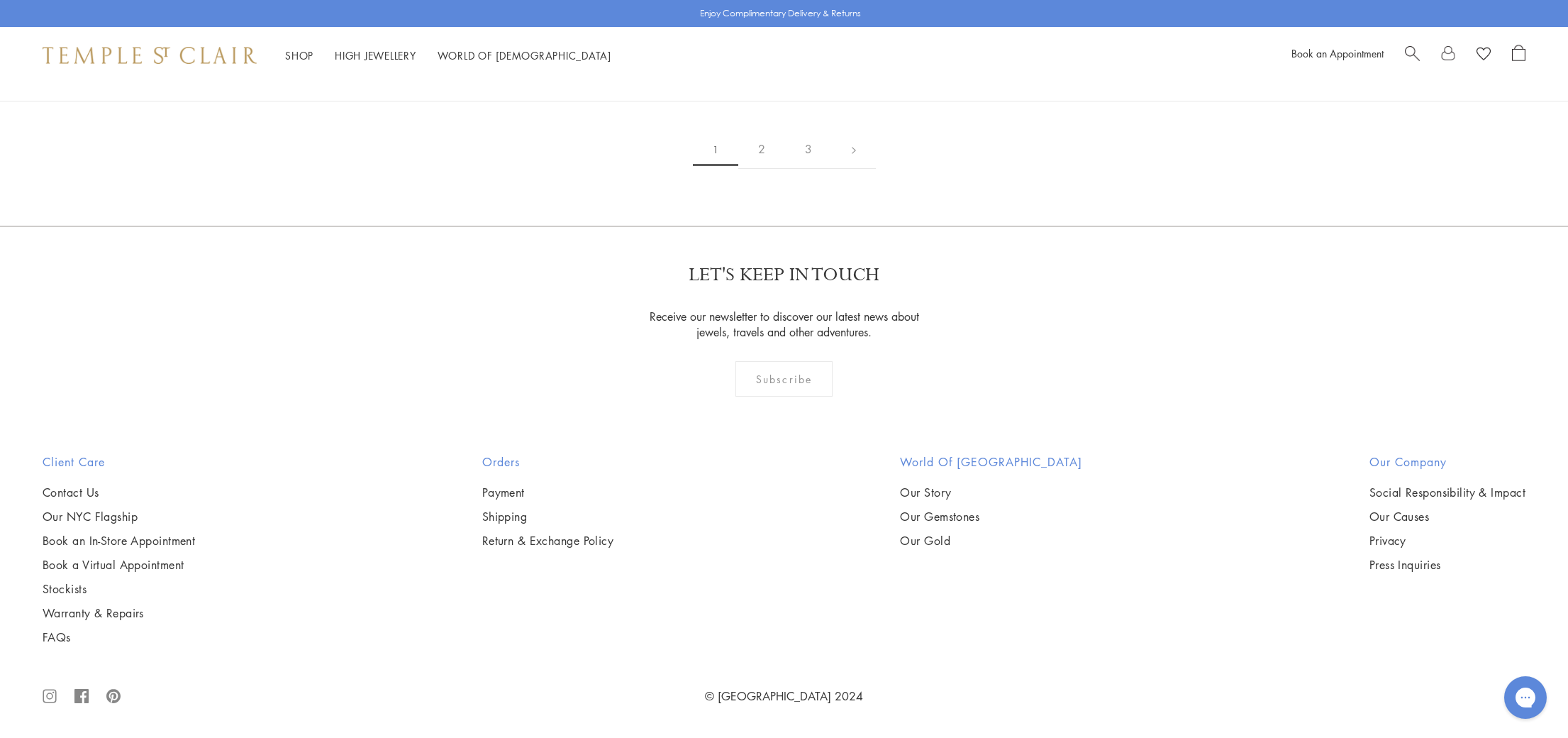
scroll to position [4226, 0]
click at [0, 0] on img at bounding box center [0, 0] width 0 height 0
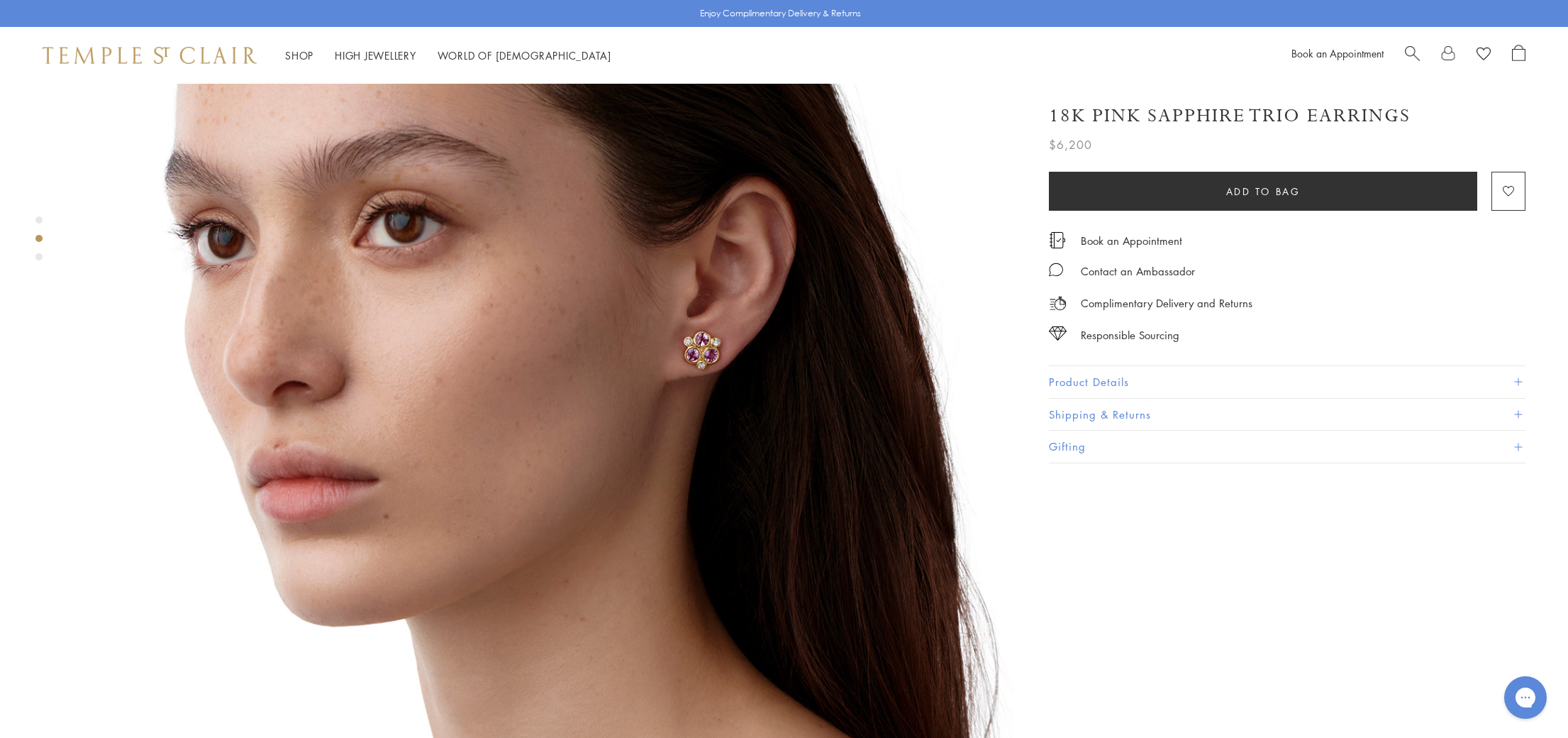
scroll to position [1227, 0]
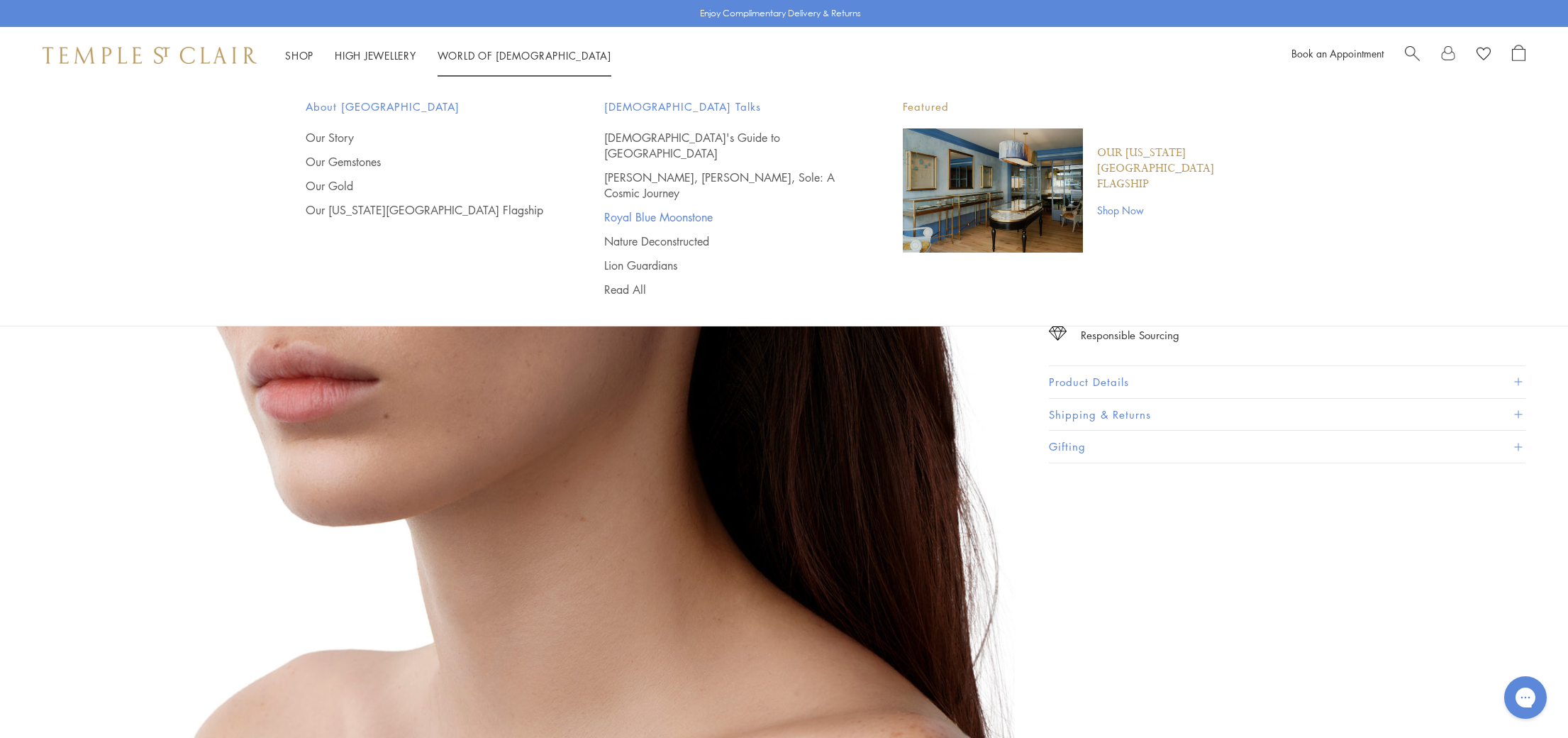
click at [700, 209] on link "Royal Blue Moonstone" at bounding box center [725, 217] width 242 height 15
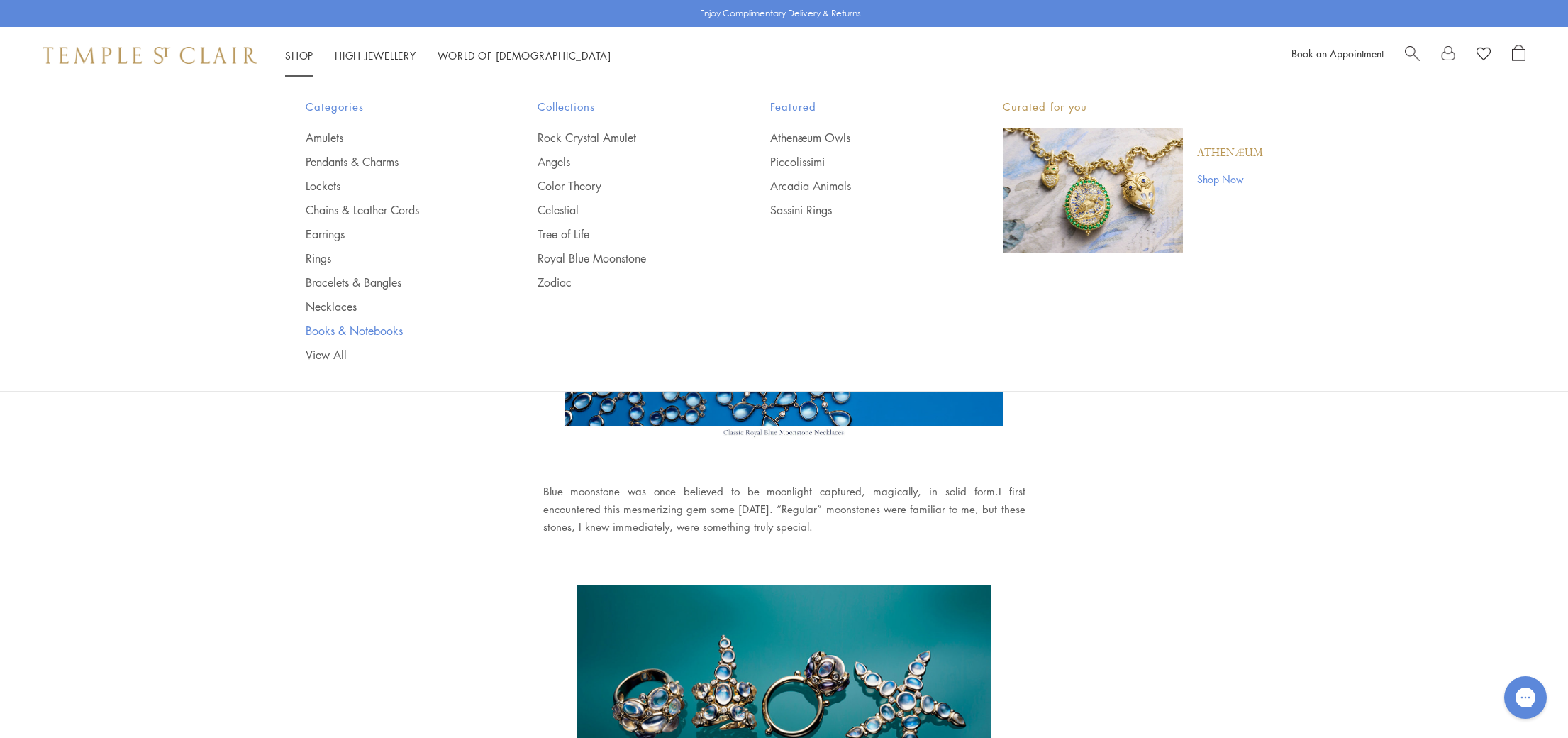
click at [339, 327] on link "Books & Notebooks" at bounding box center [393, 330] width 176 height 15
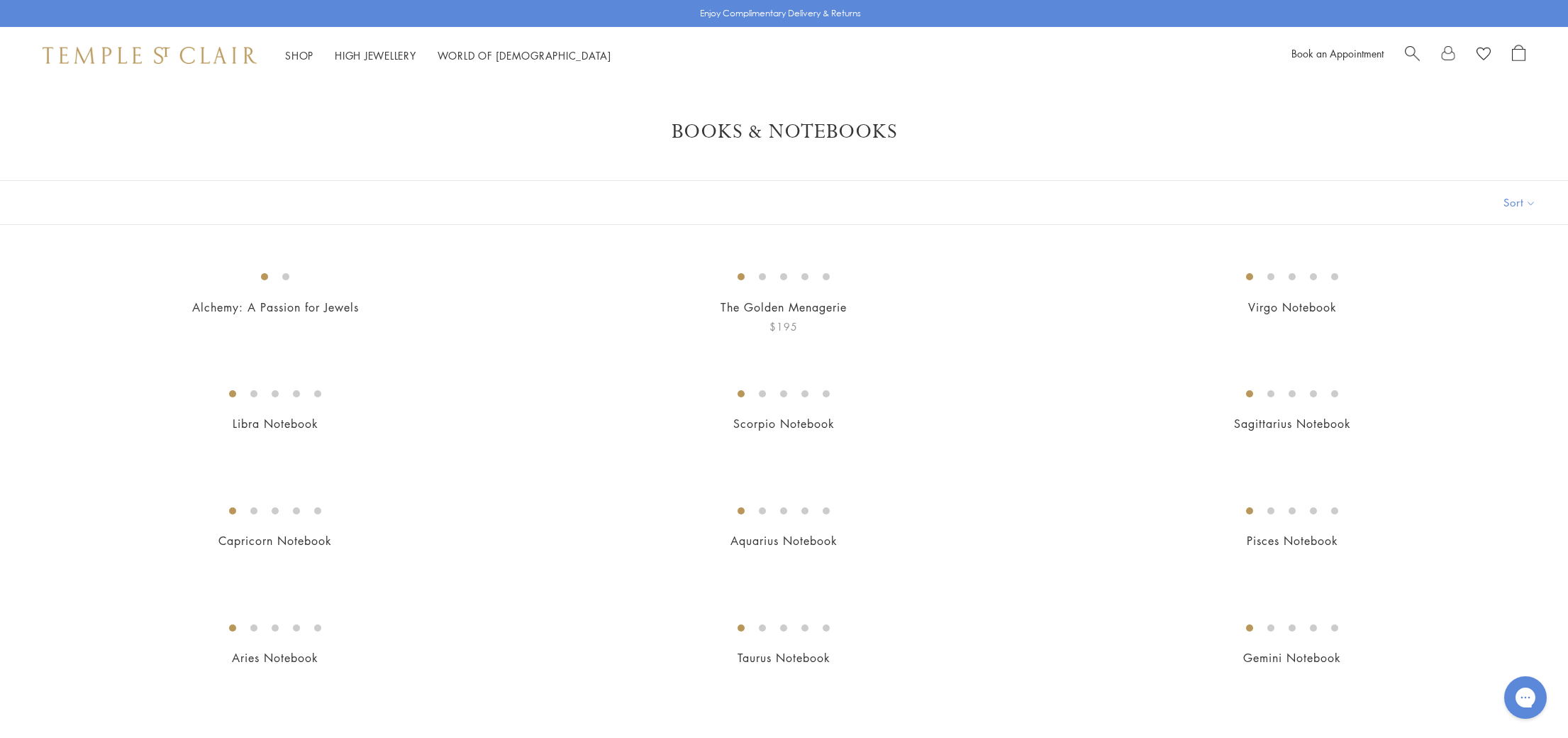
click at [0, 0] on img at bounding box center [0, 0] width 0 height 0
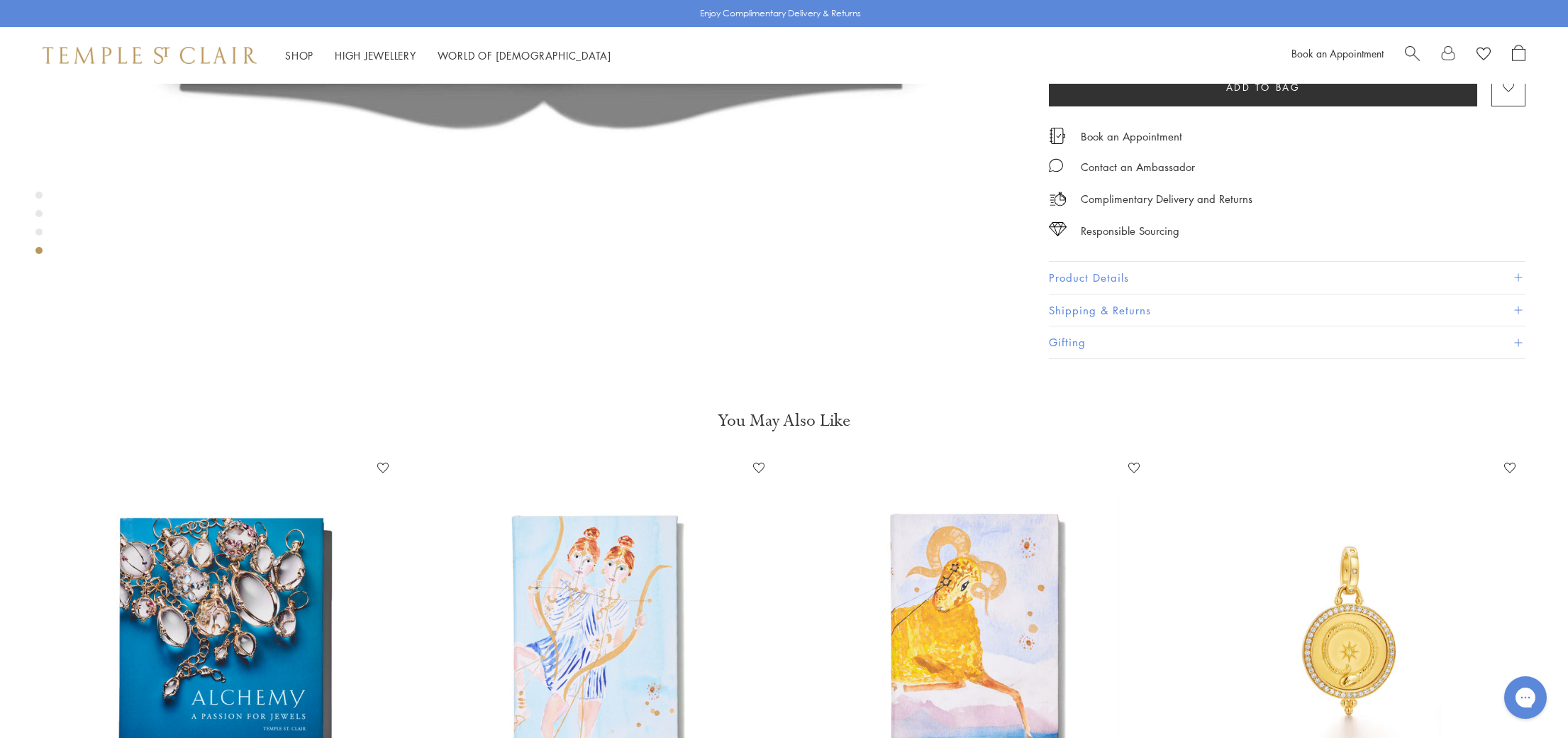
scroll to position [3581, 0]
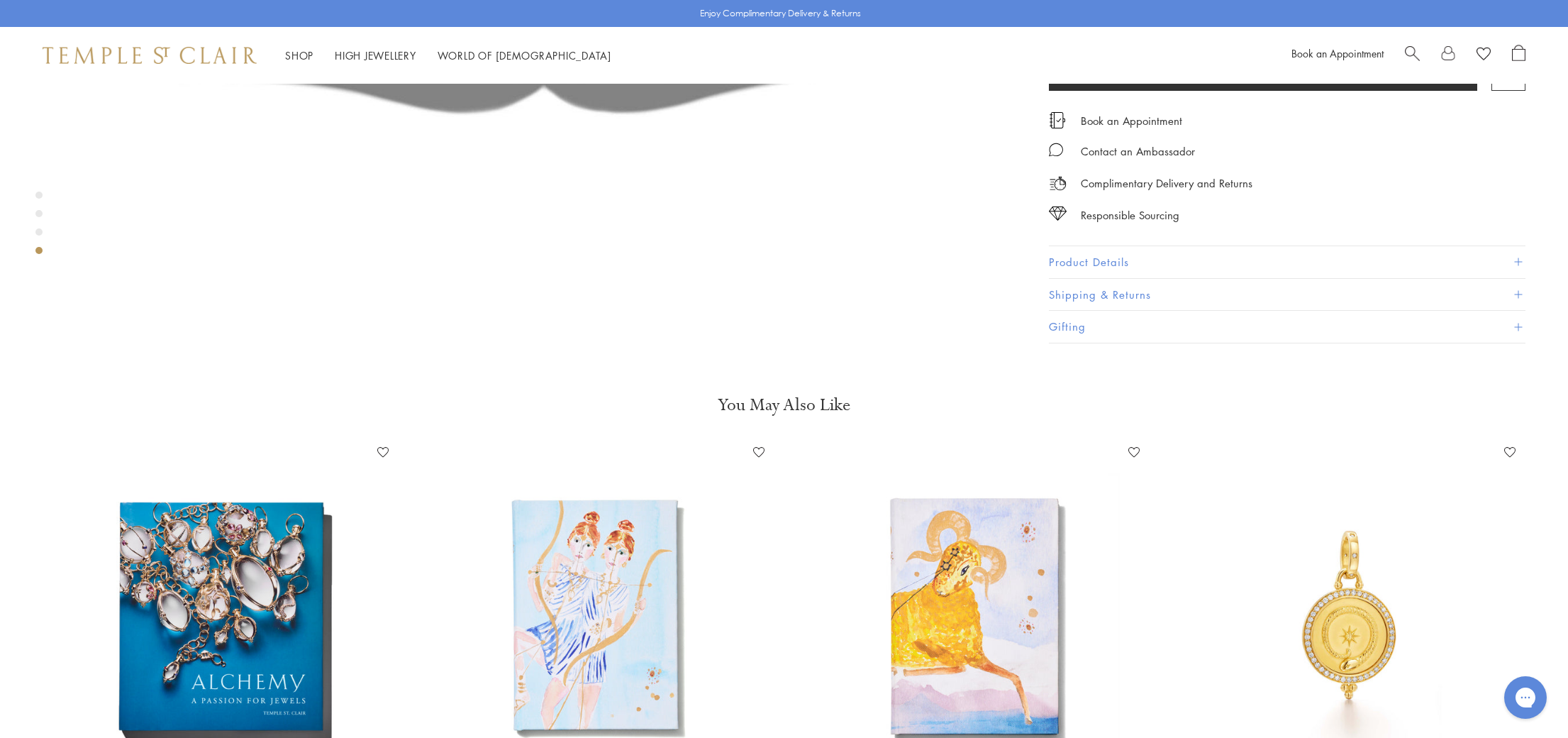
click at [245, 459] on img at bounding box center [220, 615] width 347 height 347
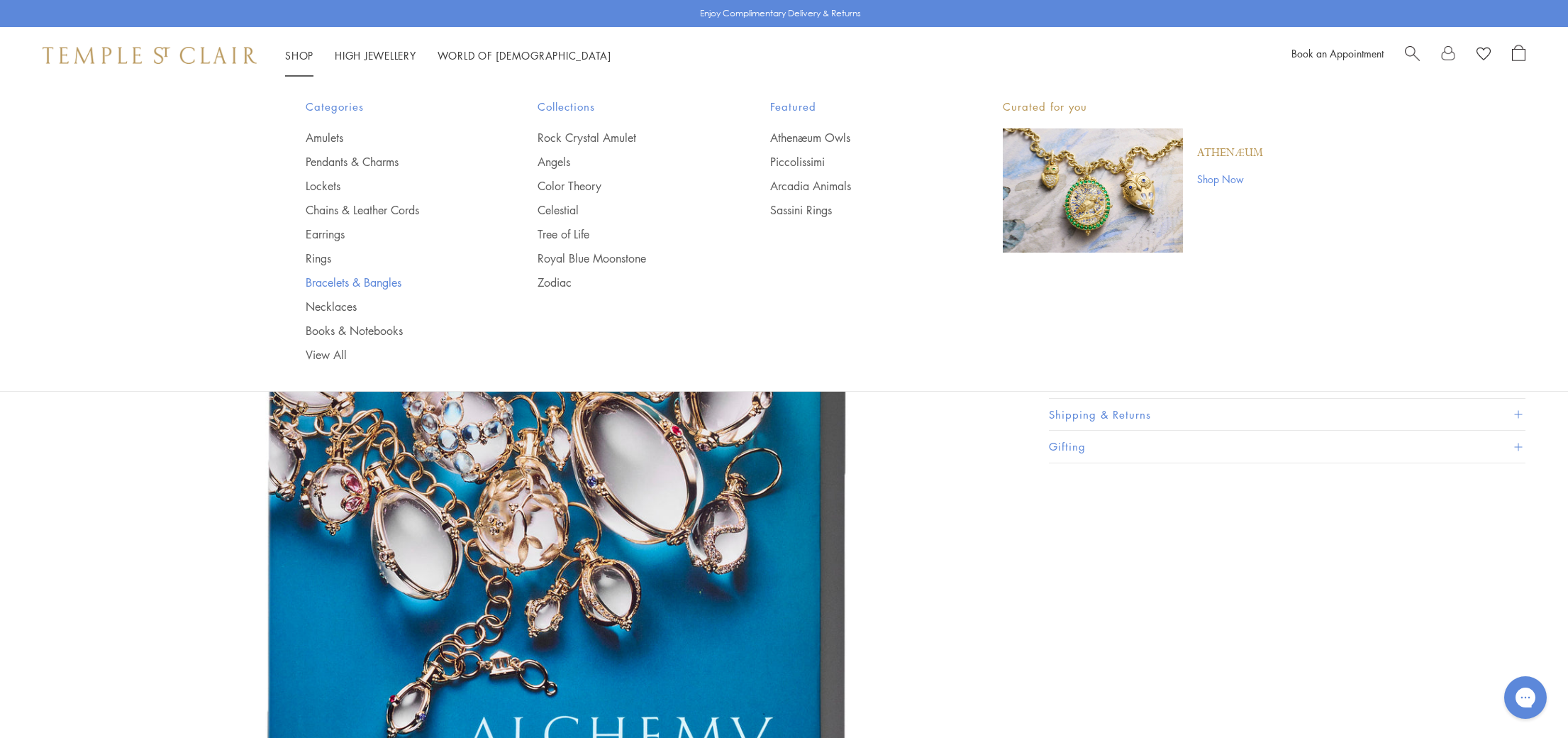
click at [368, 283] on link "Bracelets & Bangles" at bounding box center [393, 282] width 176 height 15
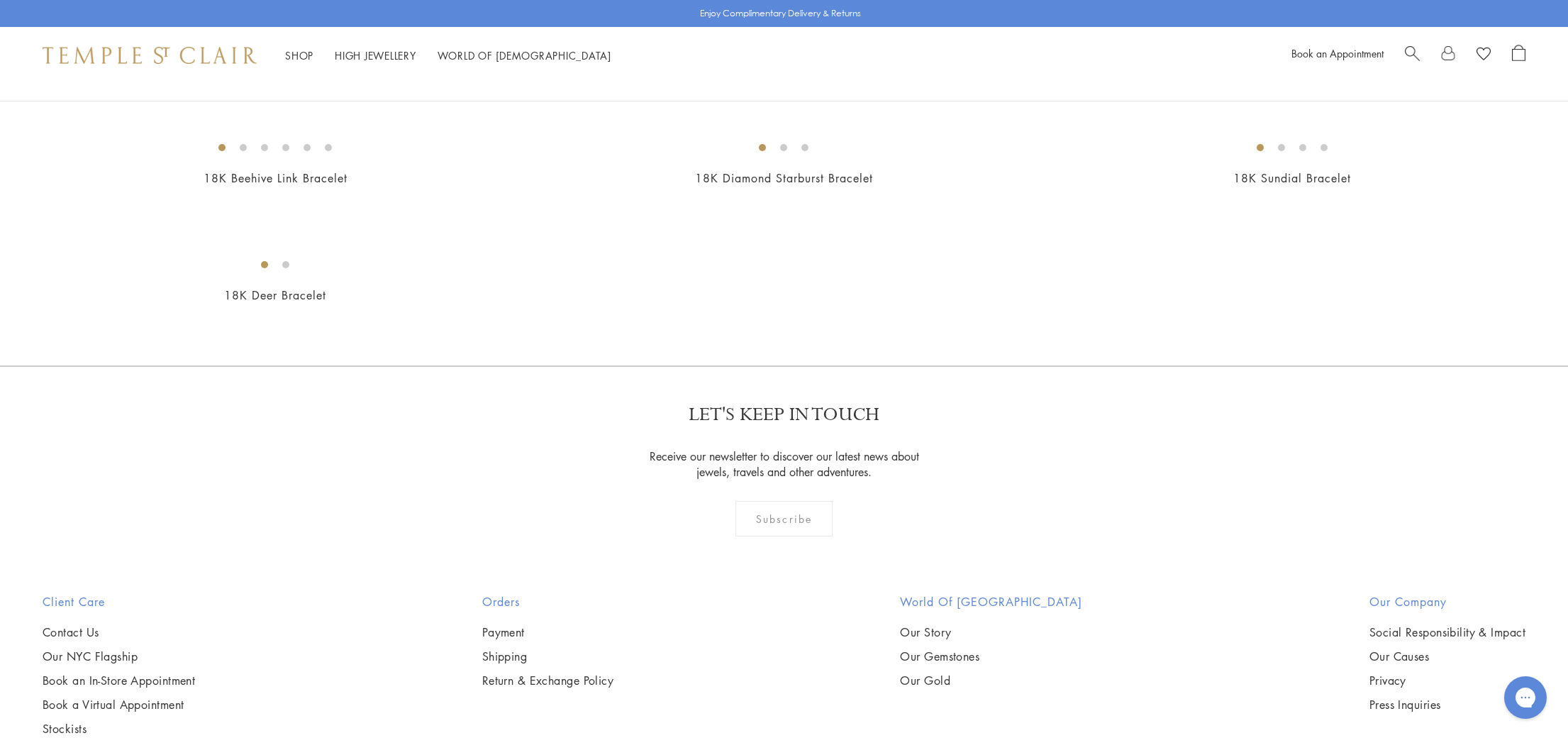
scroll to position [1417, 0]
click at [0, 0] on img at bounding box center [0, 0] width 0 height 0
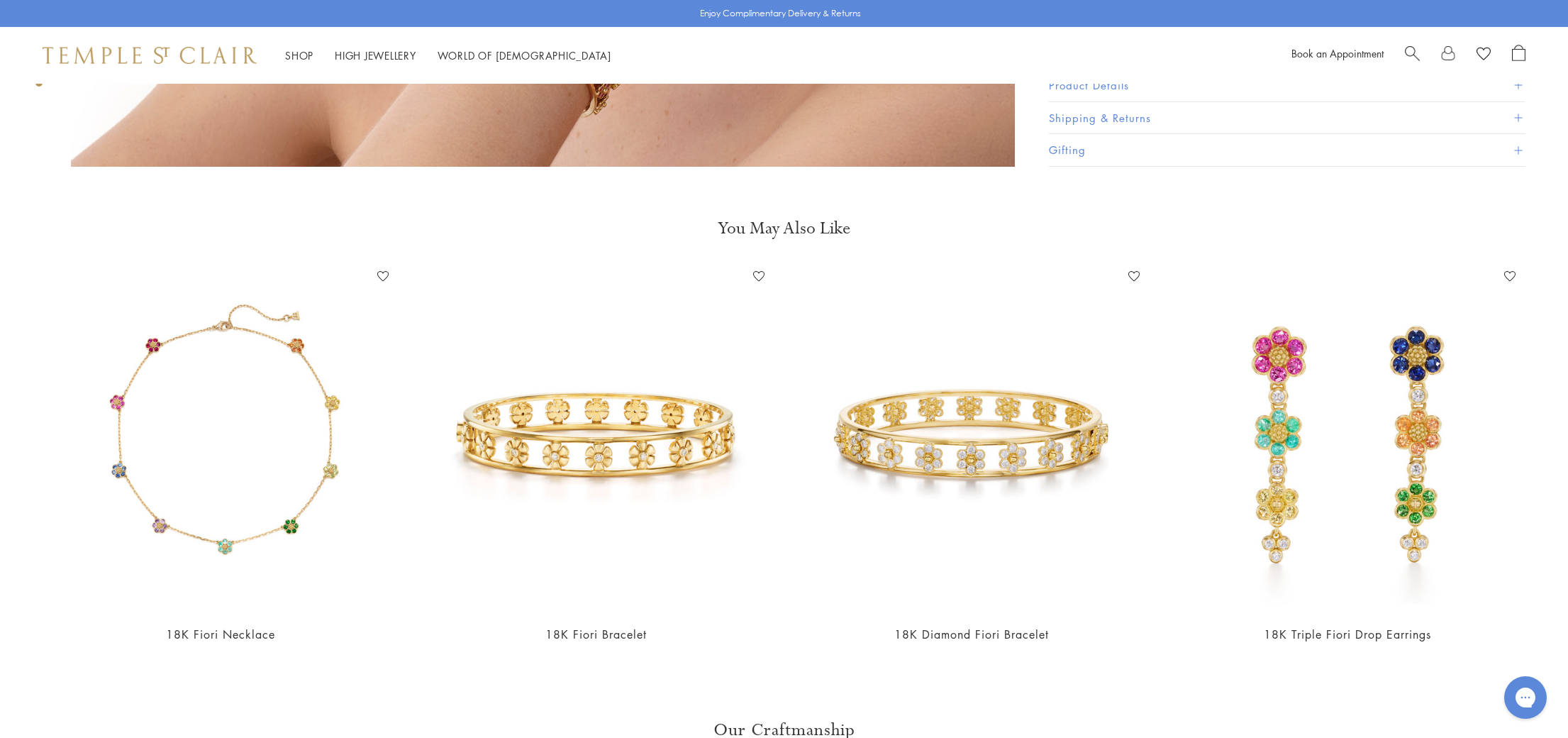
scroll to position [4742, 0]
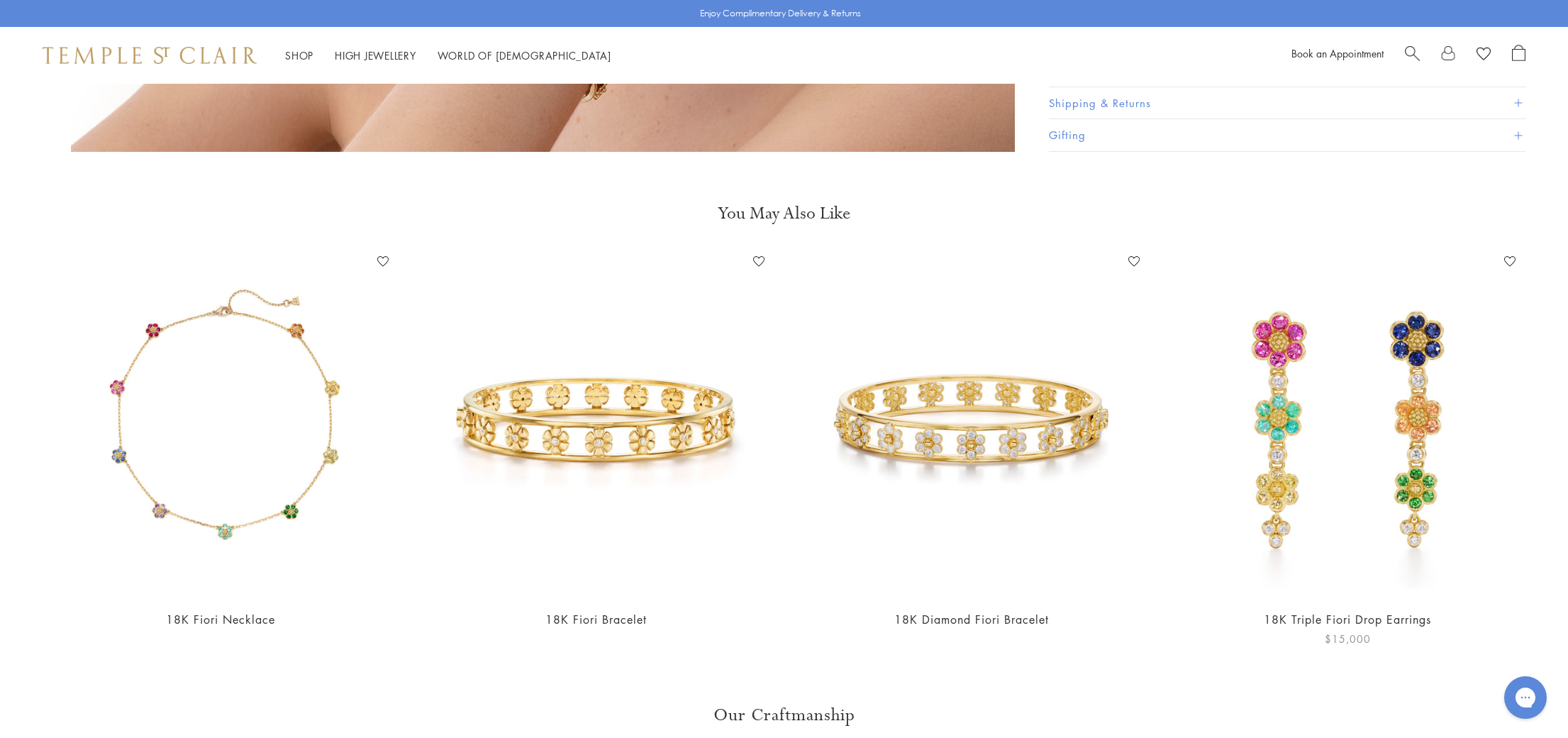
click at [1277, 334] on img at bounding box center [1347, 423] width 347 height 347
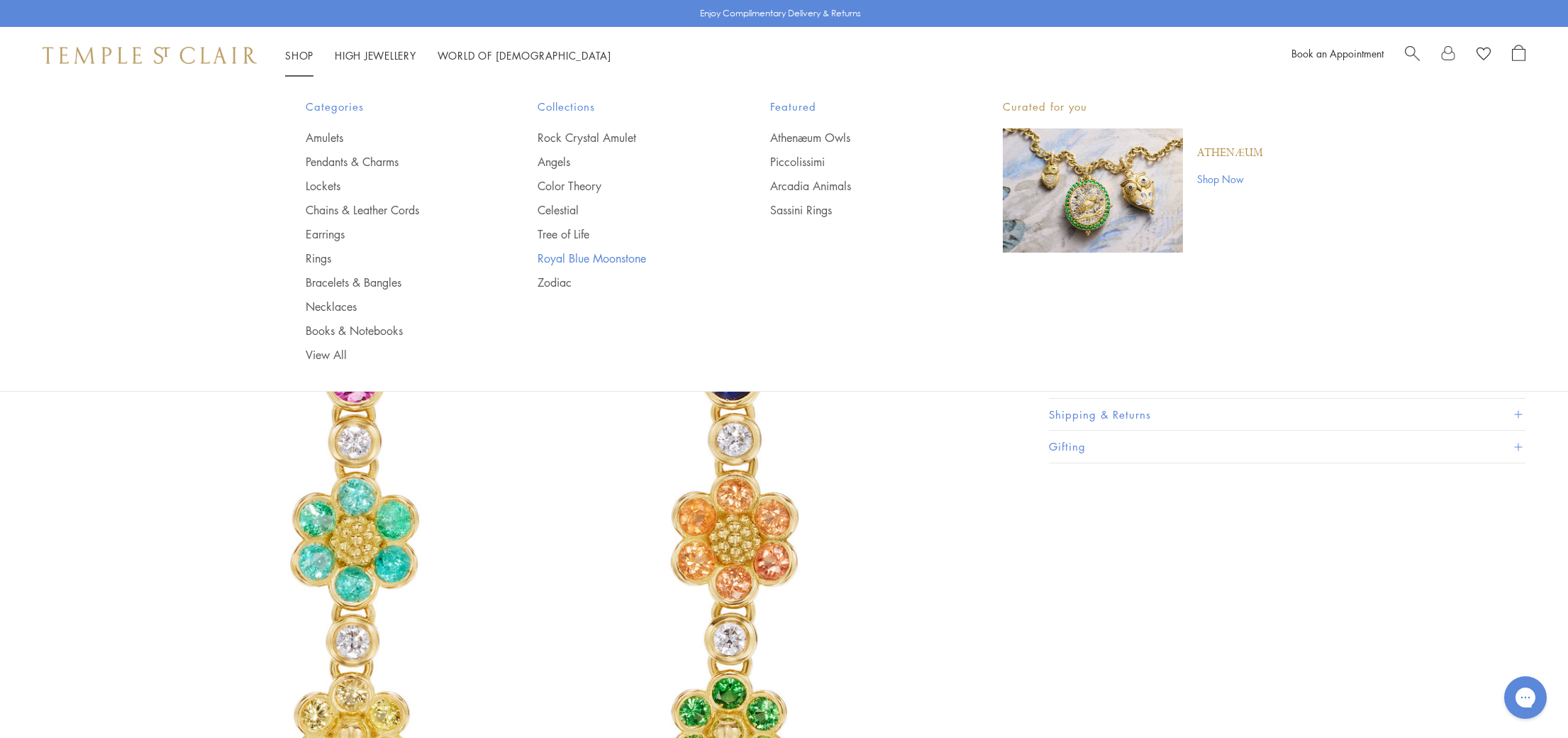
click at [580, 255] on link "Royal Blue Moonstone" at bounding box center [625, 258] width 176 height 15
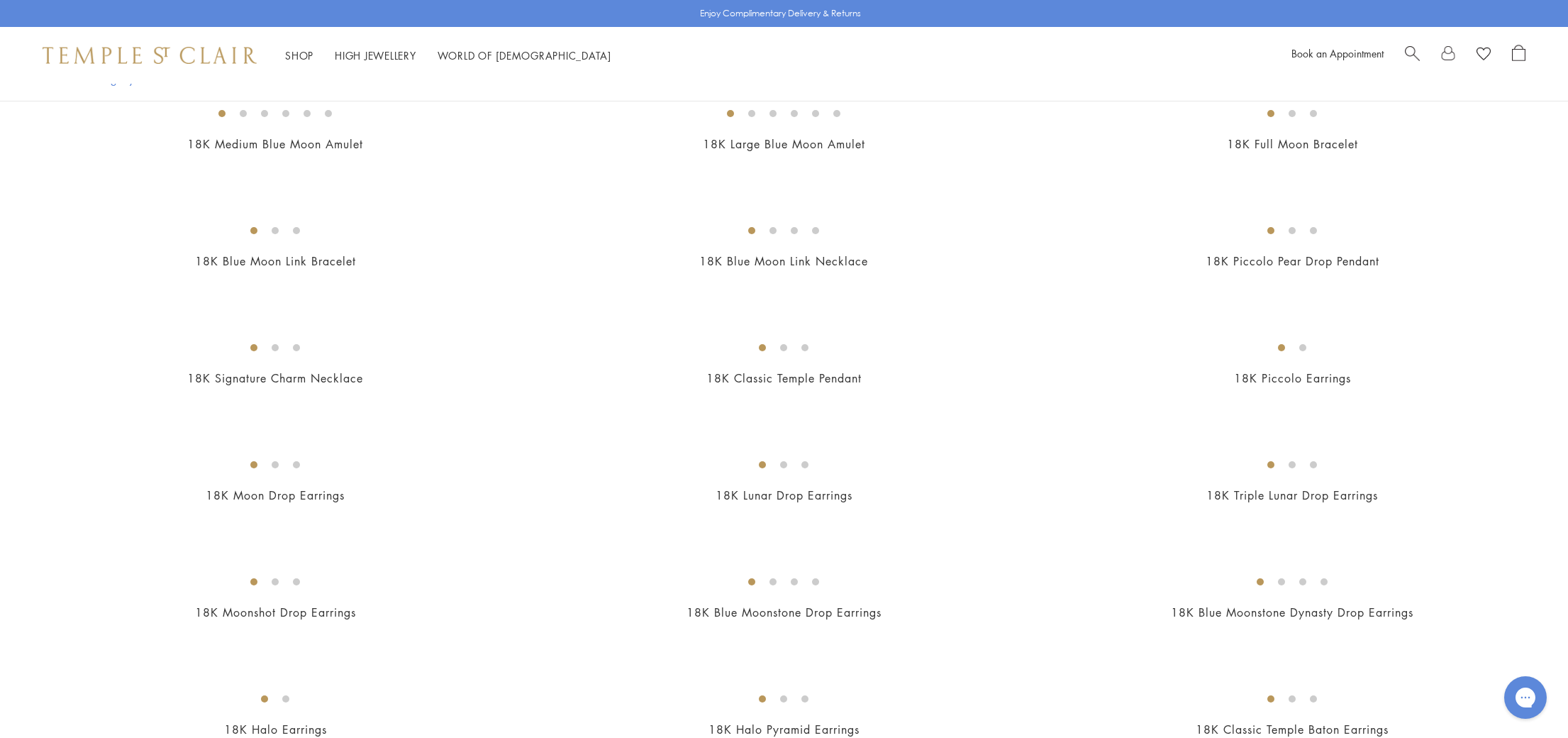
scroll to position [1058, 0]
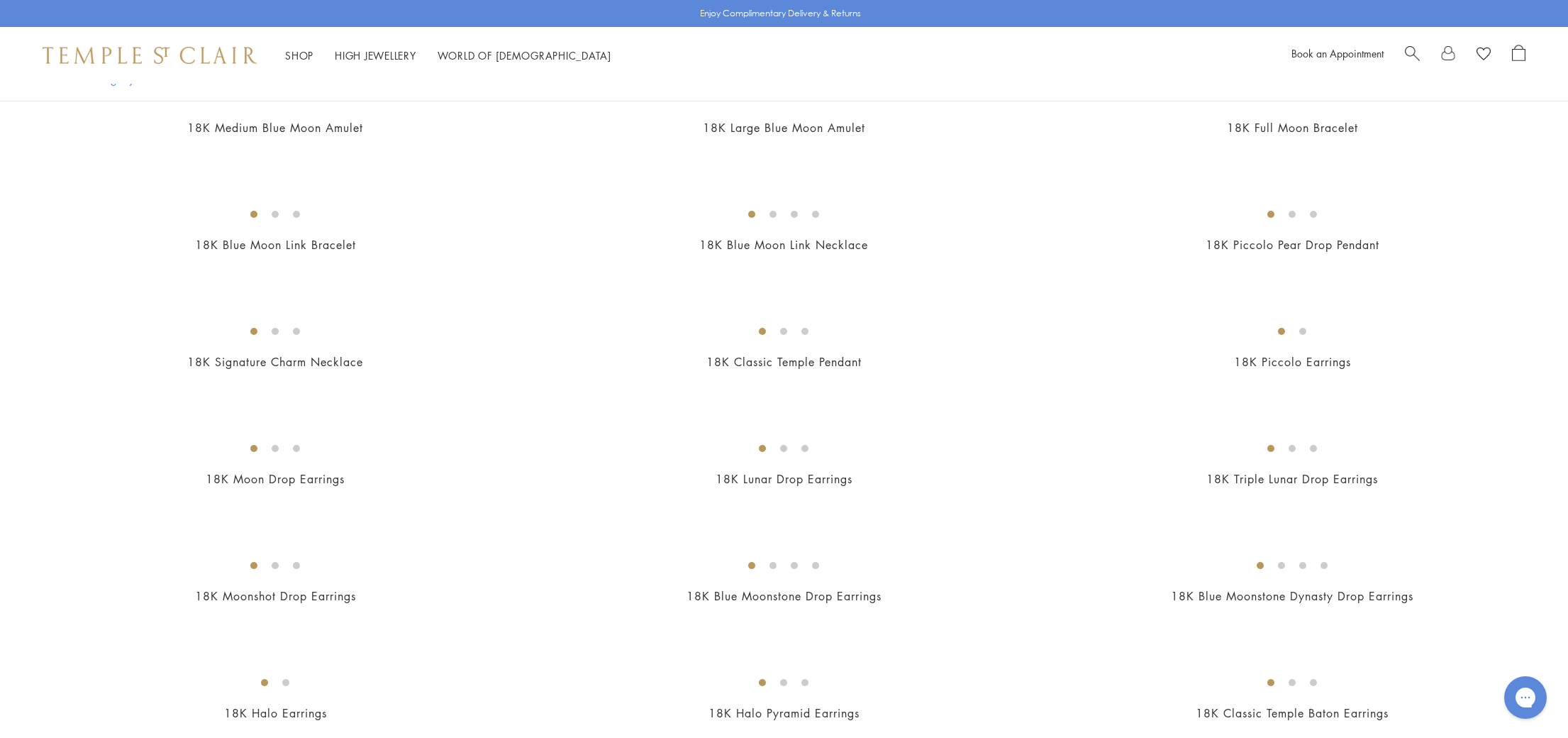
click at [0, 0] on img at bounding box center [0, 0] width 0 height 0
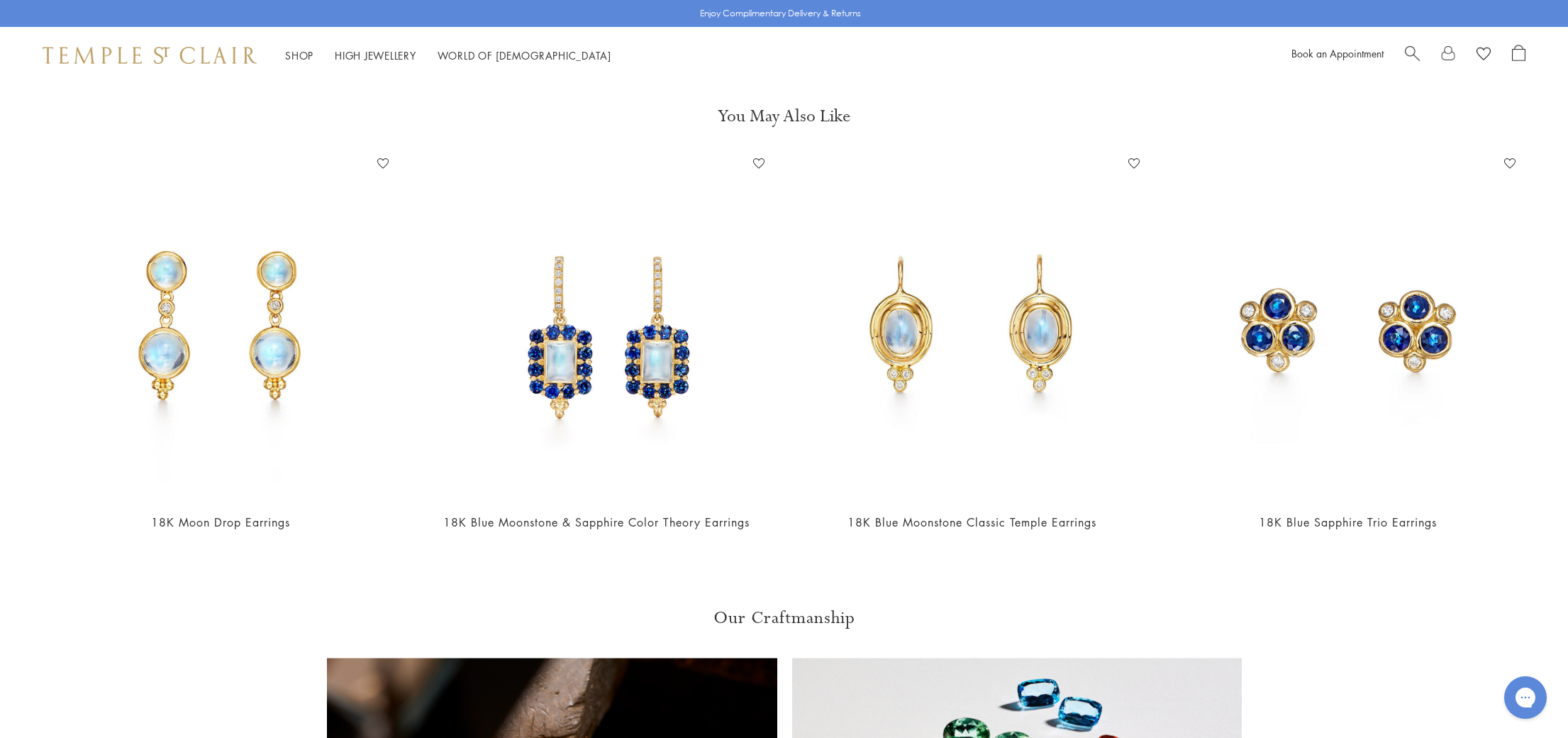
scroll to position [1955, 0]
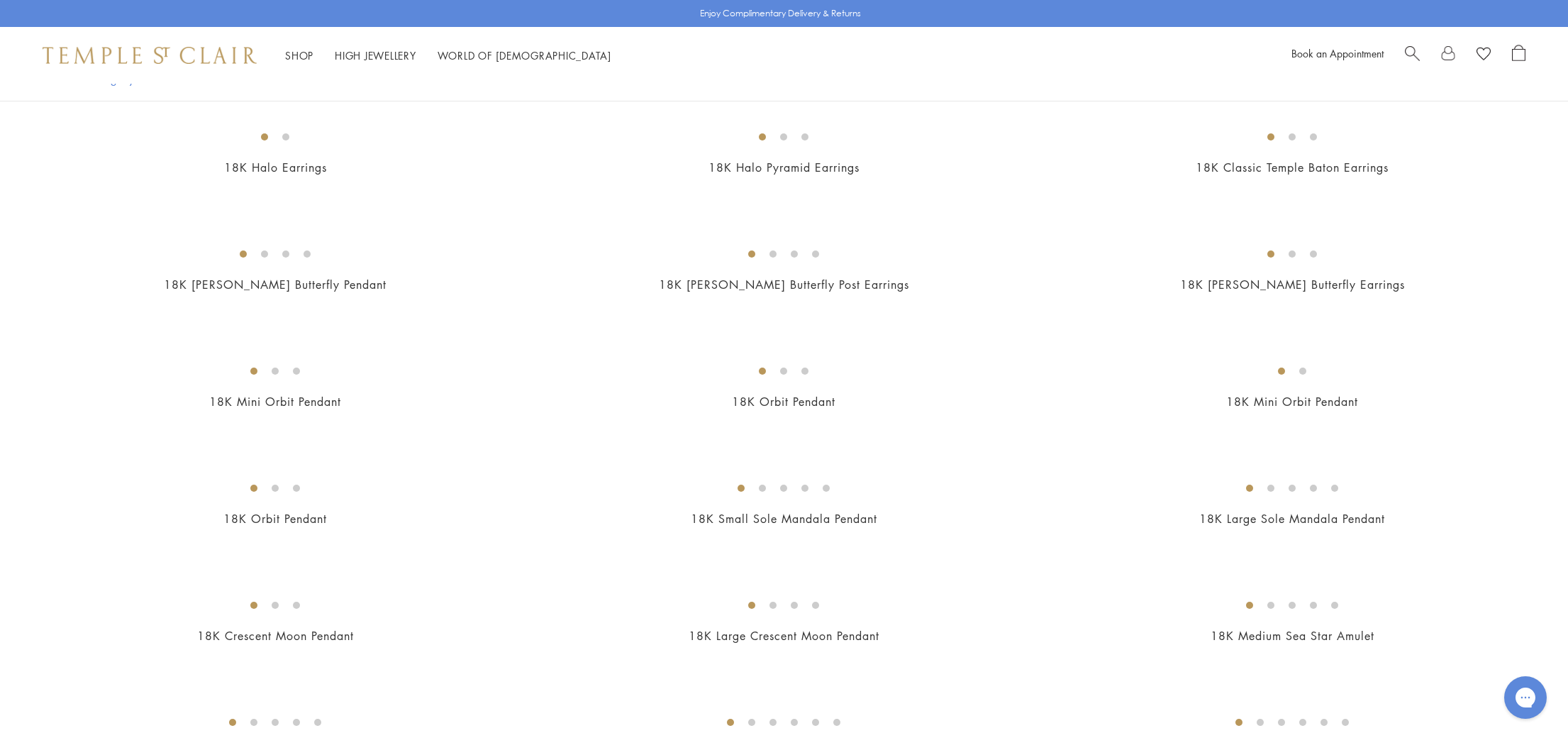
scroll to position [1576, 0]
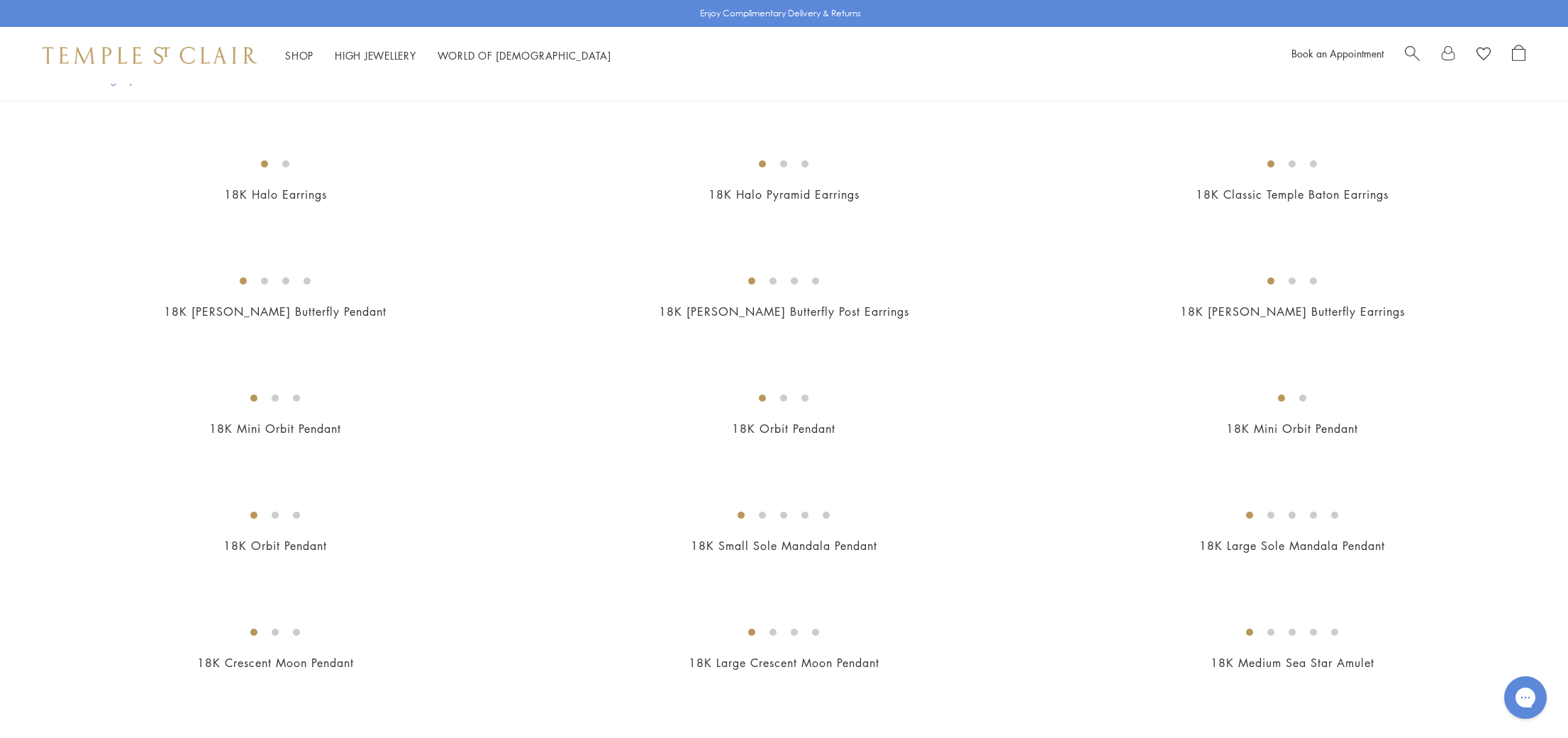
click at [0, 0] on img at bounding box center [0, 0] width 0 height 0
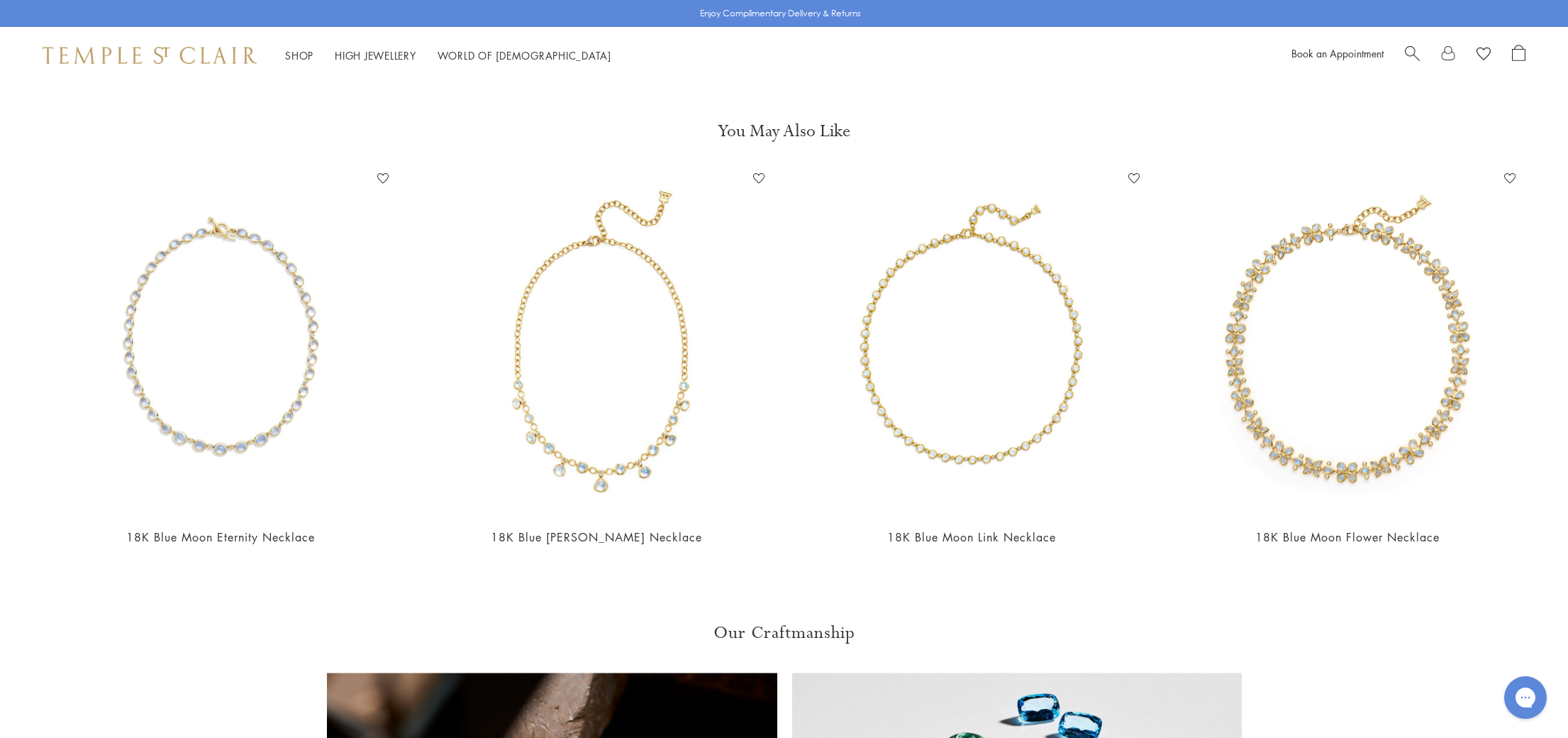
scroll to position [1244, 0]
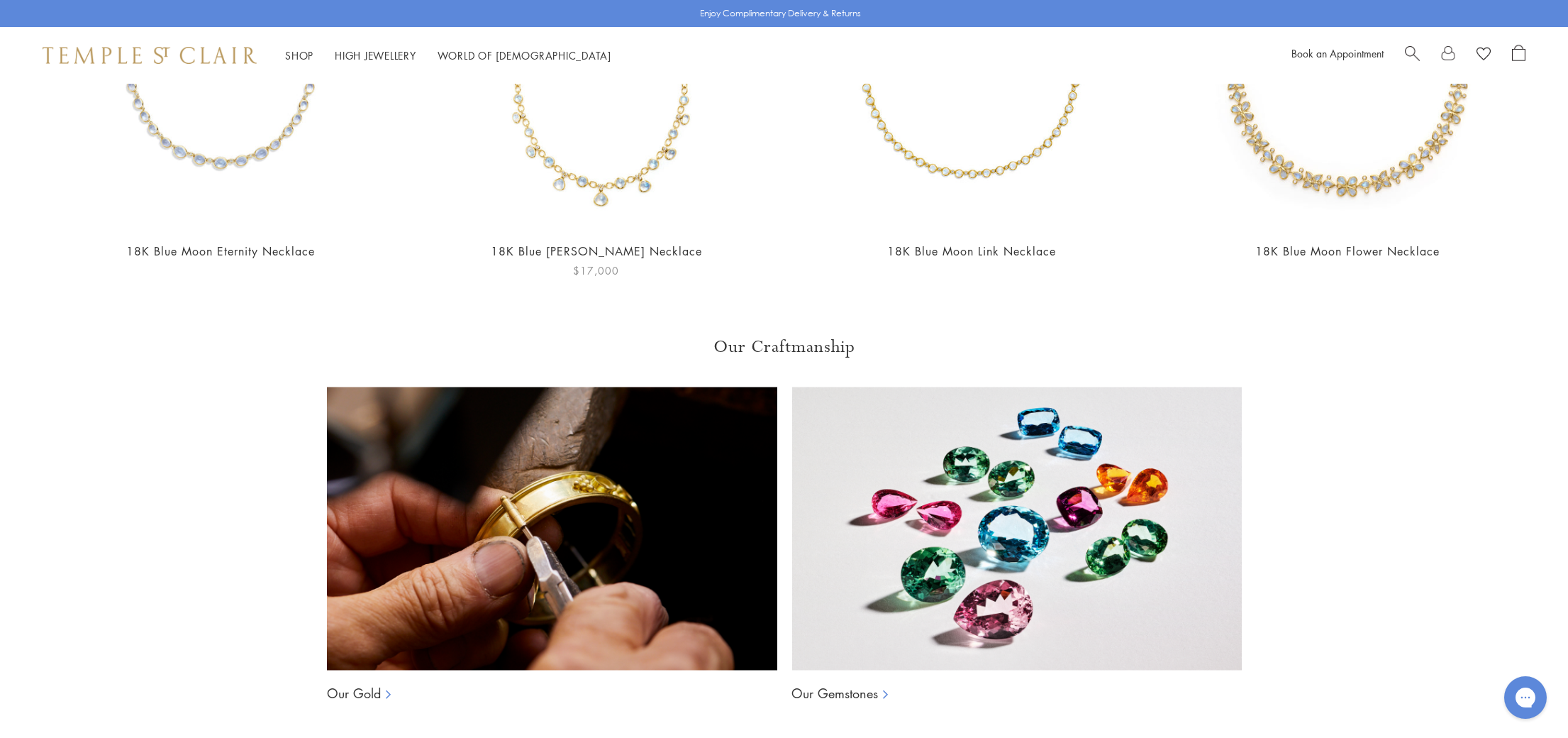
click at [546, 149] on img at bounding box center [596, 54] width 347 height 347
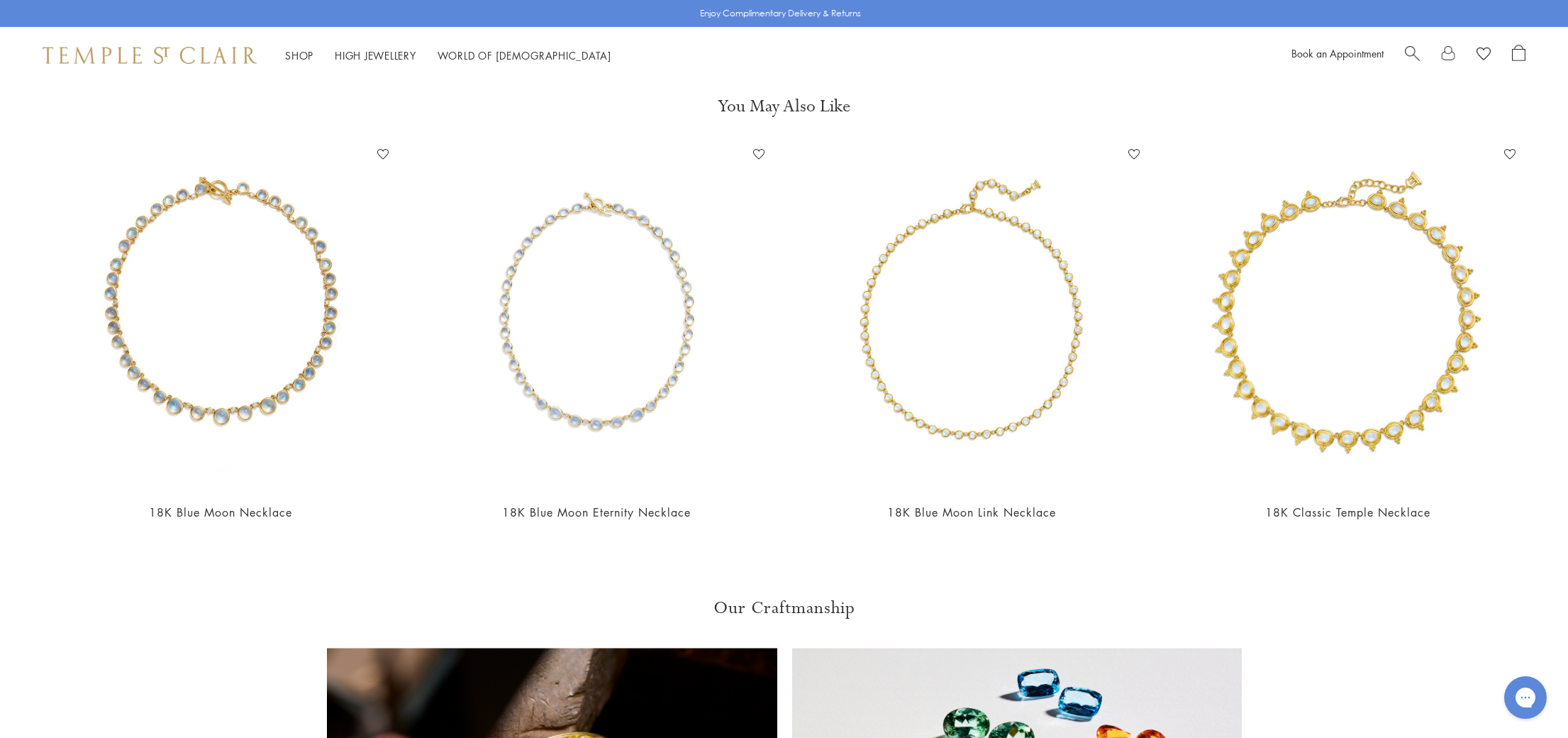
scroll to position [1973, 0]
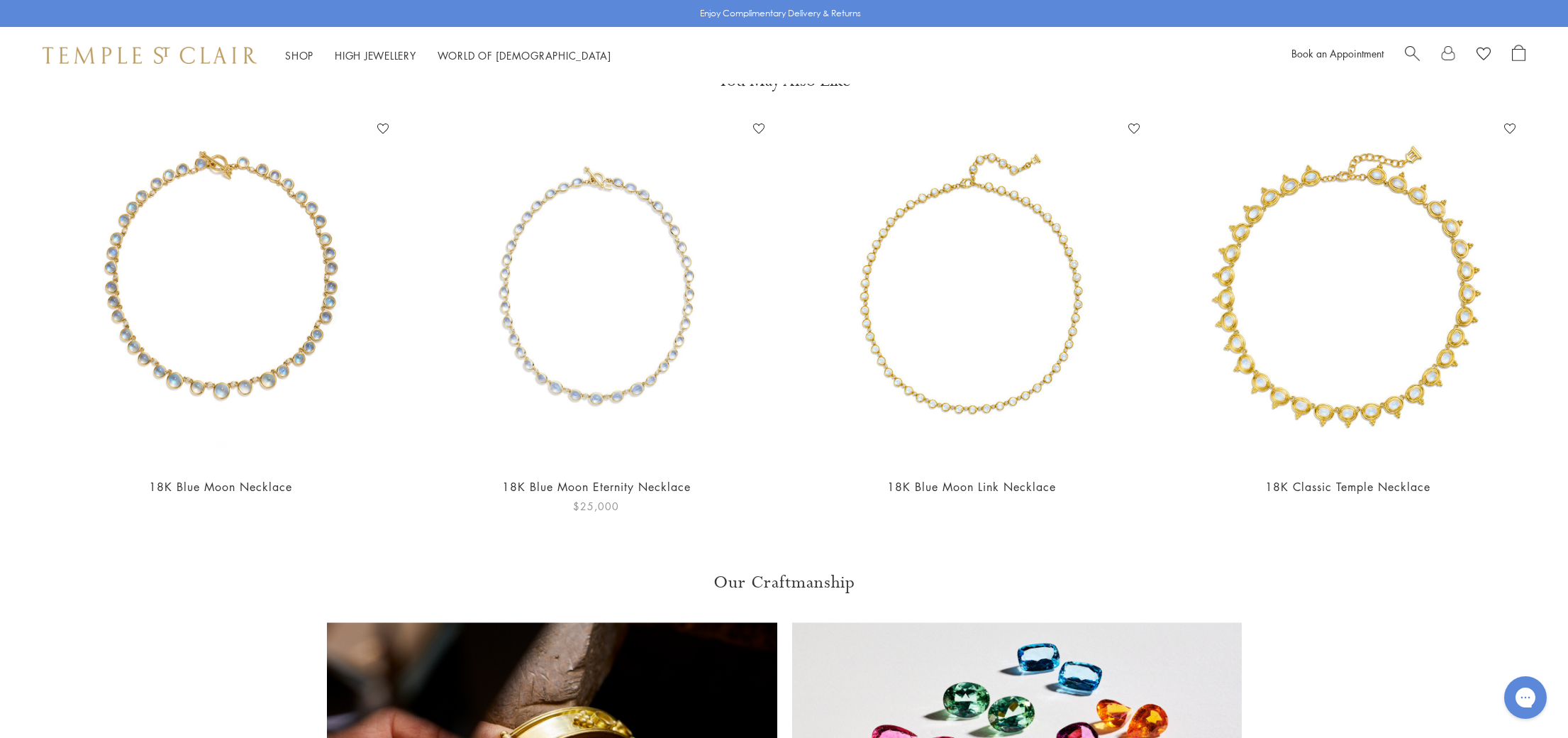
click at [566, 367] on img at bounding box center [596, 290] width 347 height 347
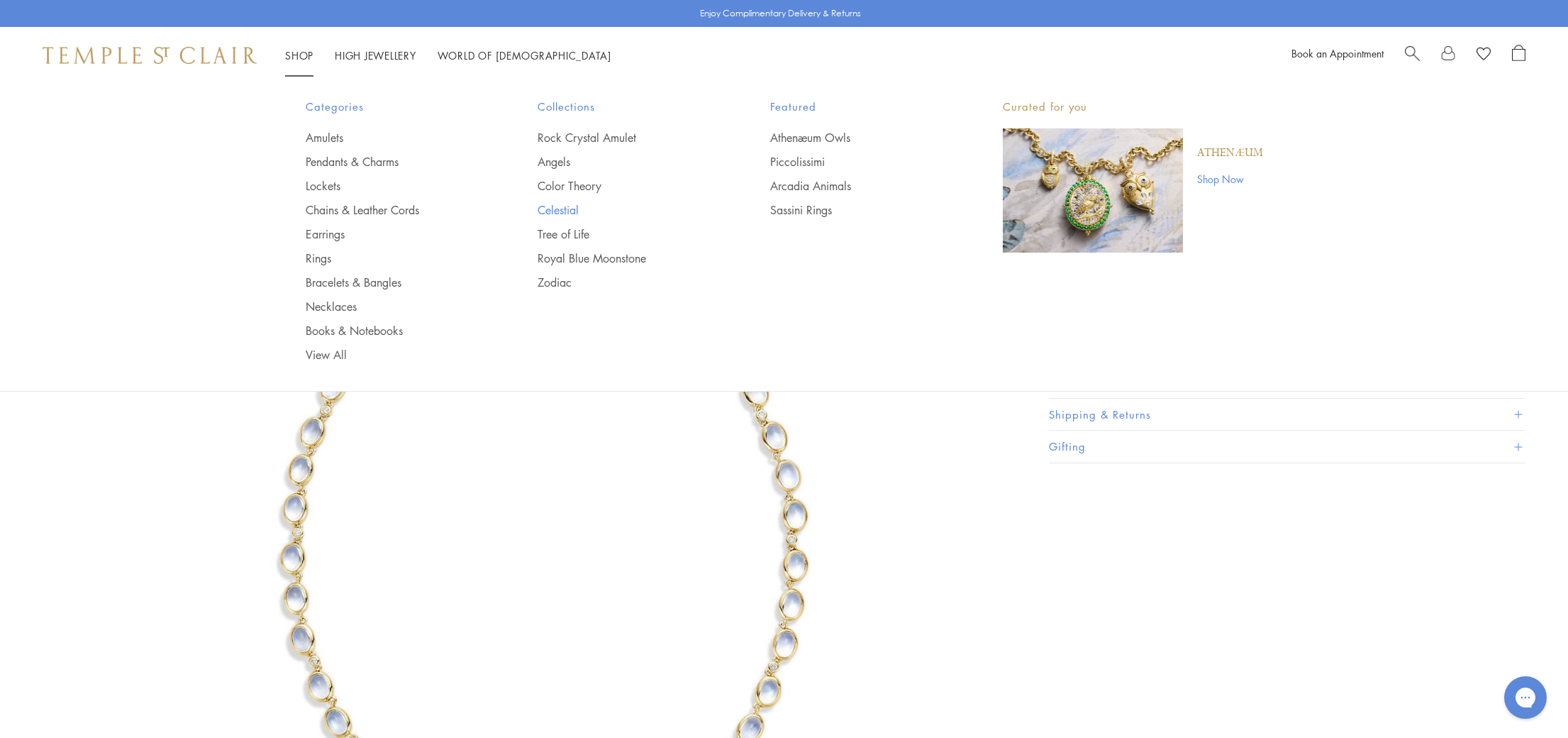
click at [554, 211] on link "Celestial" at bounding box center [625, 210] width 176 height 15
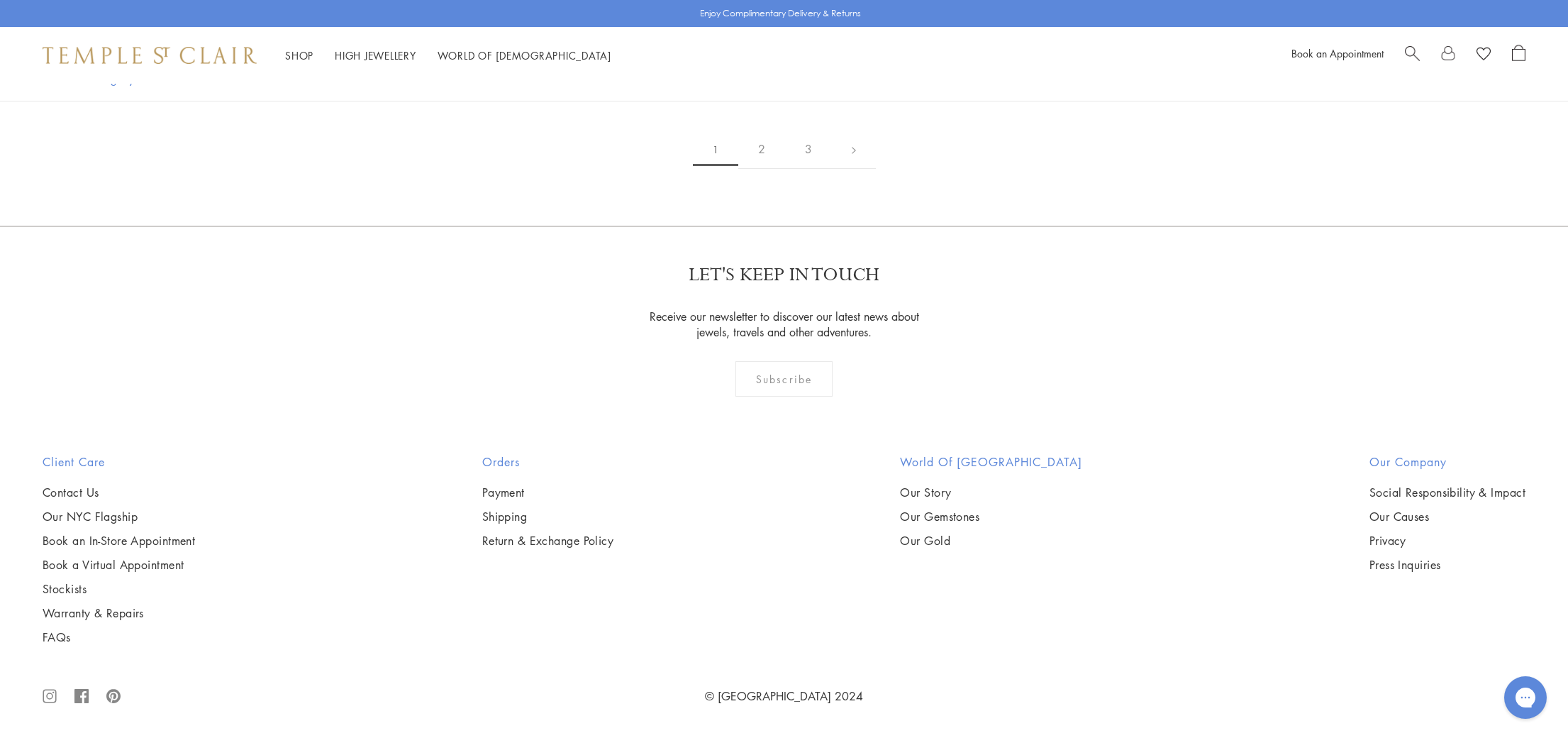
scroll to position [5109, 0]
click at [0, 0] on img at bounding box center [0, 0] width 0 height 0
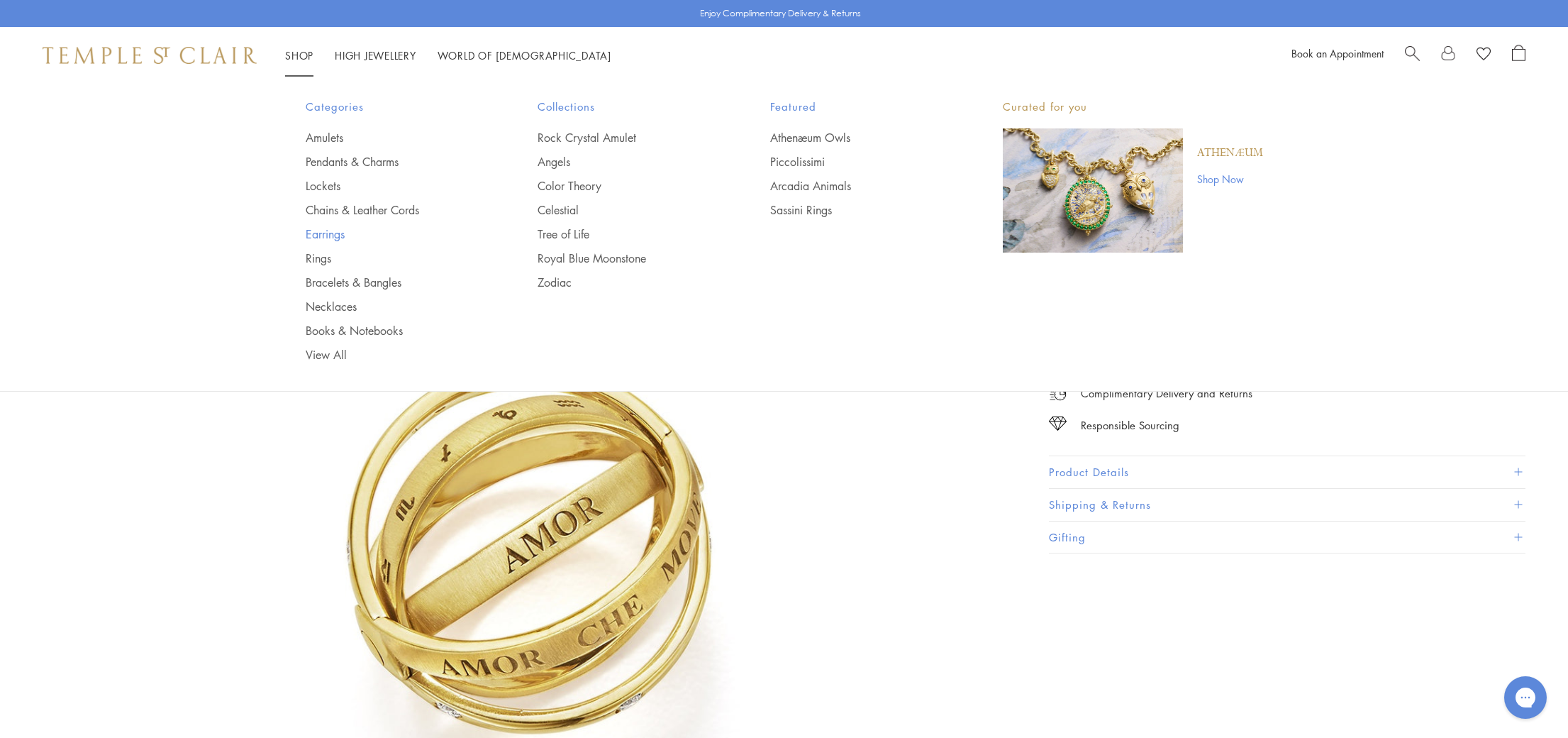
click at [329, 235] on link "Earrings" at bounding box center [393, 234] width 176 height 15
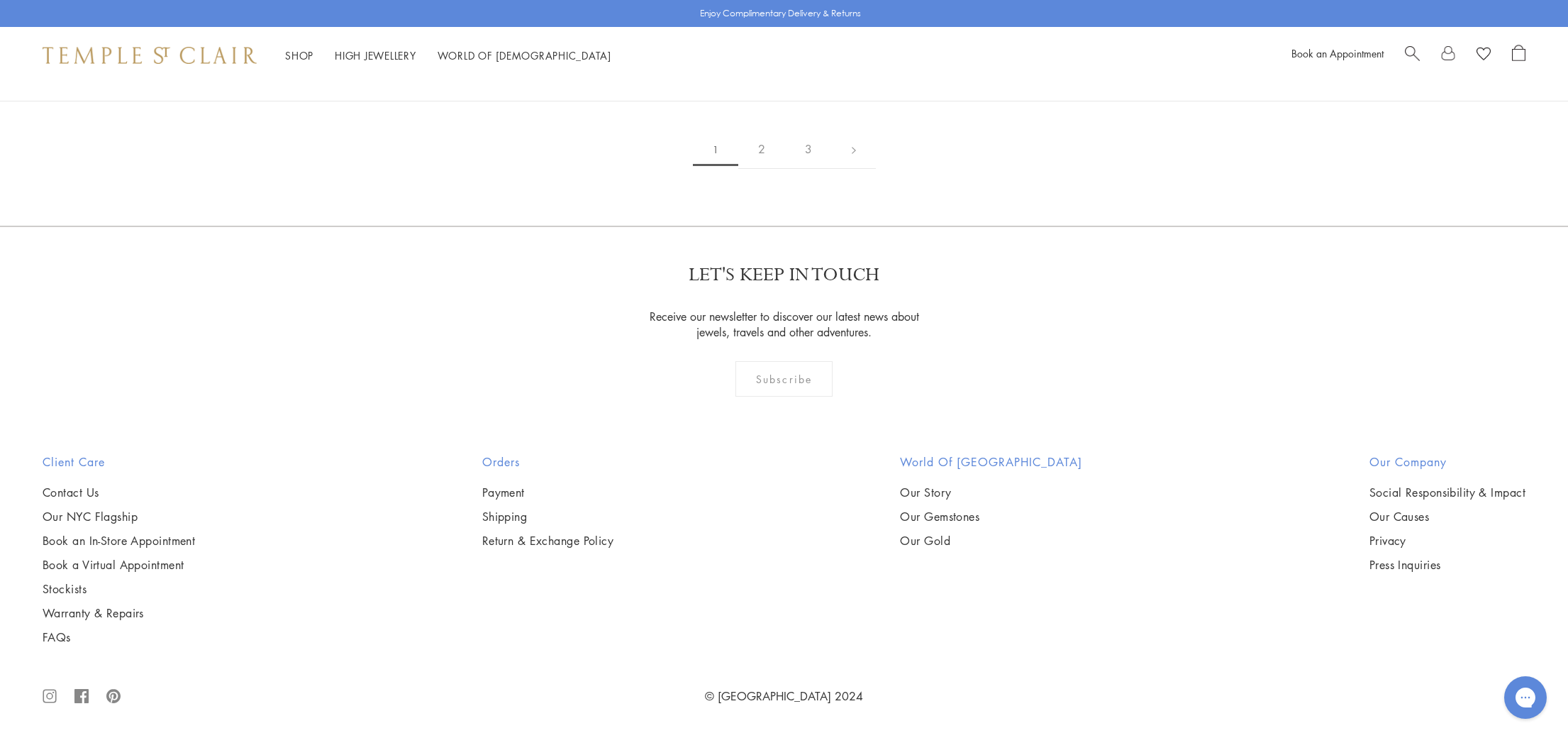
scroll to position [3046, 0]
click at [0, 0] on img at bounding box center [0, 0] width 0 height 0
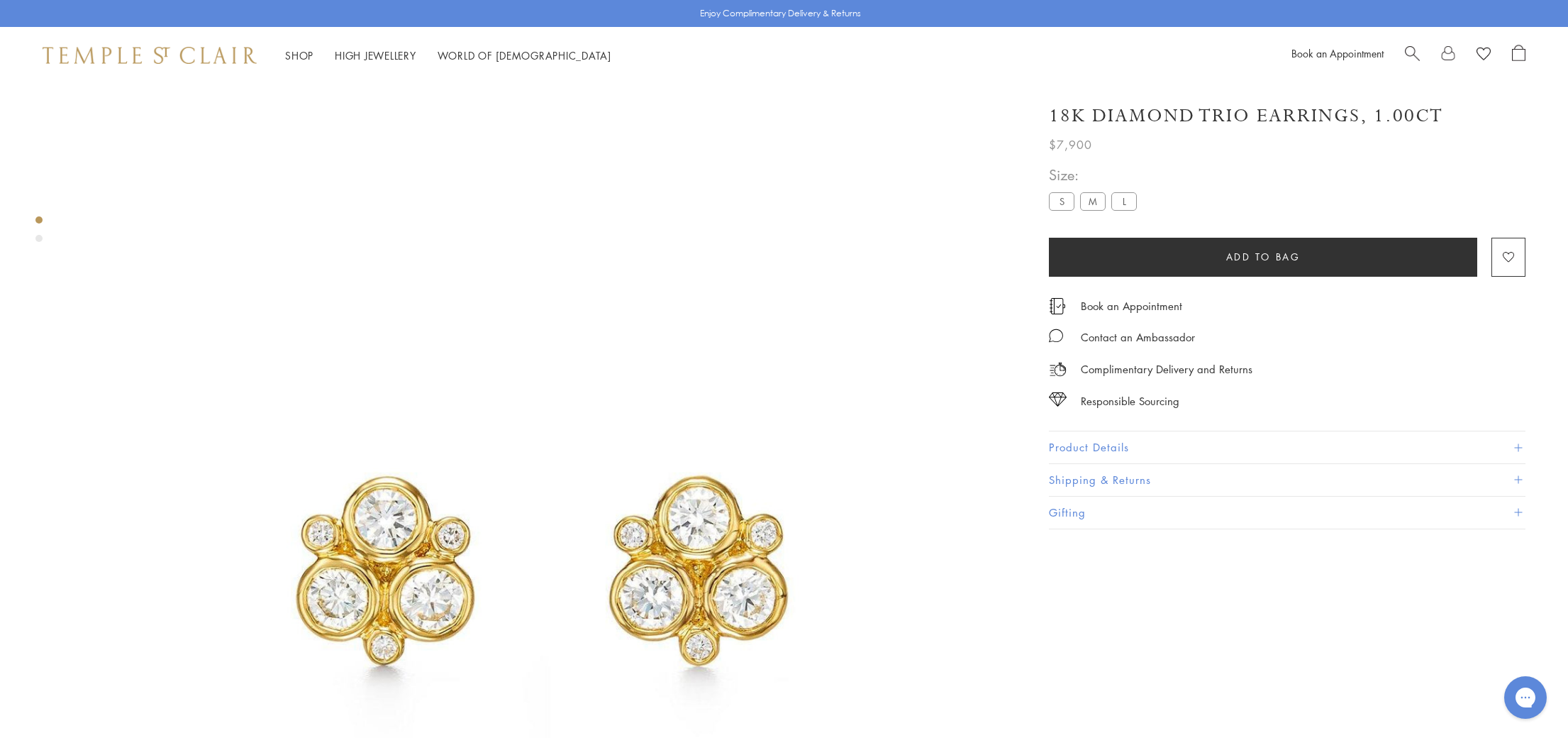
click at [1137, 200] on ul "S M L" at bounding box center [1096, 202] width 93 height 21
click at [1130, 200] on label "L" at bounding box center [1124, 200] width 25 height 18
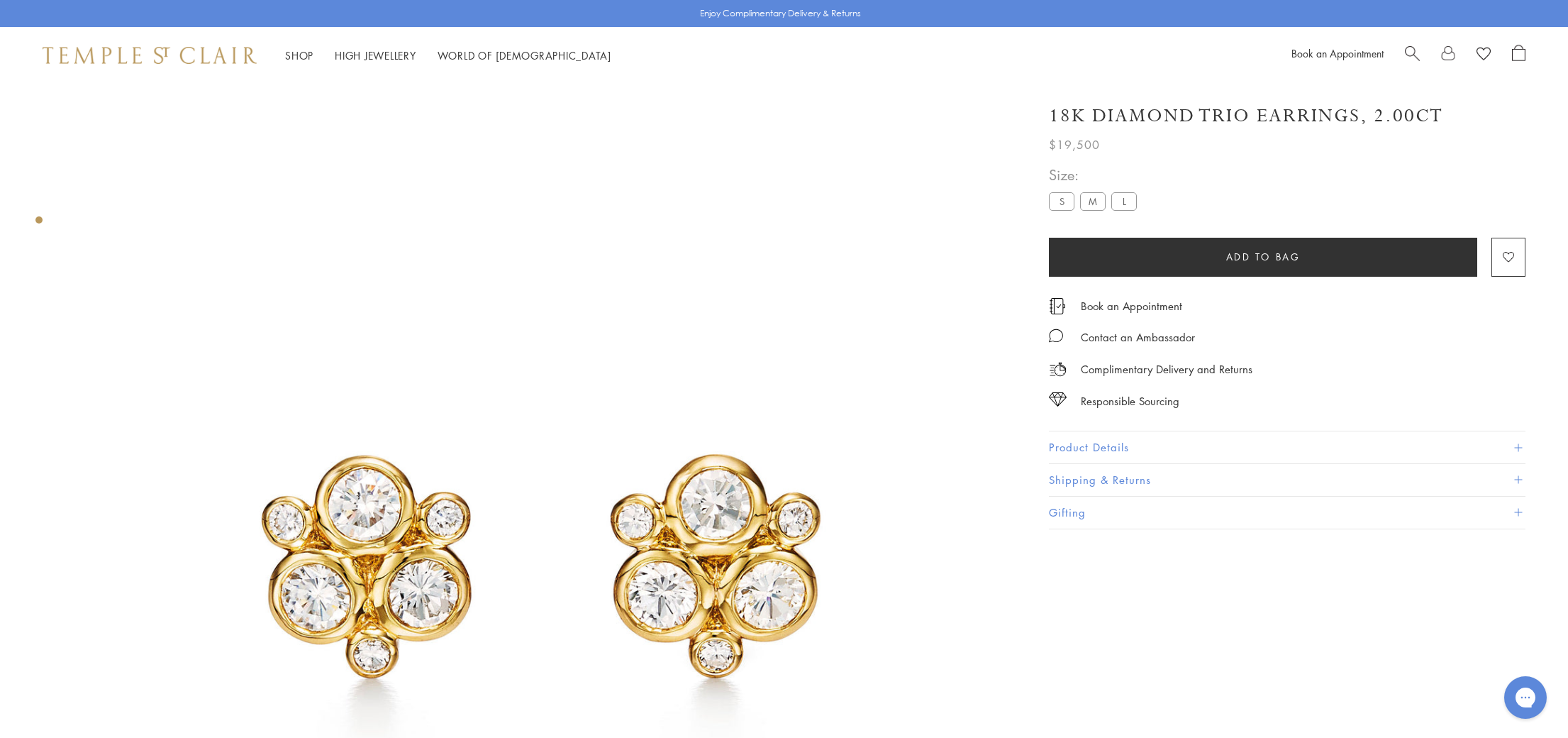
click at [1519, 443] on span at bounding box center [1518, 447] width 8 height 8
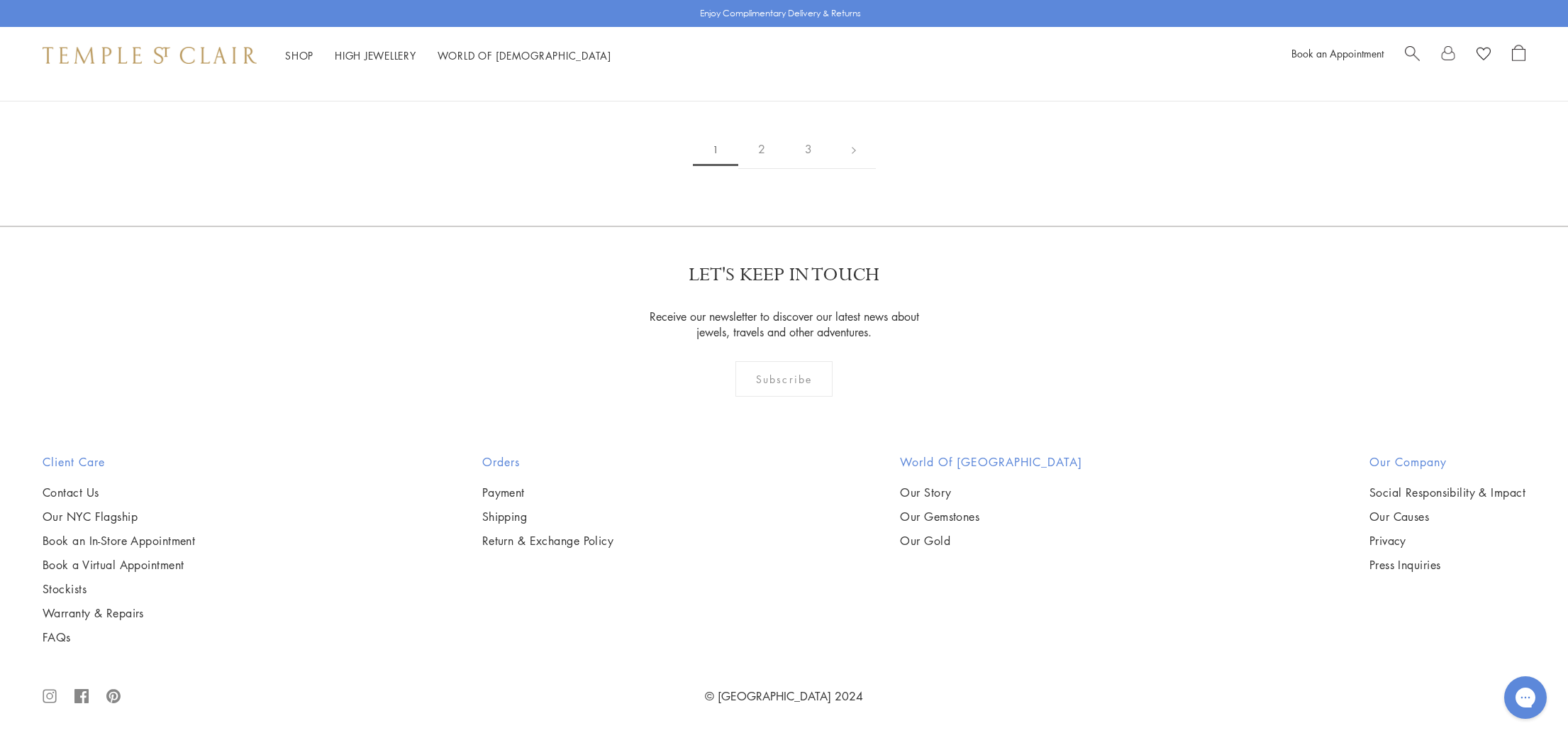
scroll to position [6004, 0]
click at [0, 0] on img at bounding box center [0, 0] width 0 height 0
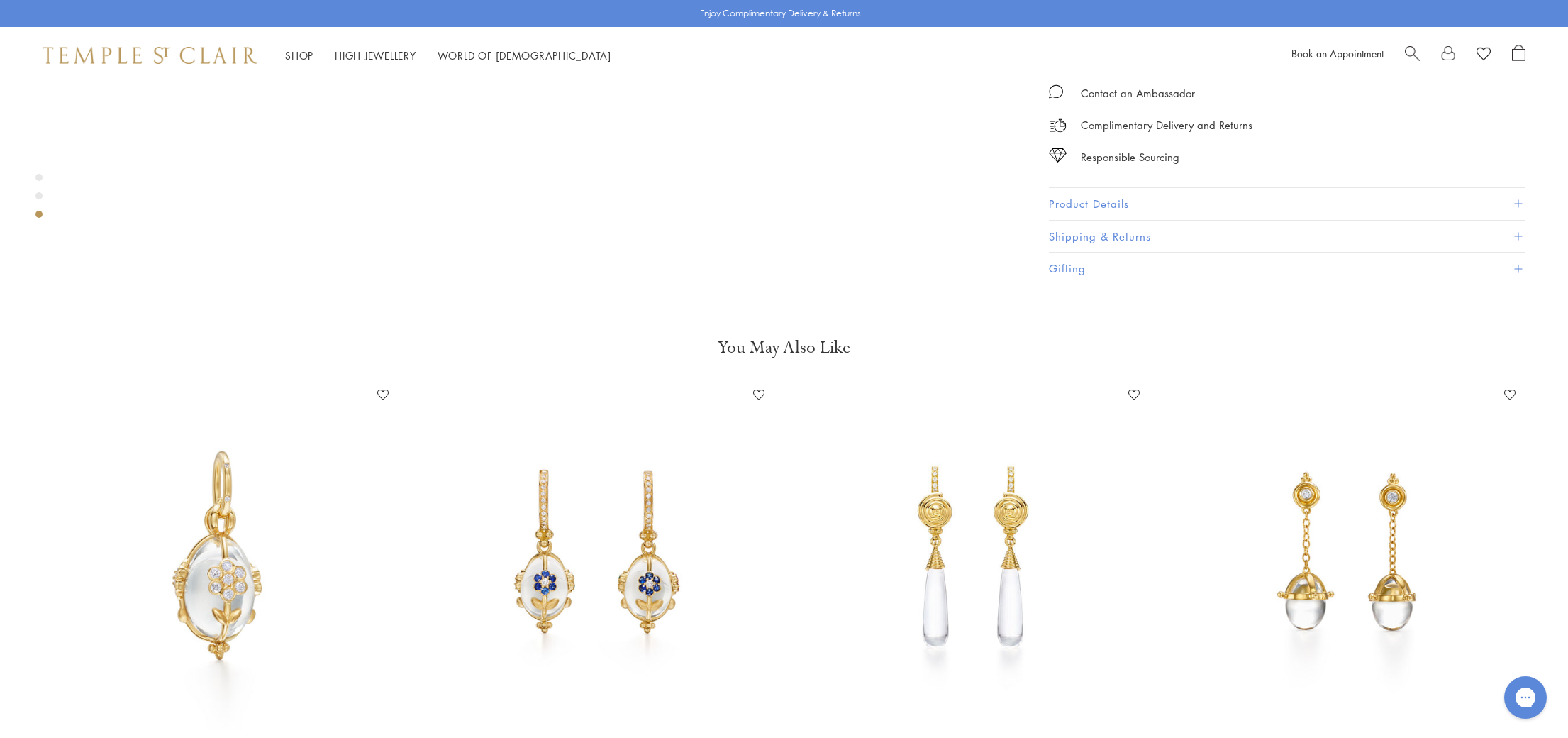
scroll to position [2675, 0]
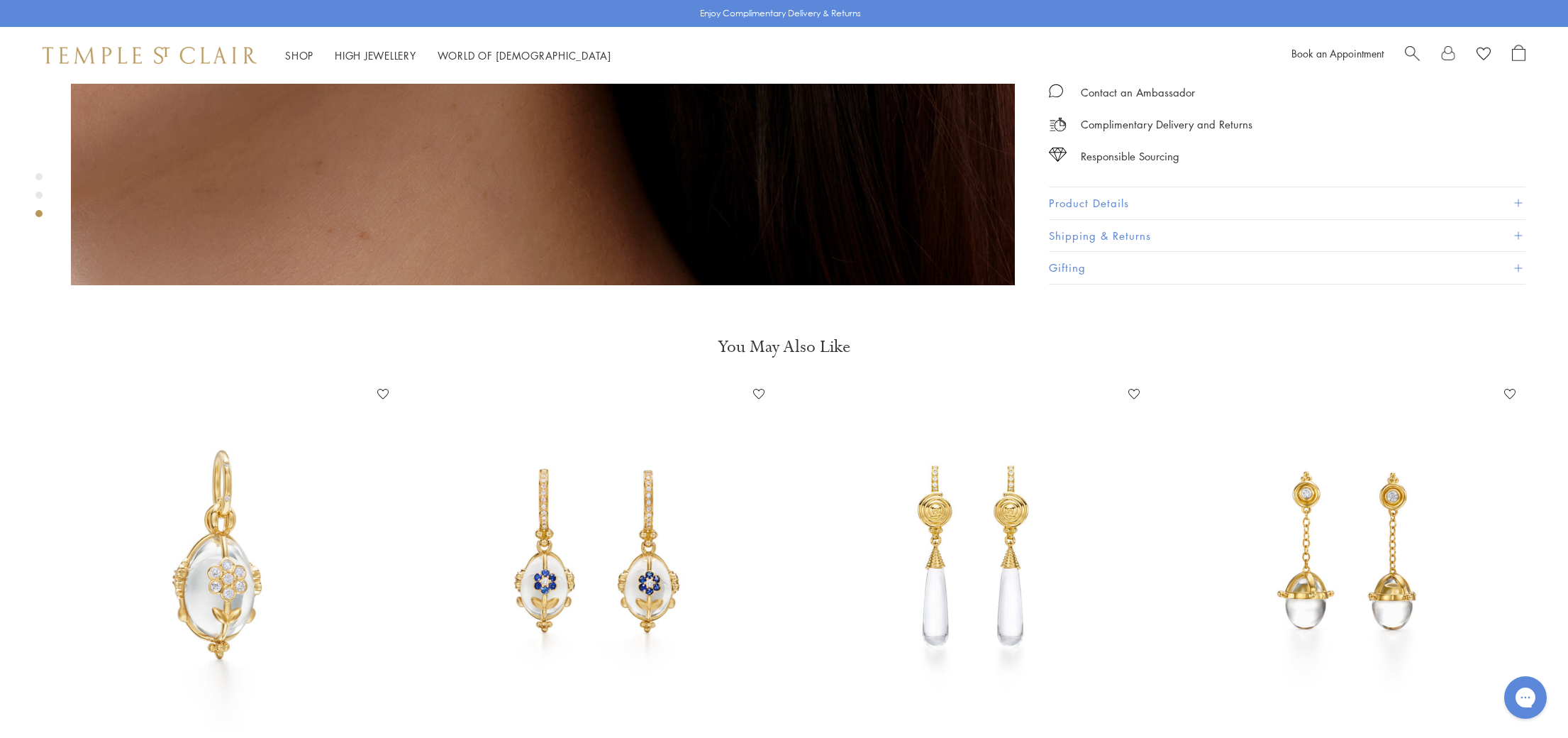
click at [649, 439] on img at bounding box center [596, 556] width 347 height 347
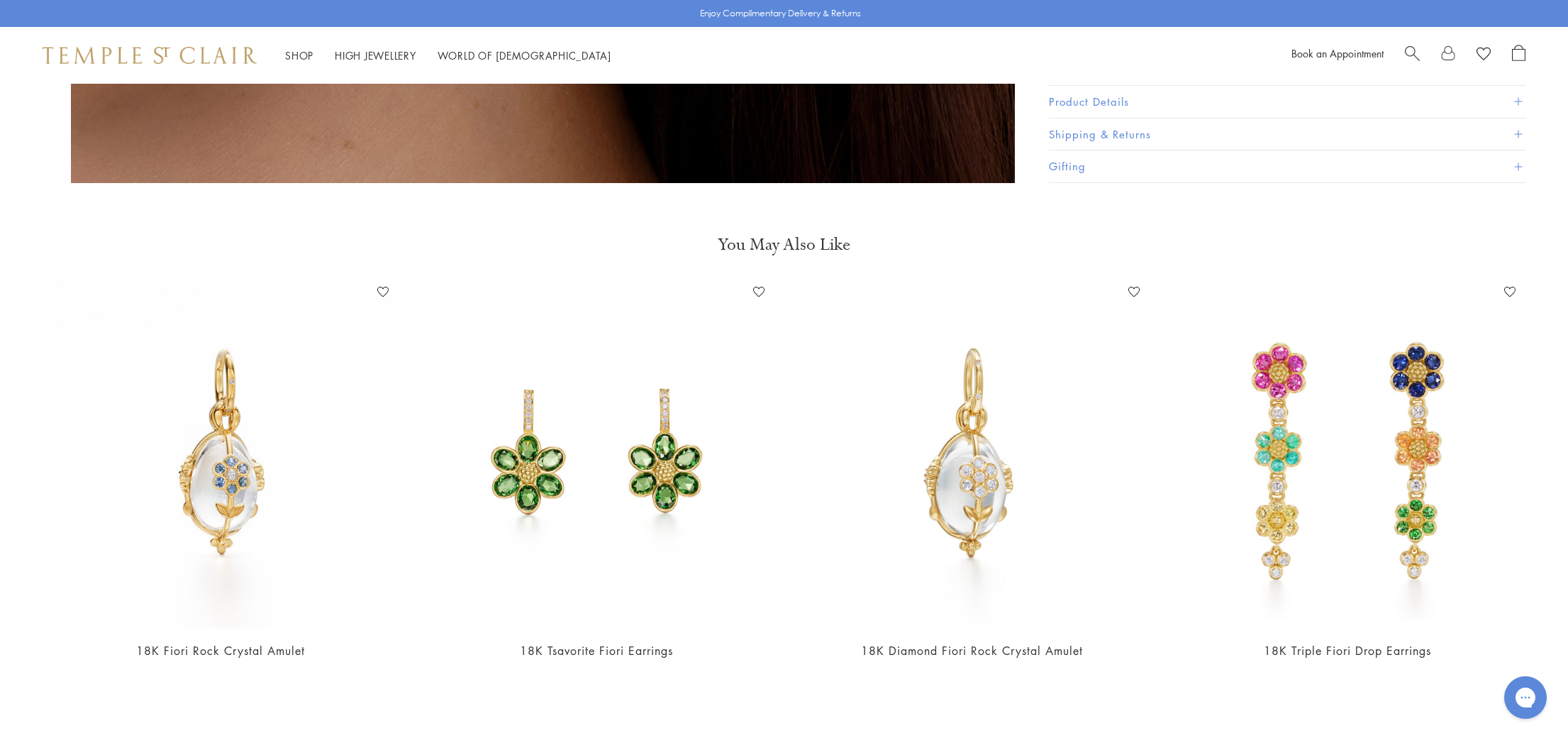
scroll to position [4710, 0]
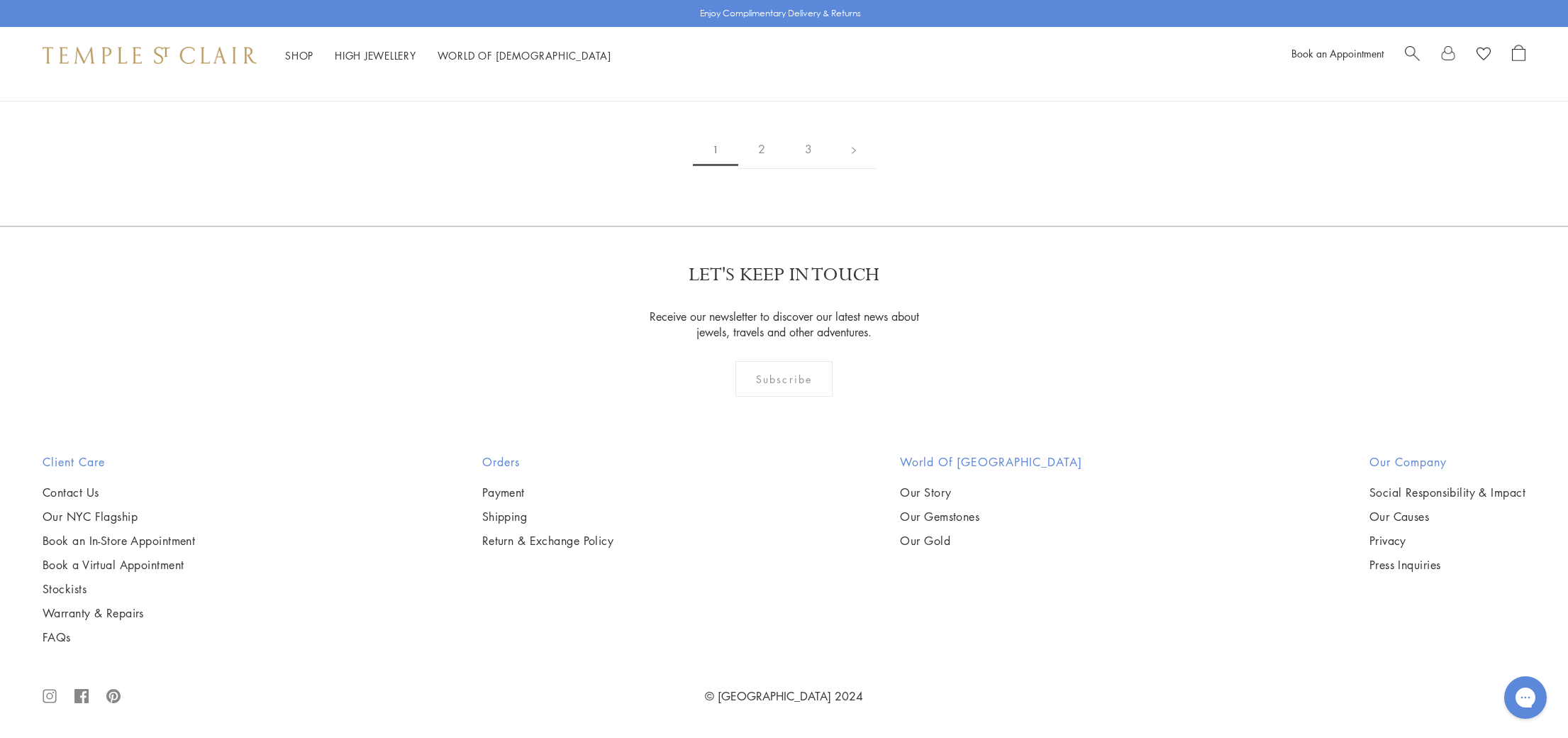
scroll to position [10225, 0]
click at [762, 169] on link "2" at bounding box center [762, 149] width 47 height 39
click at [831, 169] on link "3" at bounding box center [830, 149] width 47 height 39
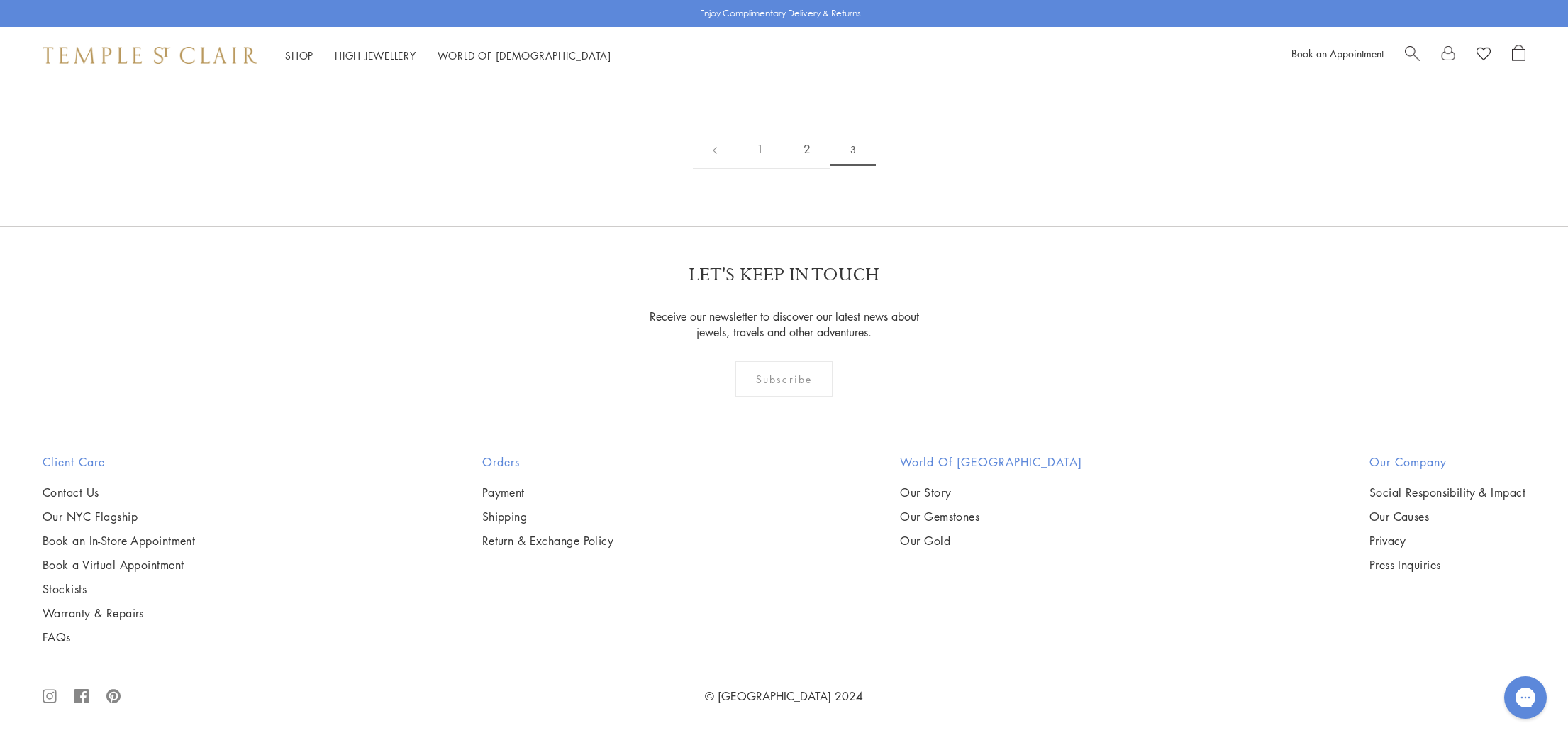
click at [804, 159] on link "2" at bounding box center [806, 149] width 47 height 39
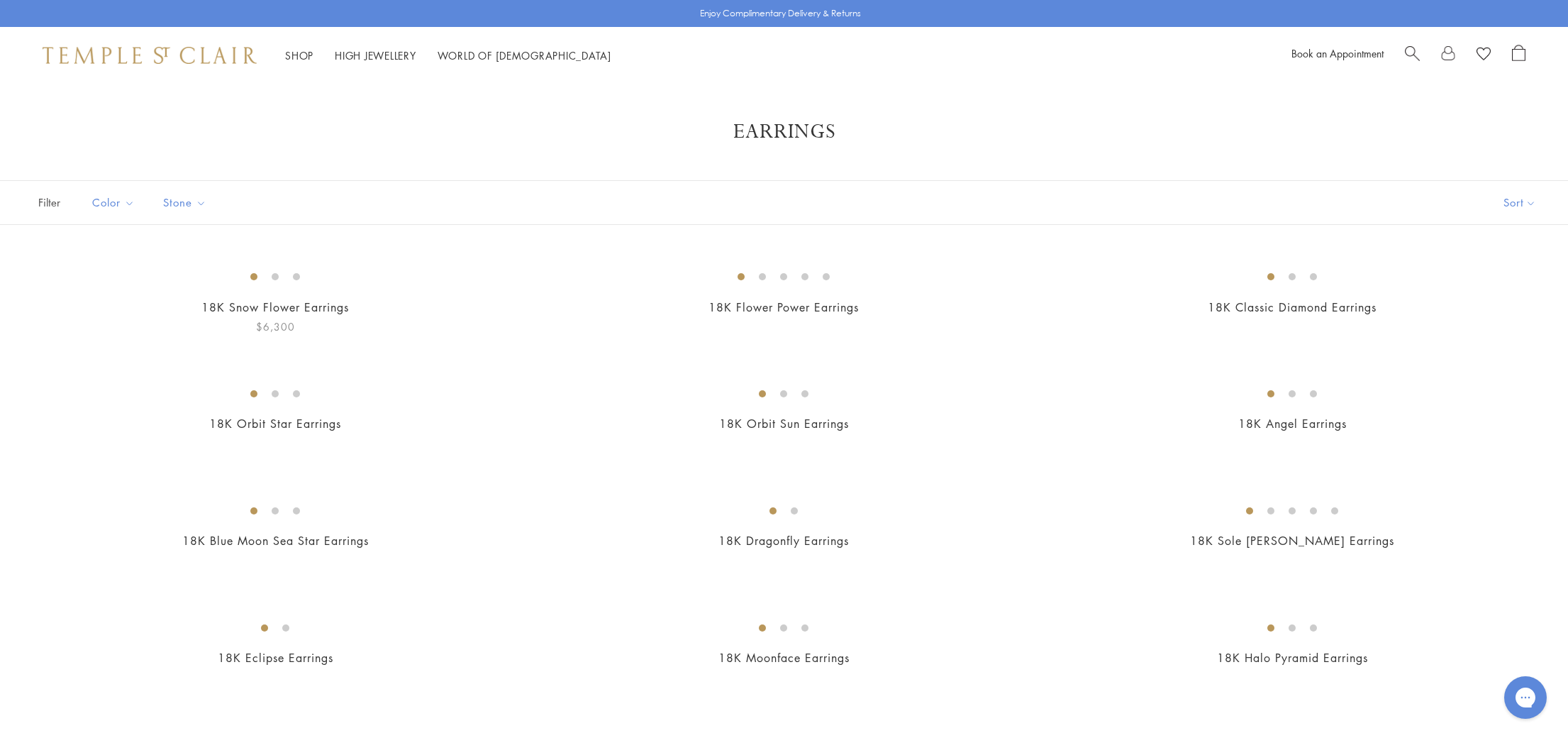
click at [0, 0] on img at bounding box center [0, 0] width 0 height 0
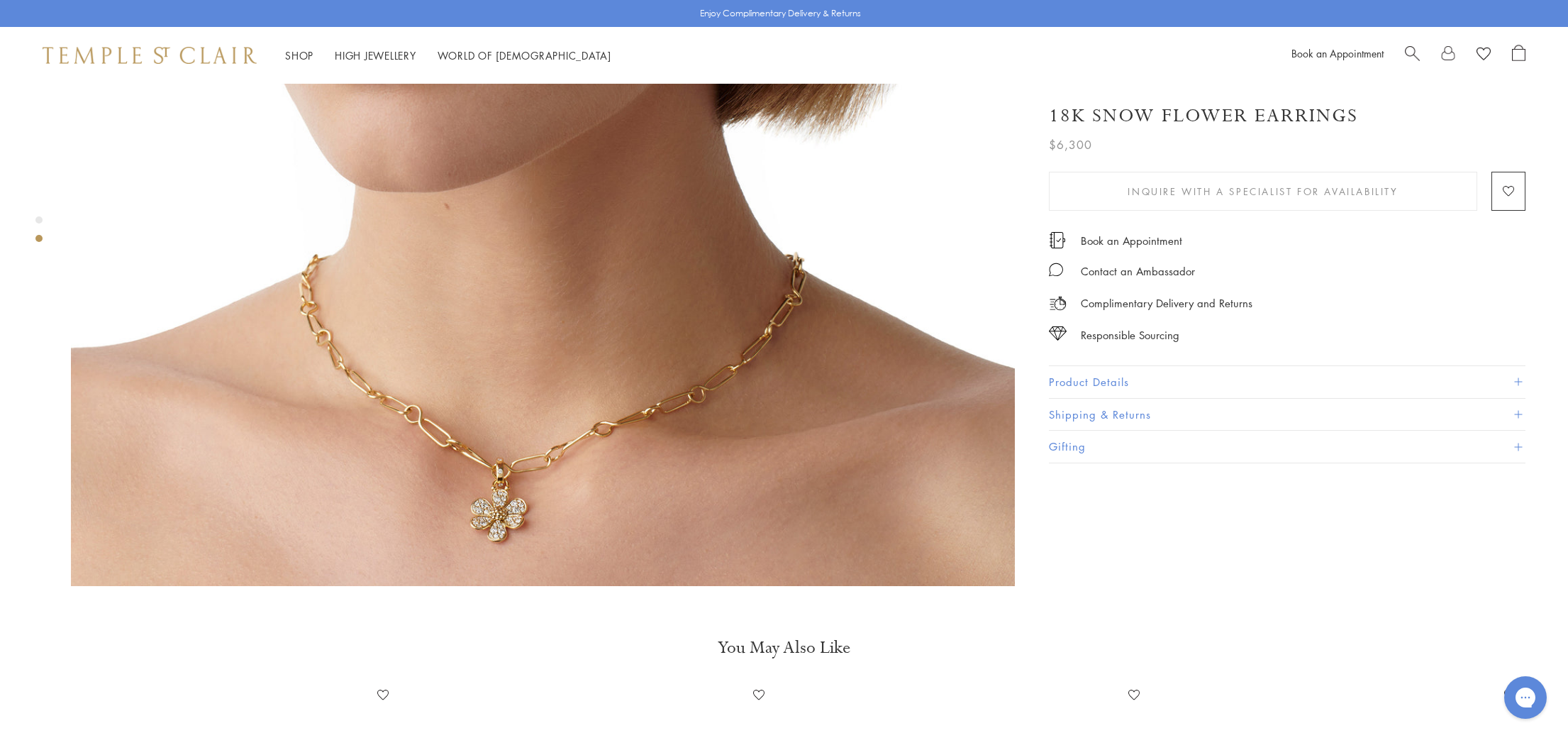
scroll to position [1422, 0]
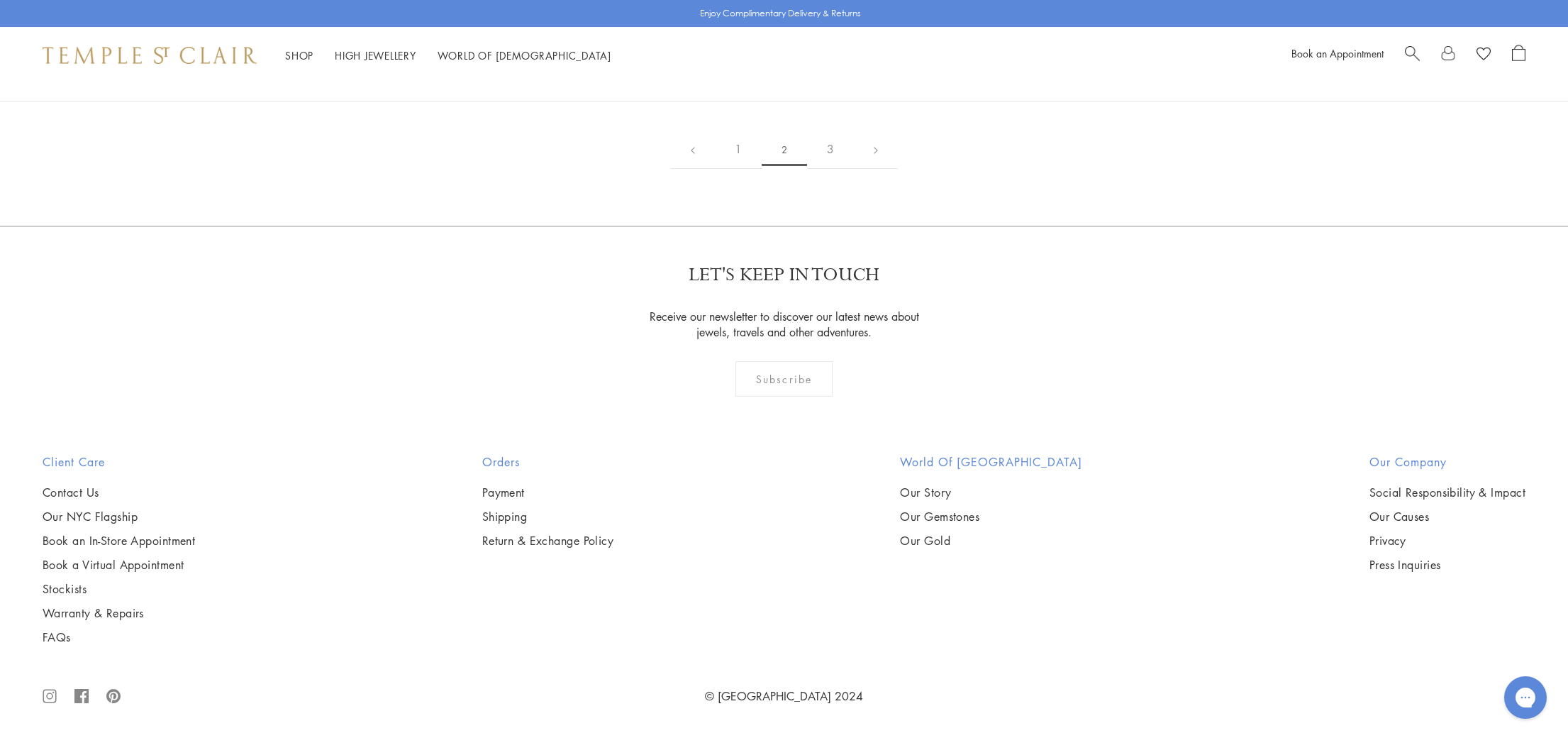
scroll to position [6607, 0]
click at [0, 0] on img at bounding box center [0, 0] width 0 height 0
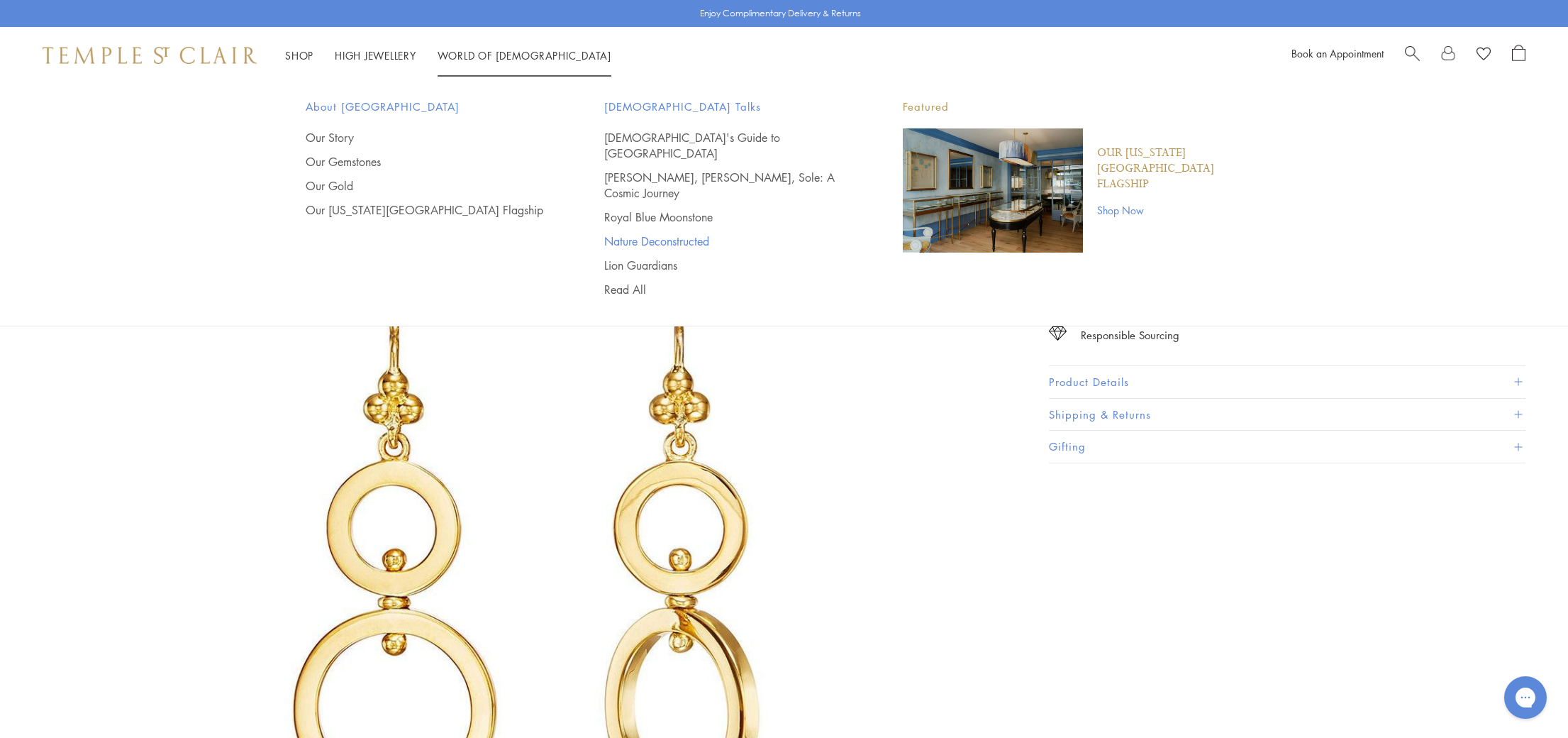
click at [668, 234] on link "Nature Deconstructed" at bounding box center [725, 241] width 242 height 15
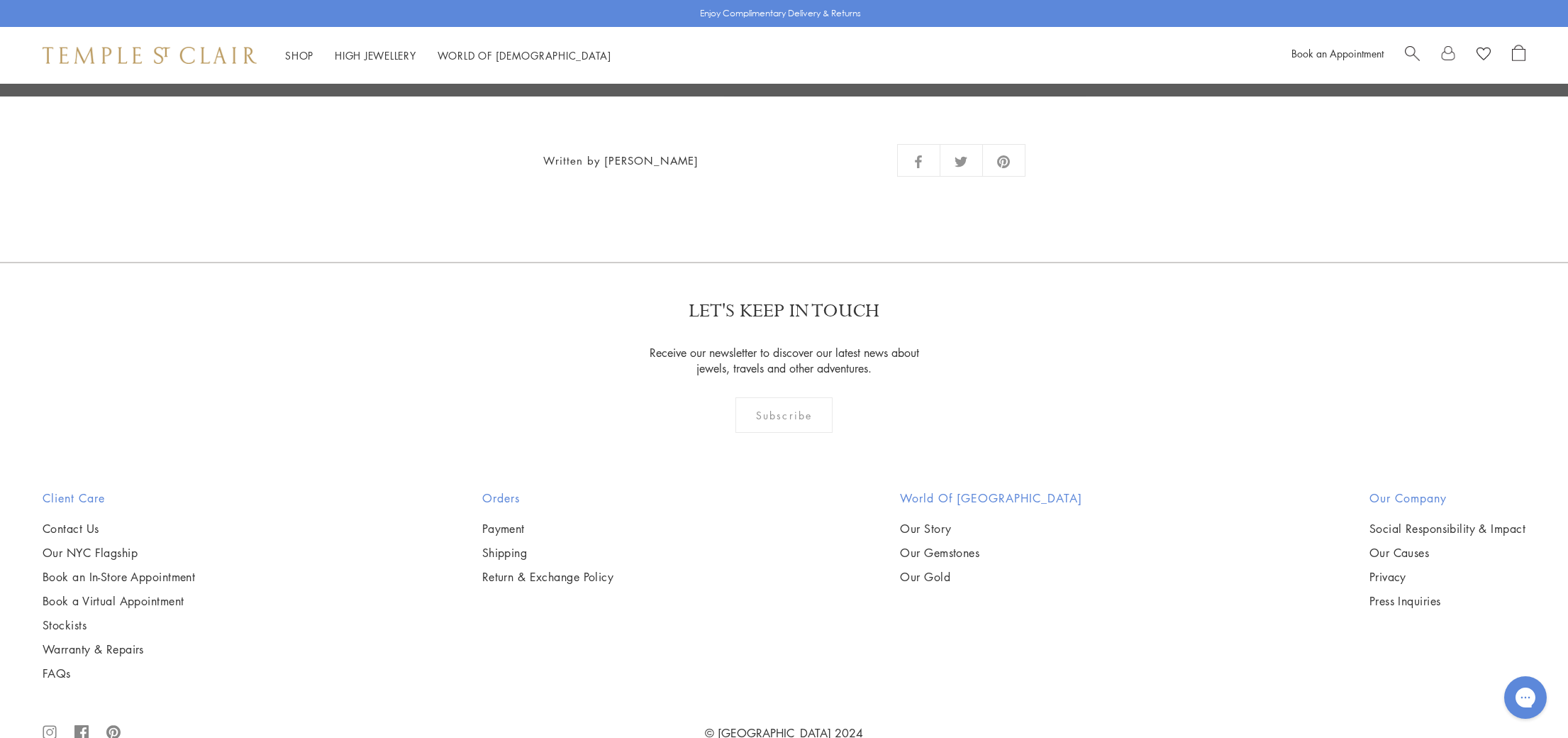
scroll to position [1963, 0]
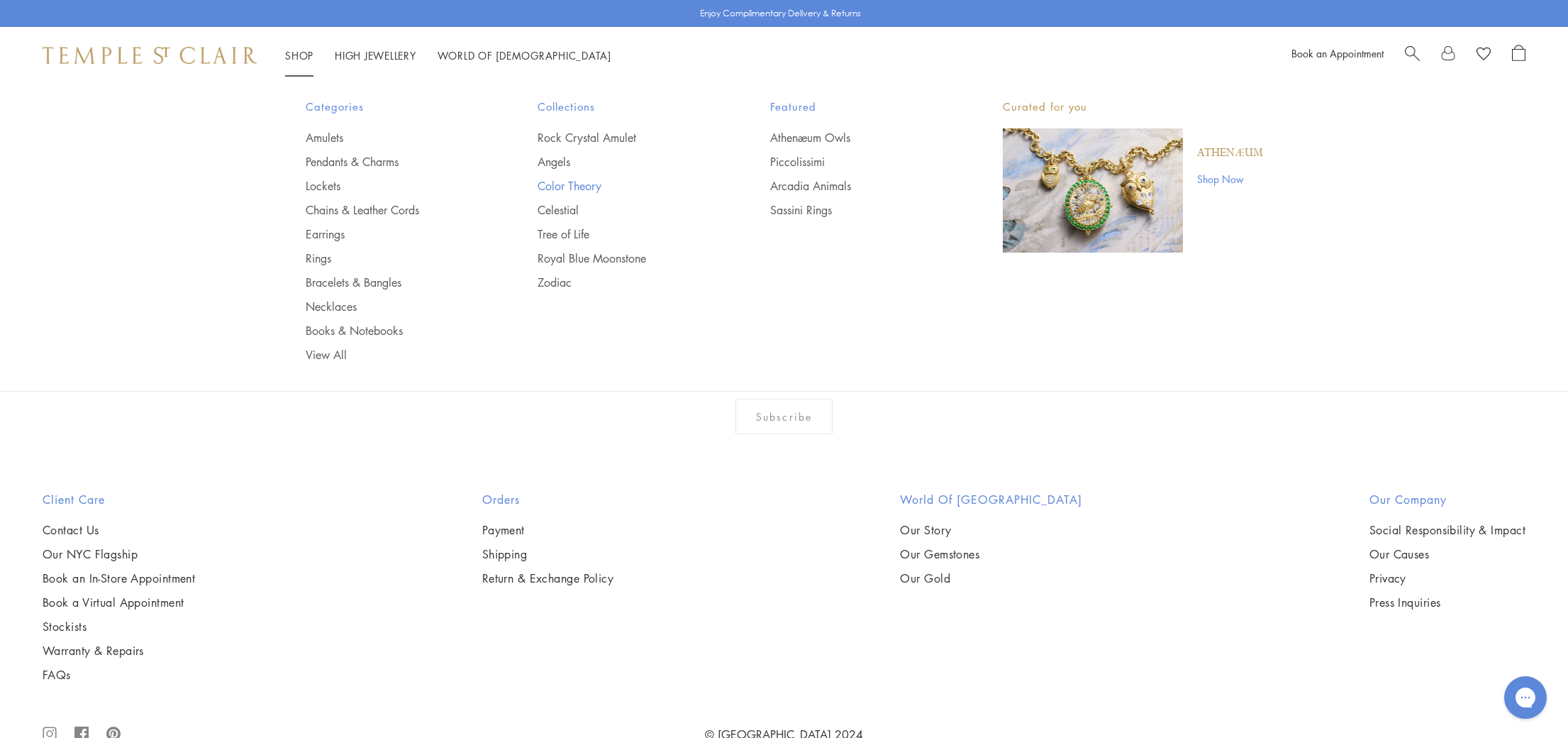
click at [558, 185] on link "Color Theory" at bounding box center [625, 186] width 176 height 15
